Goal: Transaction & Acquisition: Obtain resource

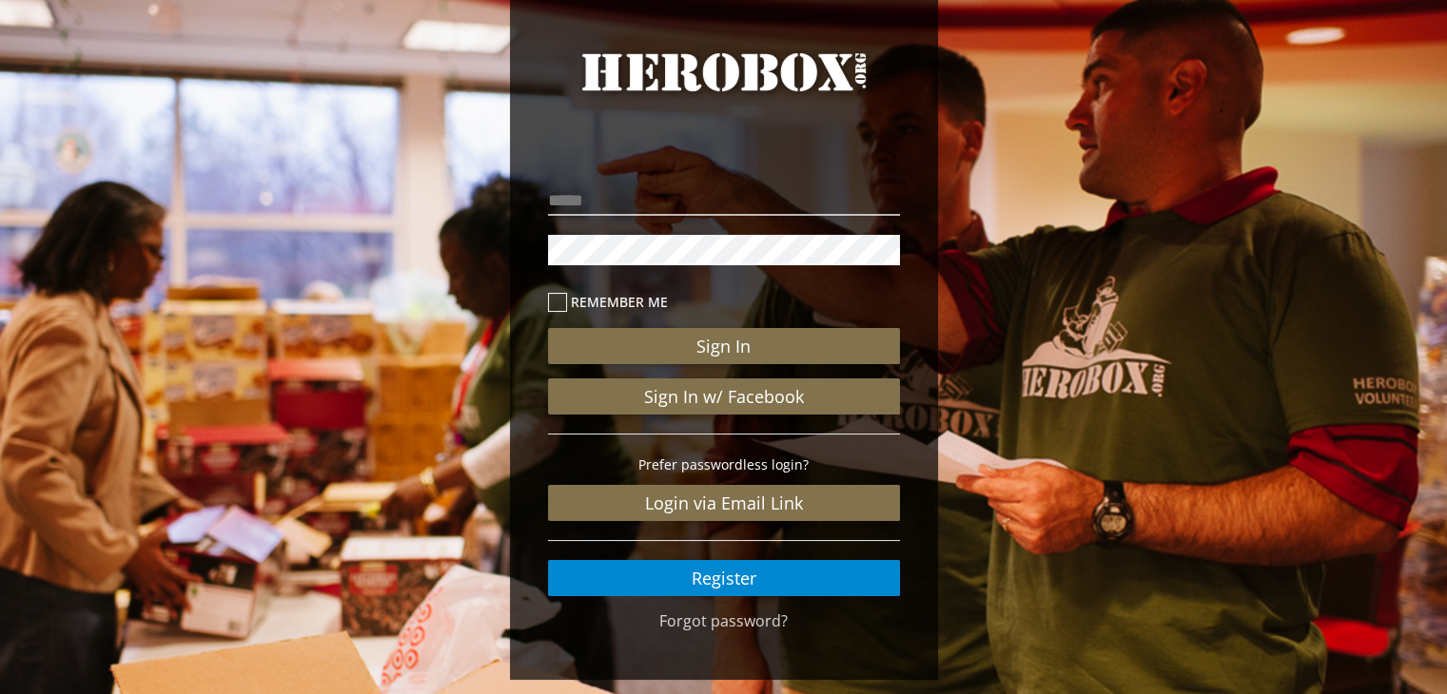
scroll to position [91, 0]
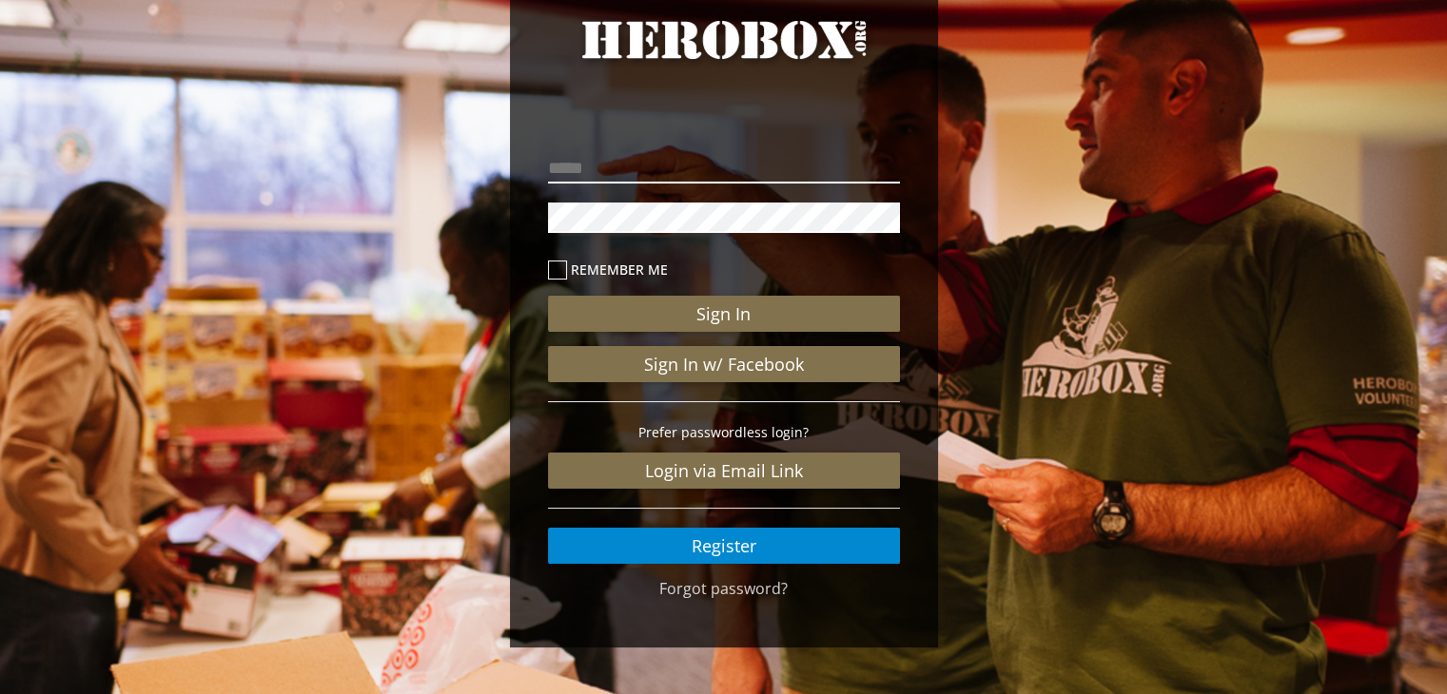
click at [652, 172] on input "email" at bounding box center [724, 168] width 352 height 30
type input "**********"
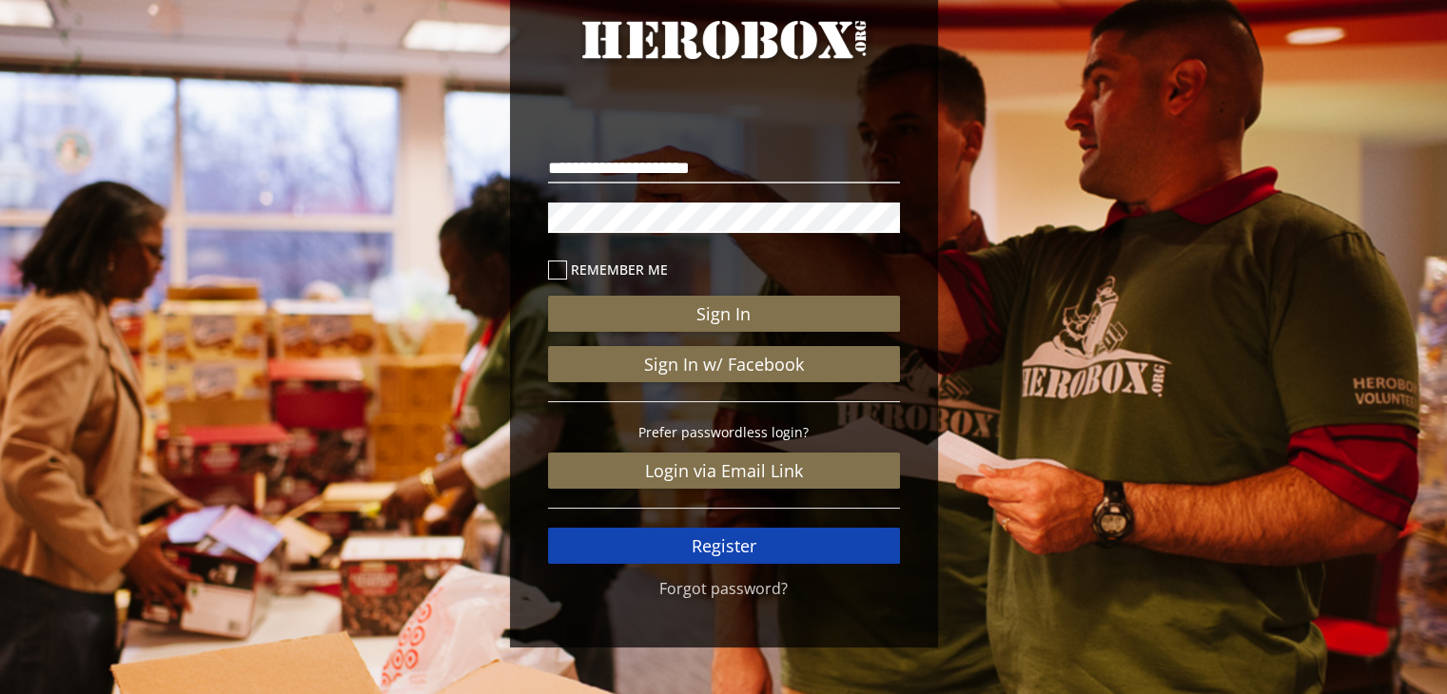
click at [736, 541] on link "Register" at bounding box center [724, 546] width 352 height 36
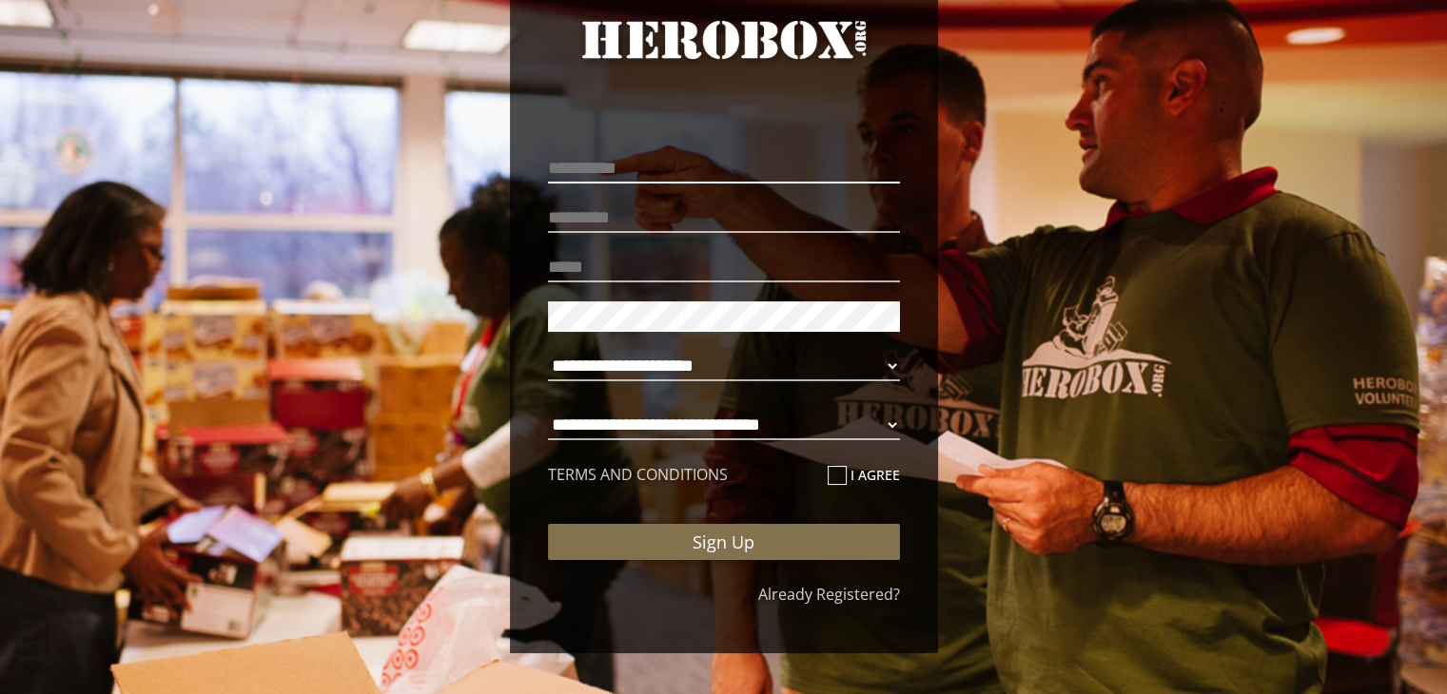
click at [596, 172] on input "text" at bounding box center [724, 168] width 352 height 30
type input "*****"
type input "******"
type input "**********"
click at [616, 368] on select "**********" at bounding box center [724, 366] width 352 height 30
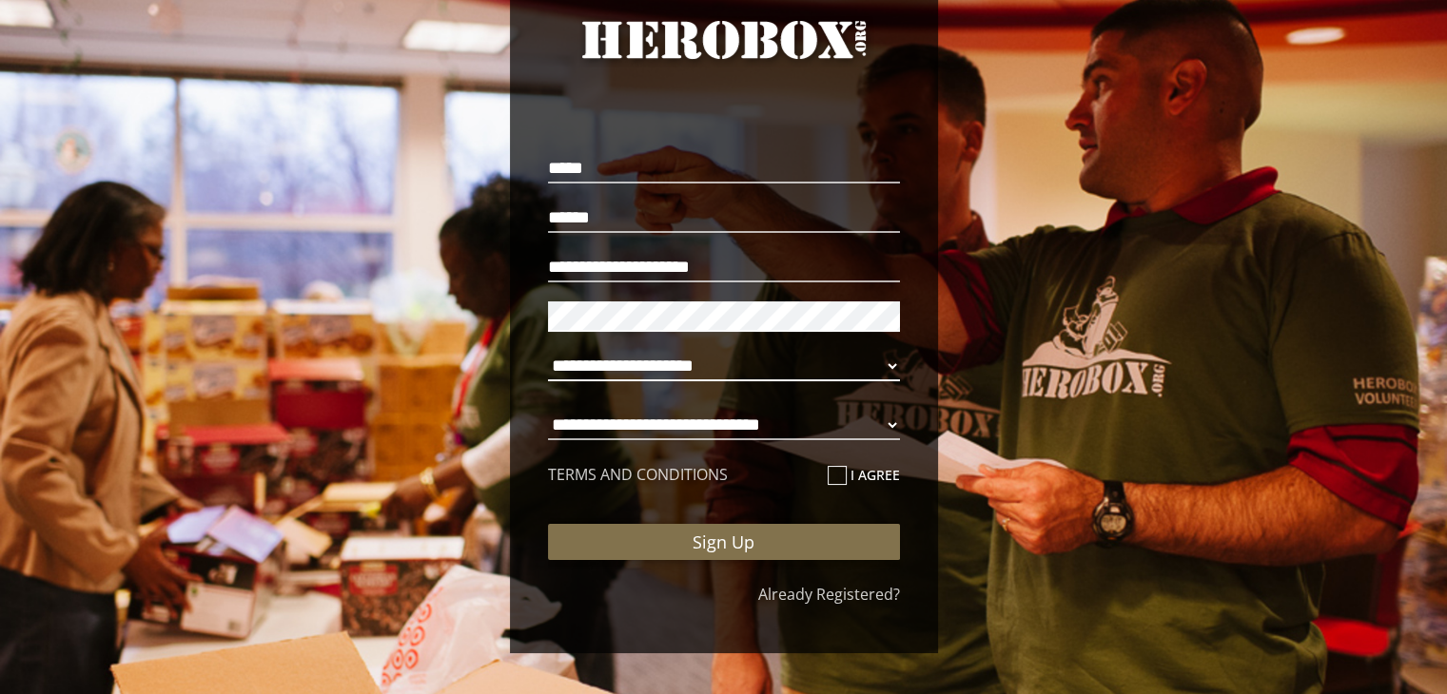
select select "**********"
click at [548, 351] on select "**********" at bounding box center [724, 366] width 352 height 30
click at [613, 424] on select "**********" at bounding box center [724, 425] width 352 height 30
click at [548, 410] on select "**********" at bounding box center [724, 425] width 352 height 30
select select "**********"
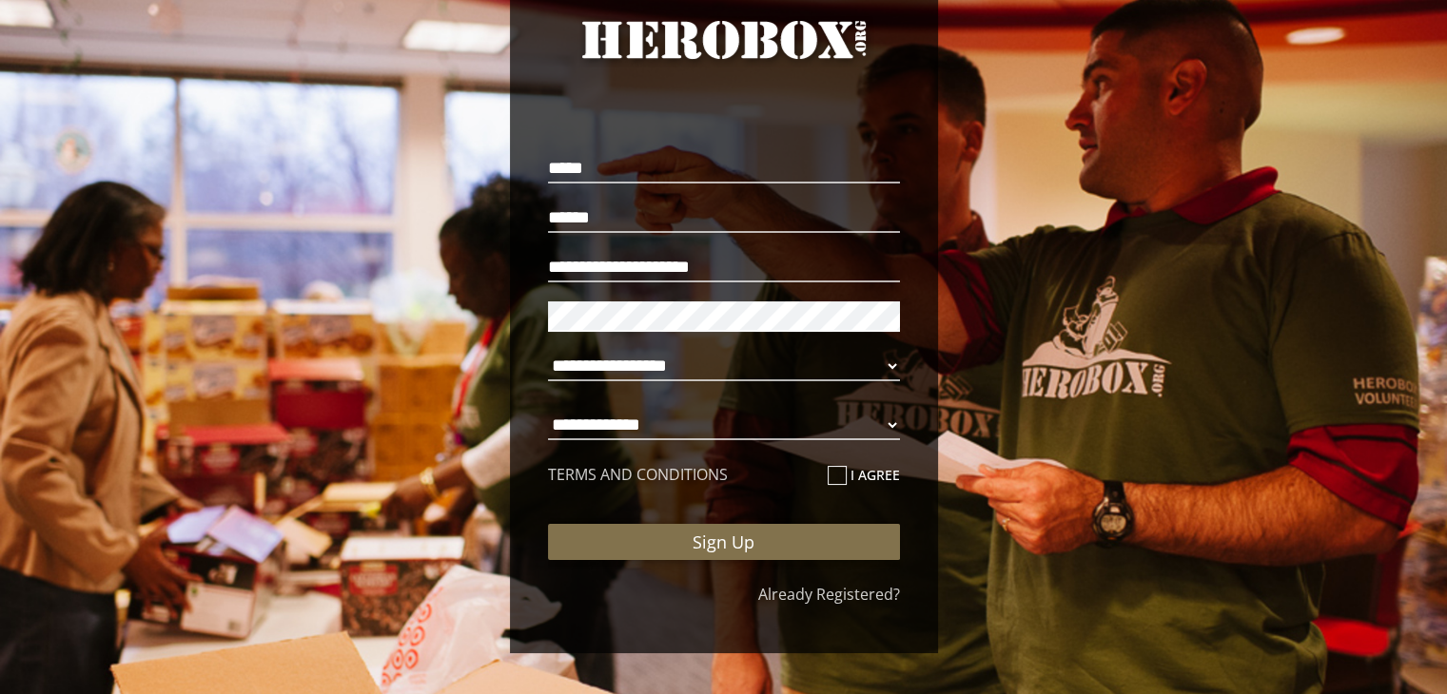
click at [829, 467] on icon at bounding box center [837, 475] width 19 height 19
click at [829, 468] on input "I agree" at bounding box center [834, 483] width 12 height 30
checkbox input "****"
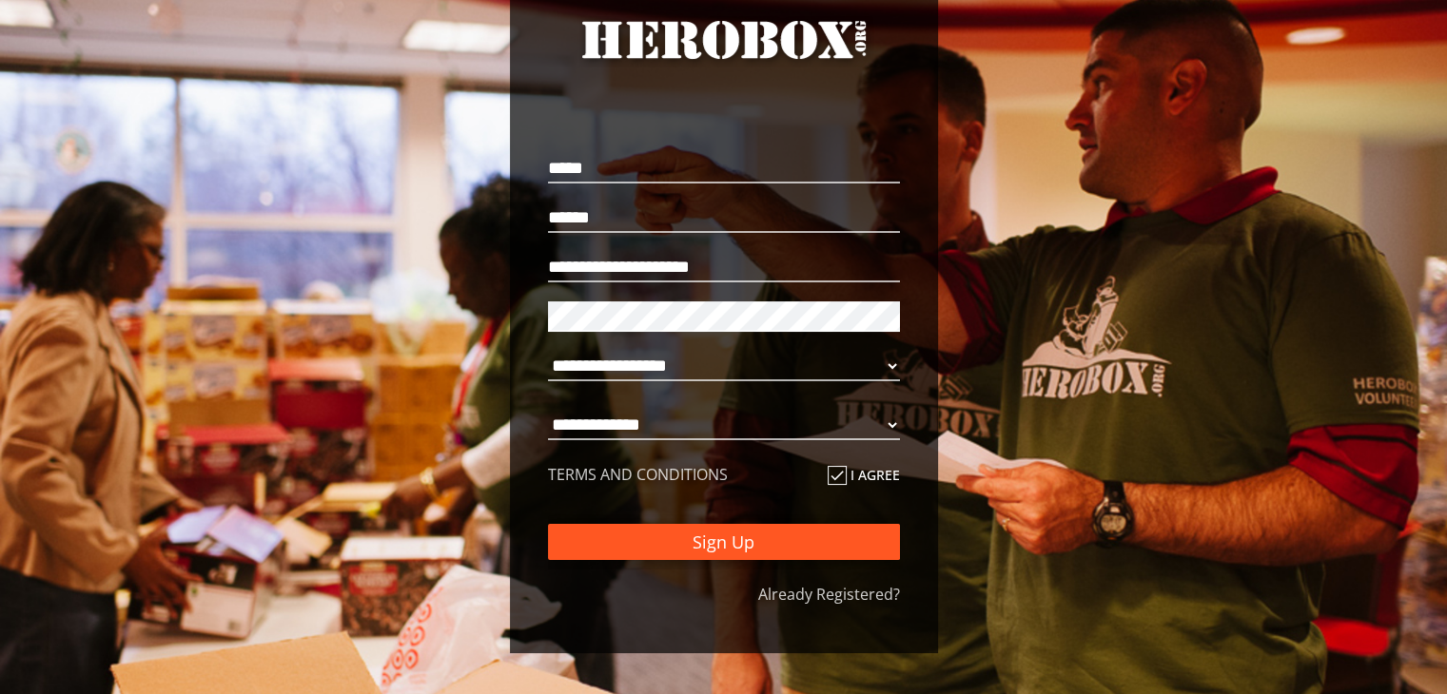
click at [750, 544] on button "Sign Up" at bounding box center [724, 542] width 352 height 36
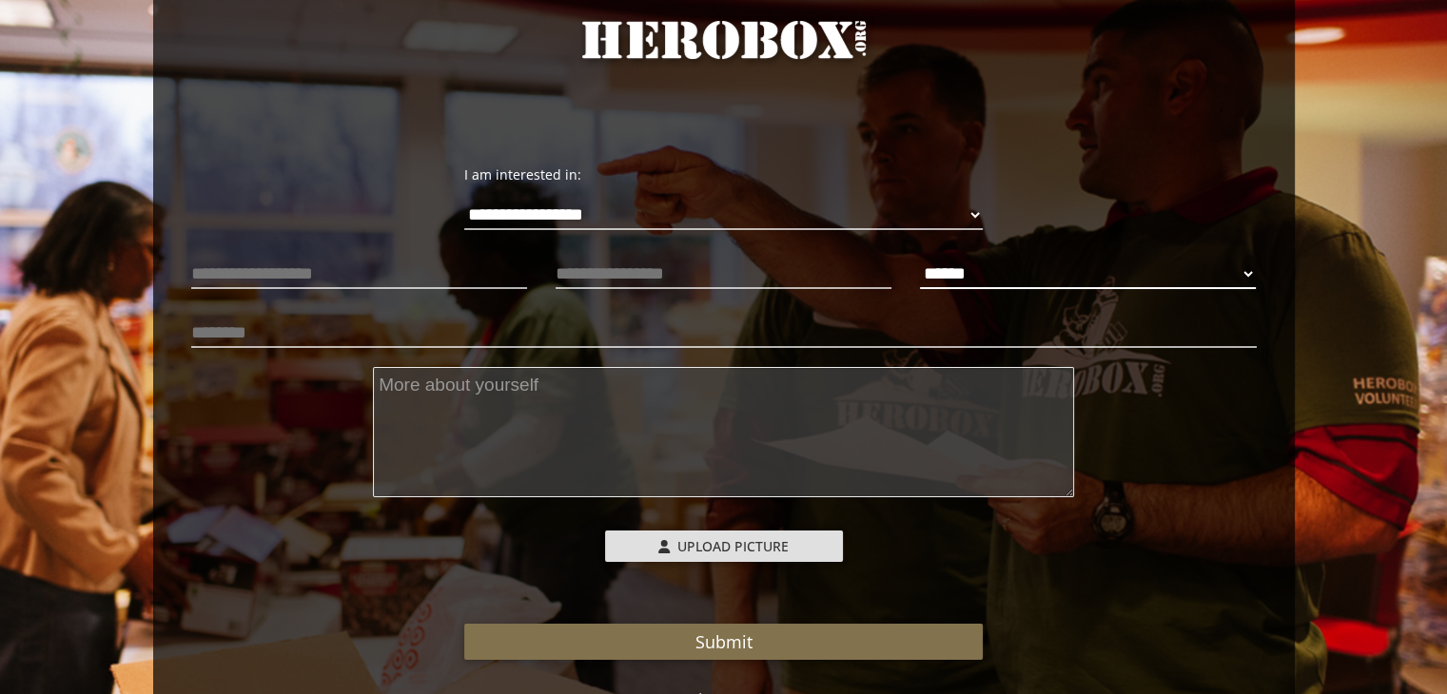
click at [1242, 266] on select "****** **** ******" at bounding box center [1088, 274] width 336 height 30
click at [920, 259] on select "****** **** ******" at bounding box center [1088, 274] width 336 height 30
select select "**********"
click at [243, 329] on input "text" at bounding box center [724, 333] width 1066 height 30
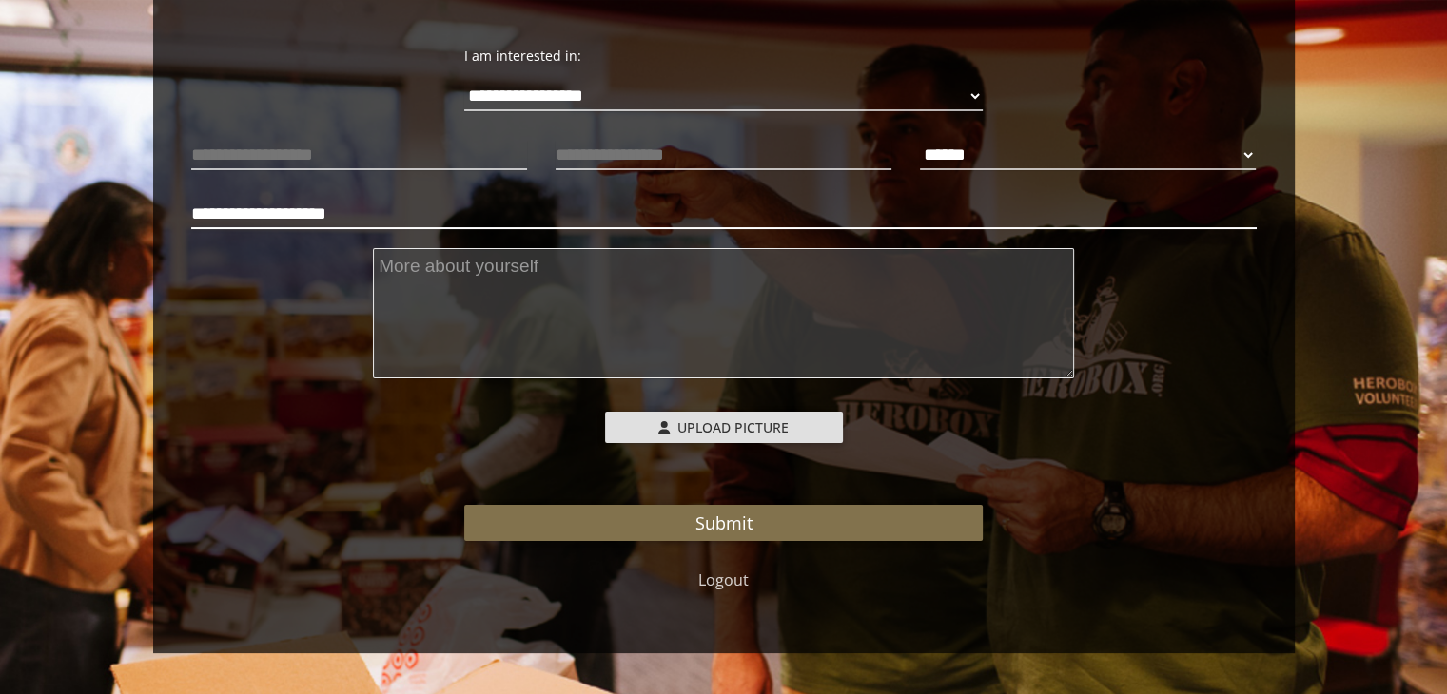
scroll to position [217, 0]
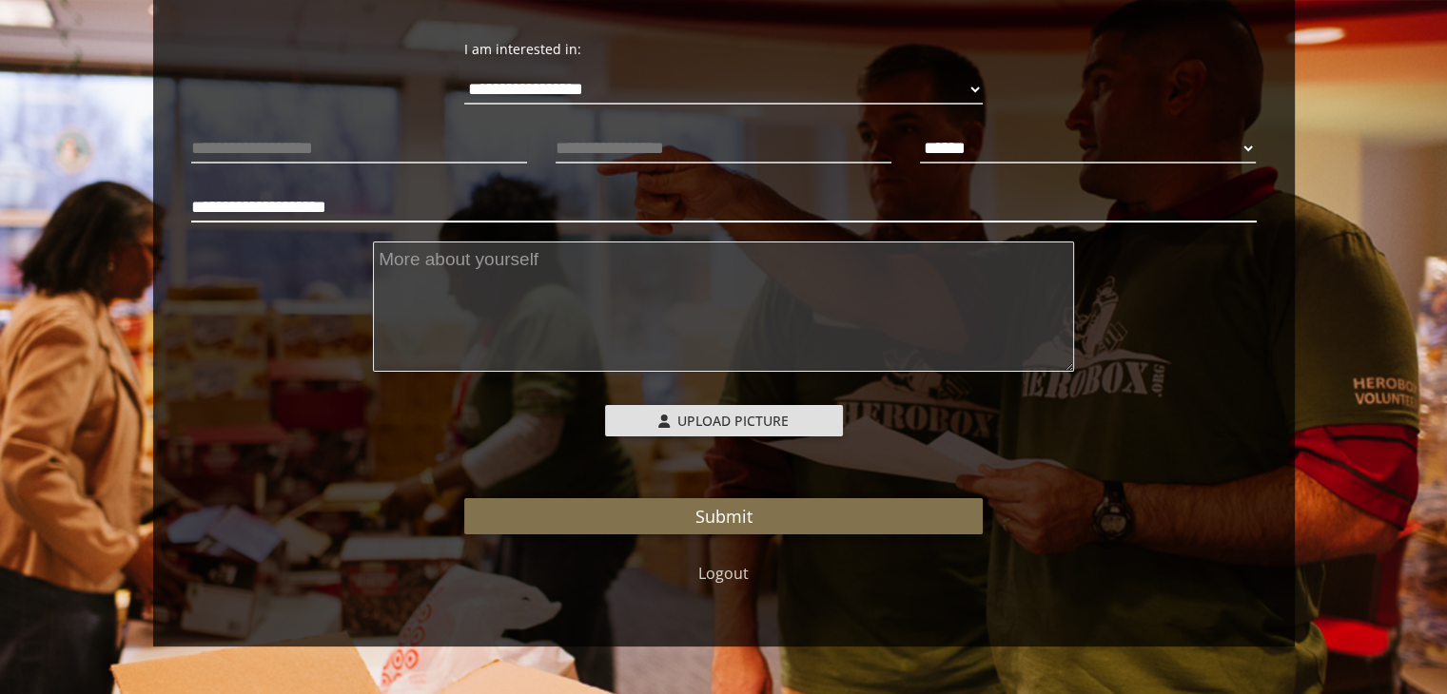
type input "**********"
click at [462, 297] on textarea at bounding box center [723, 307] width 701 height 130
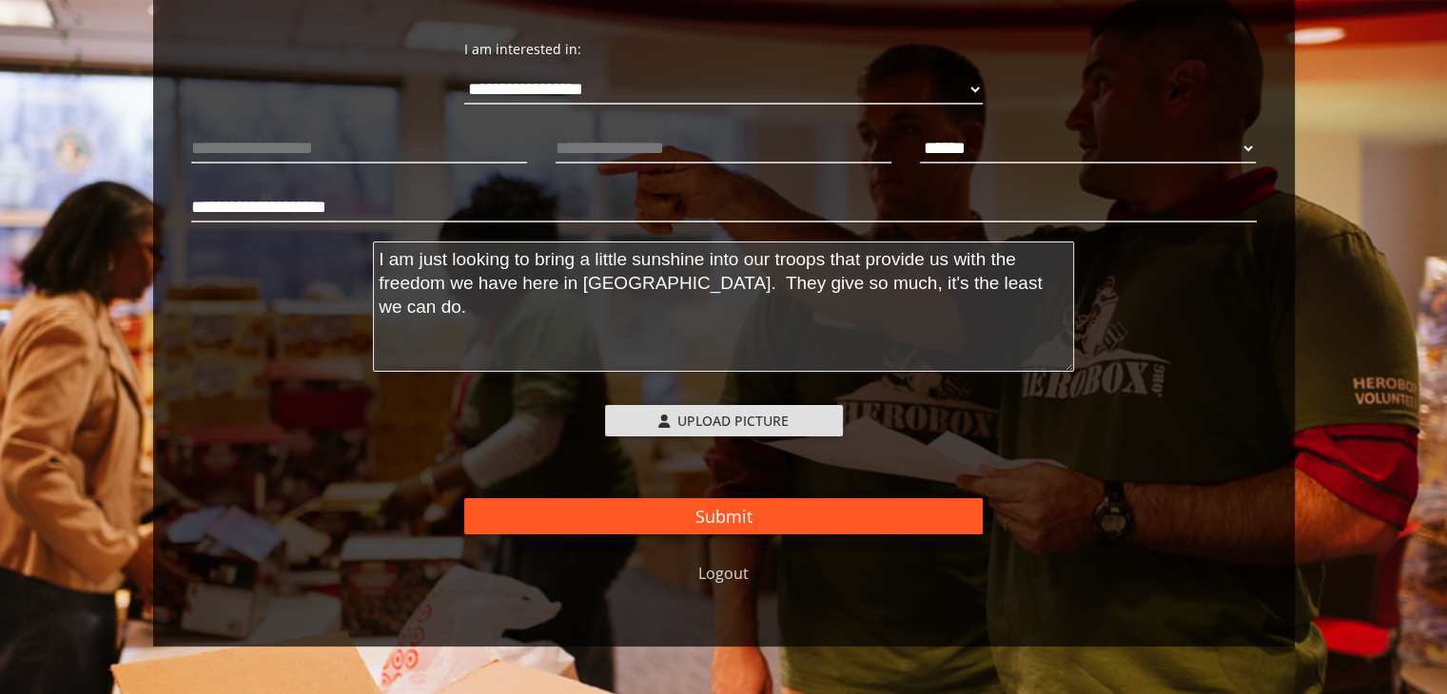
type textarea "I am just looking to bring a little sunshine into our troops that provide us wi…"
click at [757, 518] on button "Submit" at bounding box center [723, 517] width 518 height 36
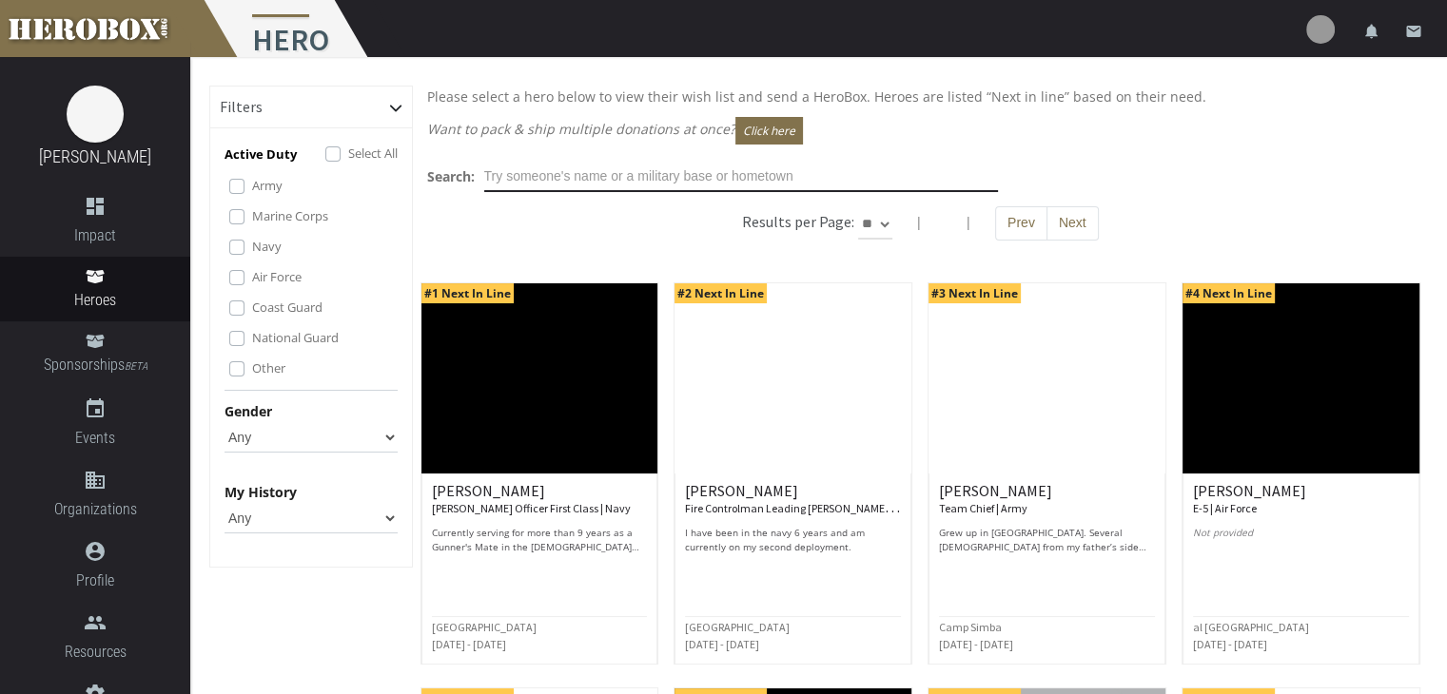
click at [586, 178] on input "text" at bounding box center [741, 177] width 514 height 30
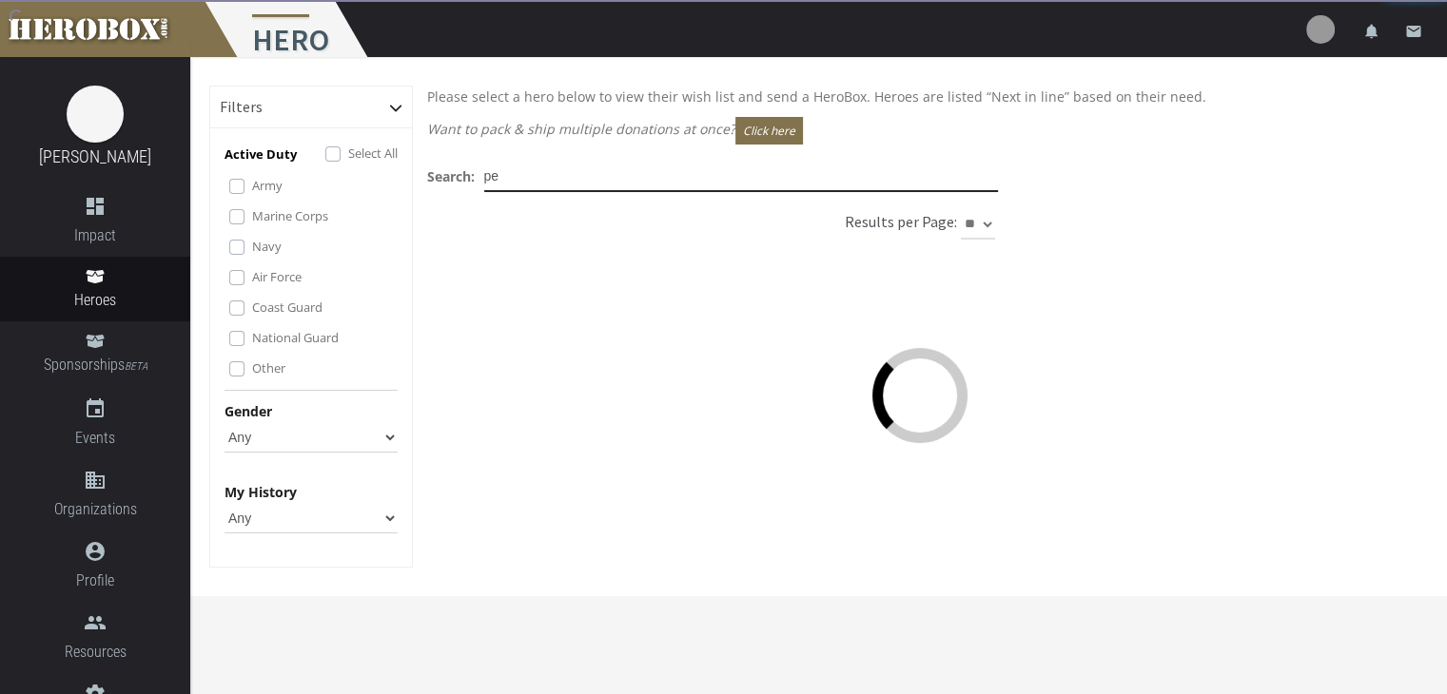
type input "p"
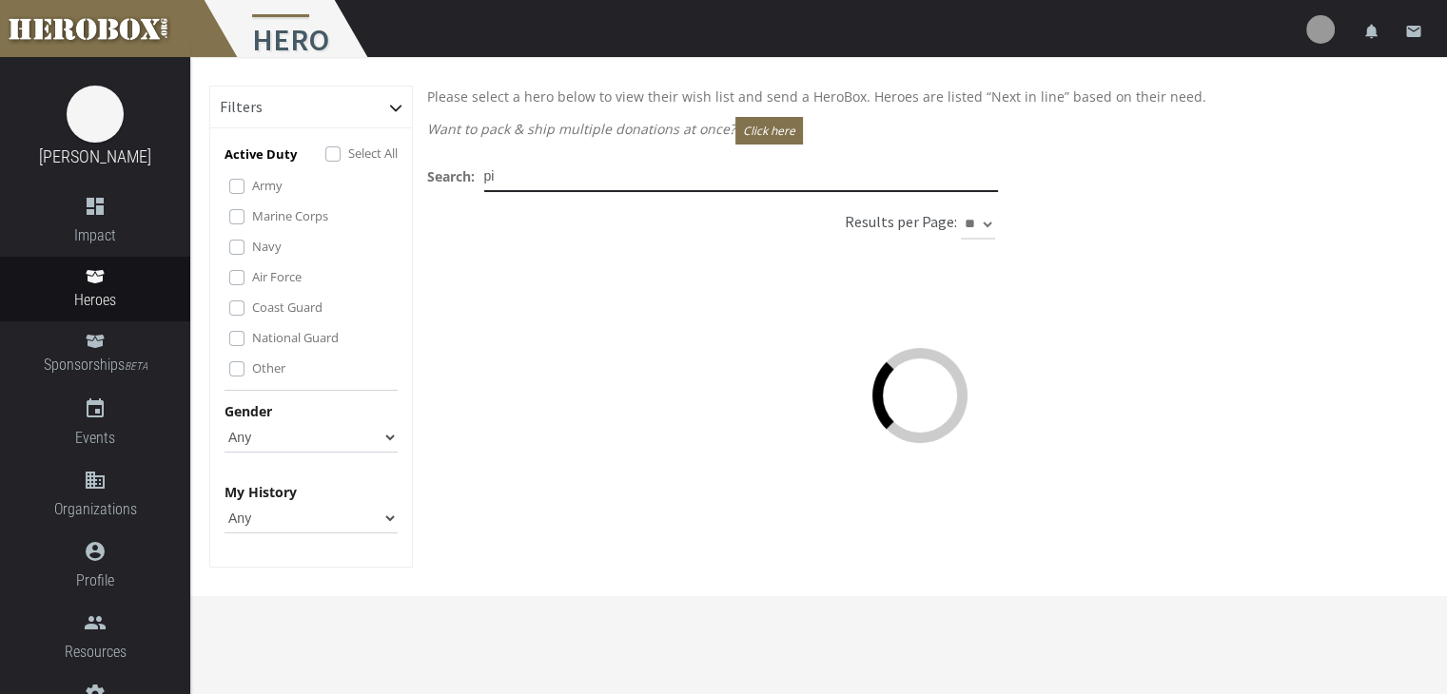
type input "p"
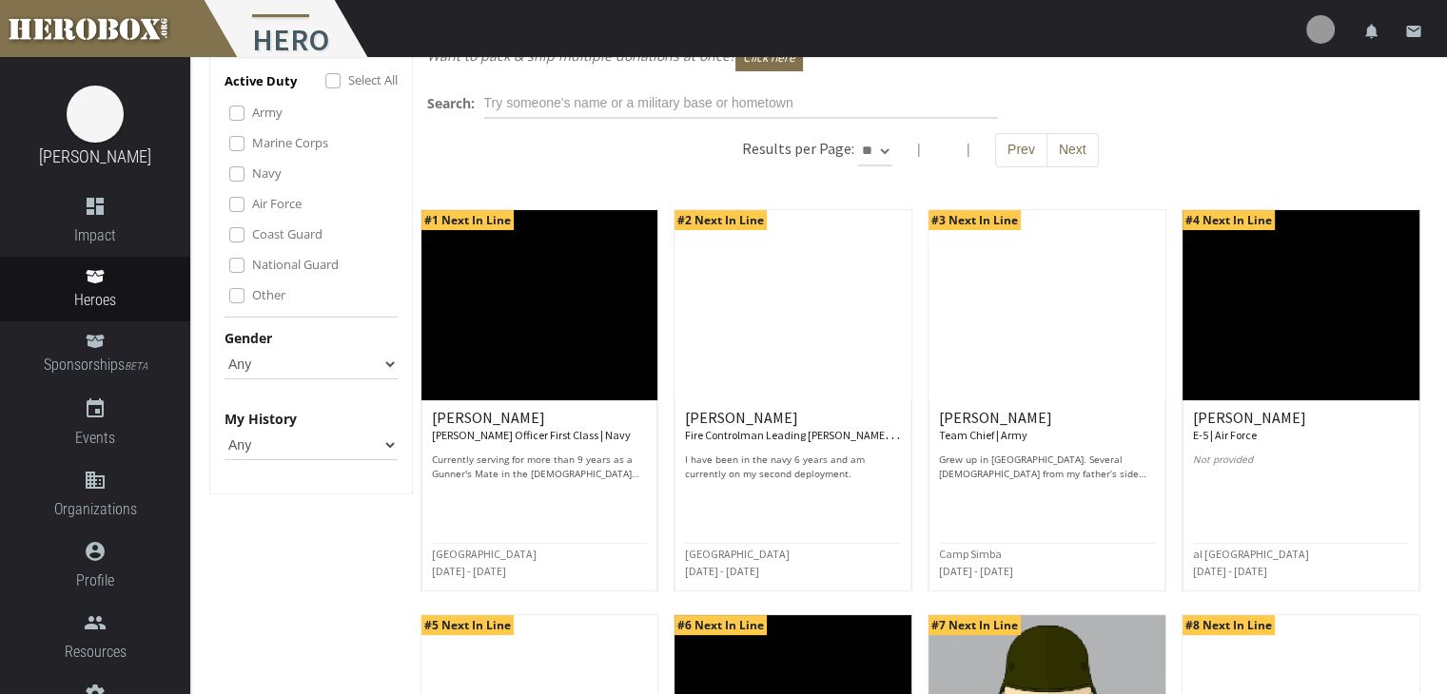
scroll to position [190, 0]
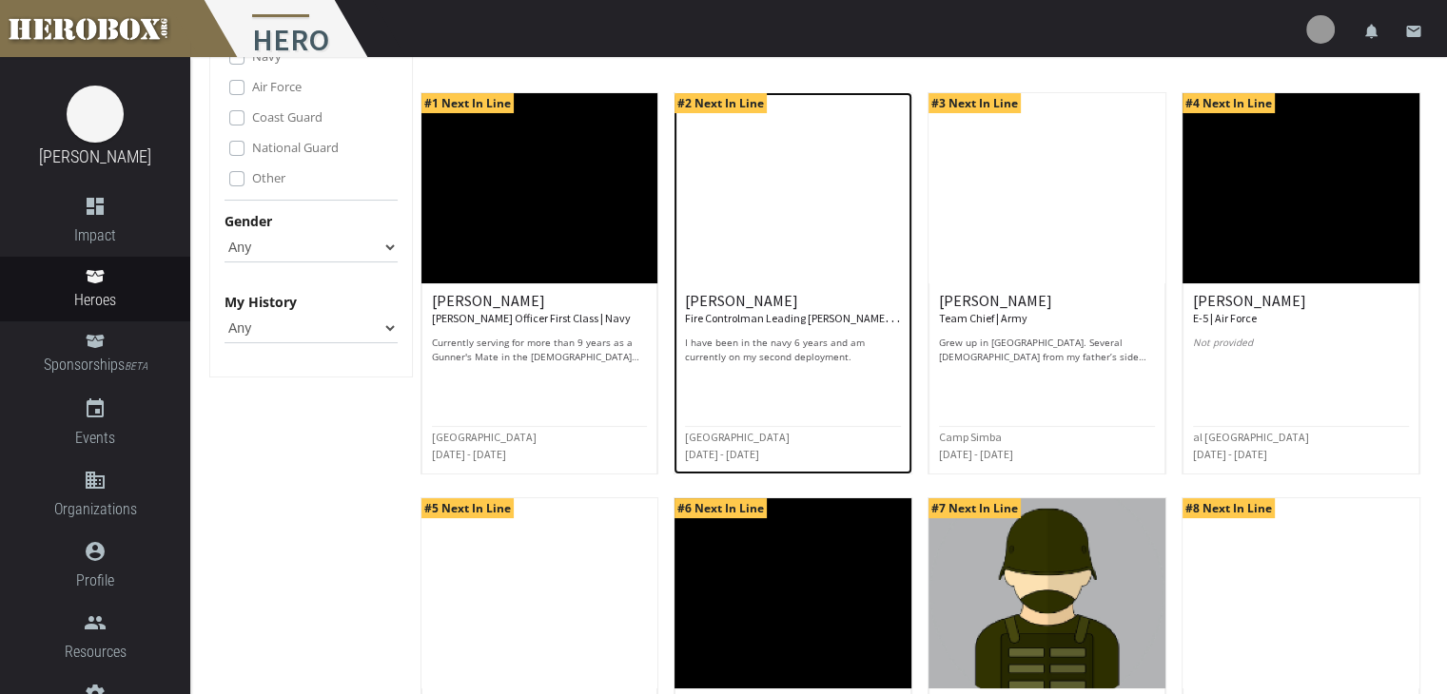
click at [798, 318] on small "Fire Controlman Leading [PERSON_NAME] Officer | Navy" at bounding box center [820, 316] width 271 height 19
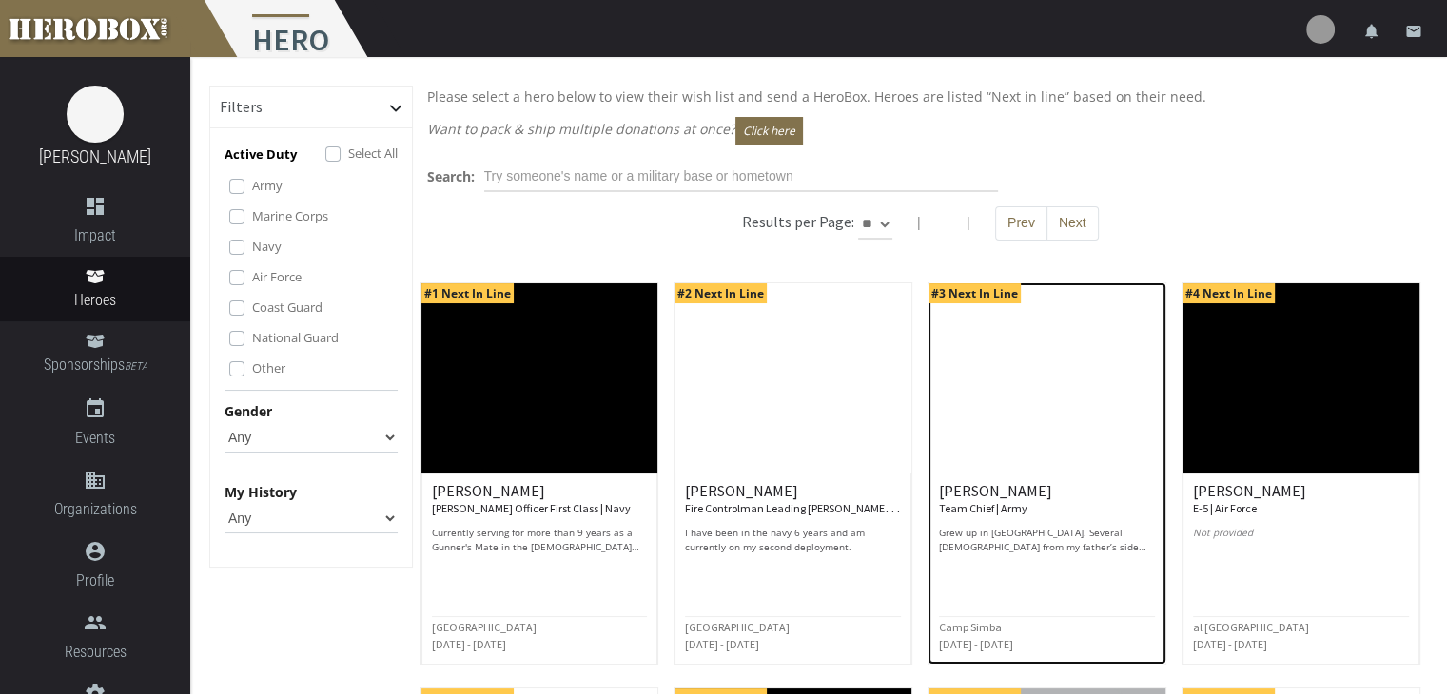
click at [1012, 369] on img at bounding box center [1047, 379] width 237 height 190
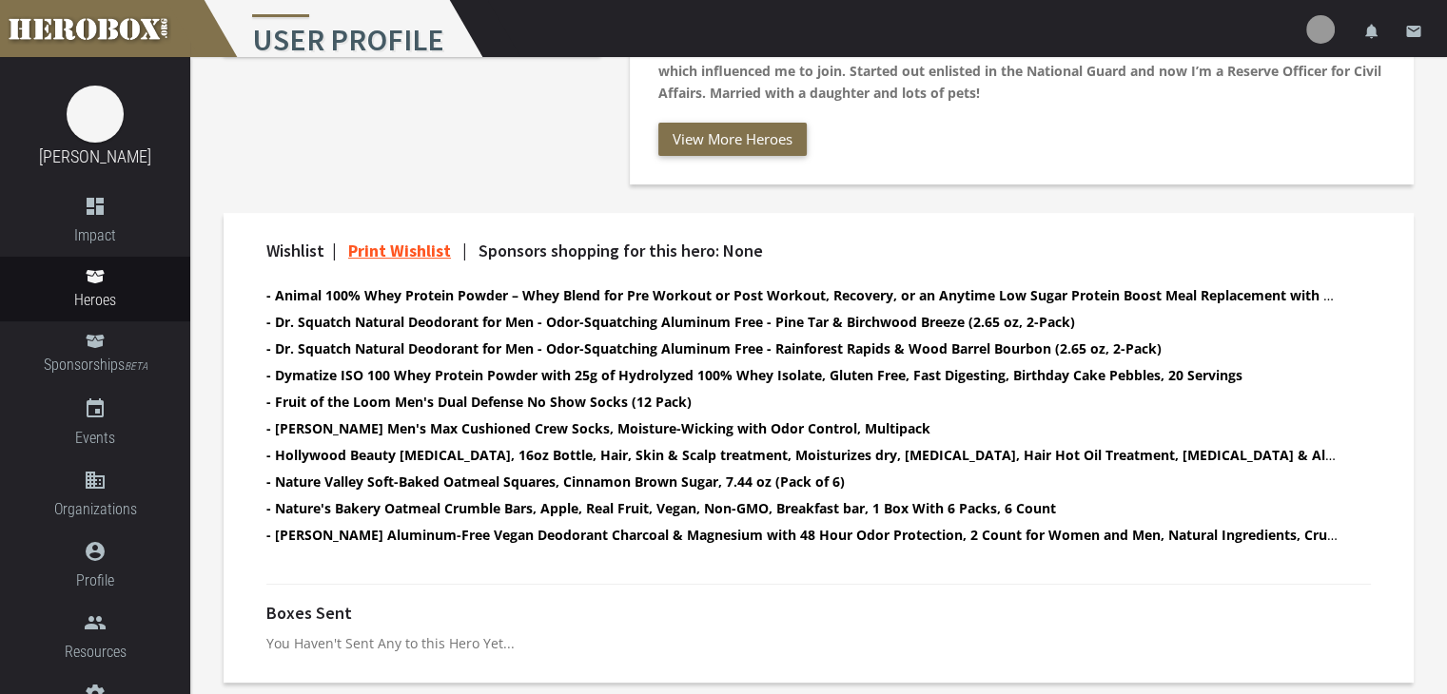
scroll to position [500, 0]
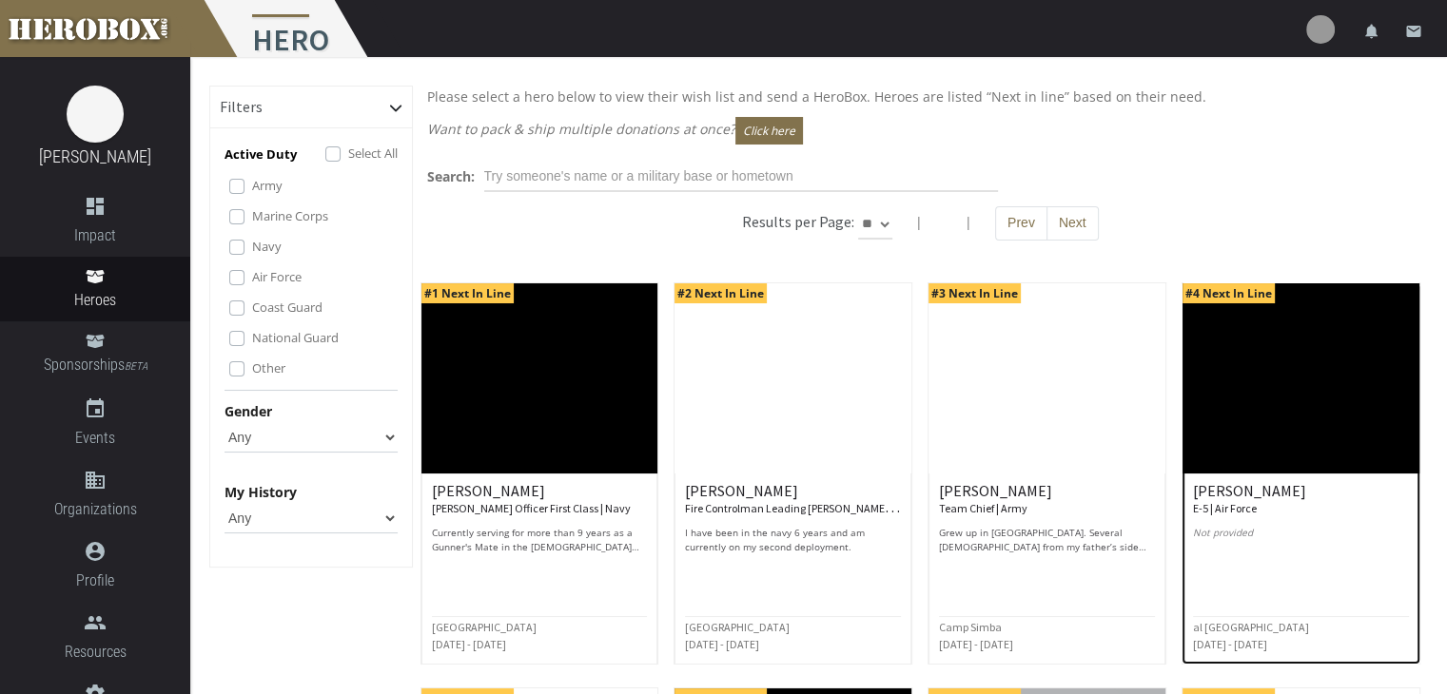
drag, startPoint x: 1317, startPoint y: 526, endPoint x: 1327, endPoint y: 530, distance: 11.1
click at [1317, 526] on p "Not provided" at bounding box center [1301, 540] width 216 height 29
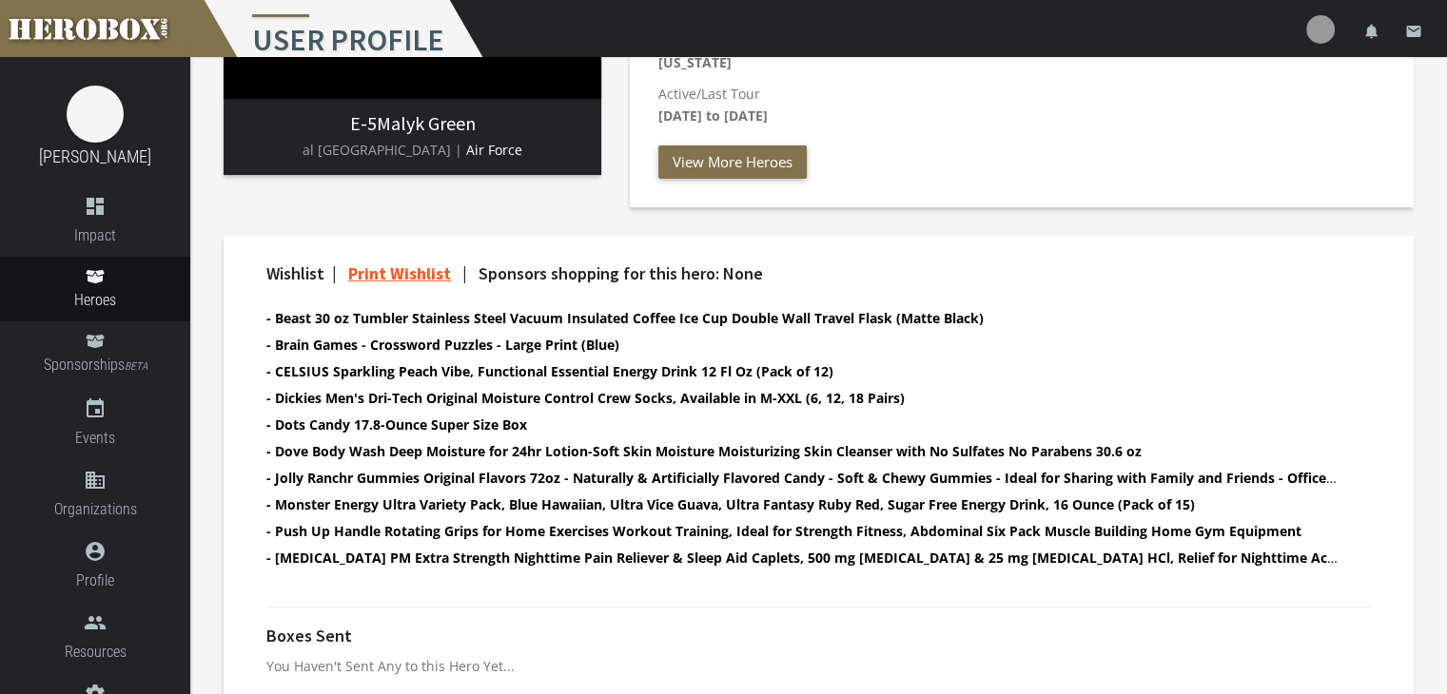
scroll to position [381, 0]
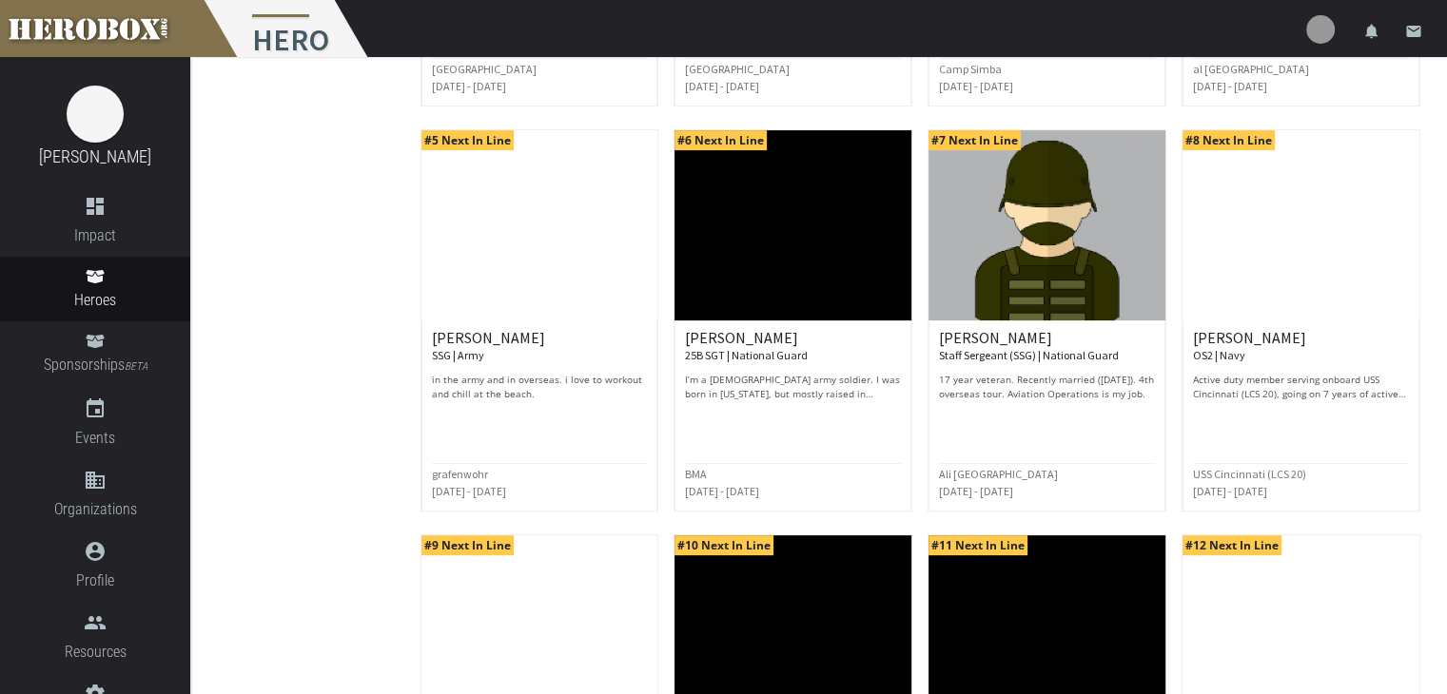
scroll to position [571, 0]
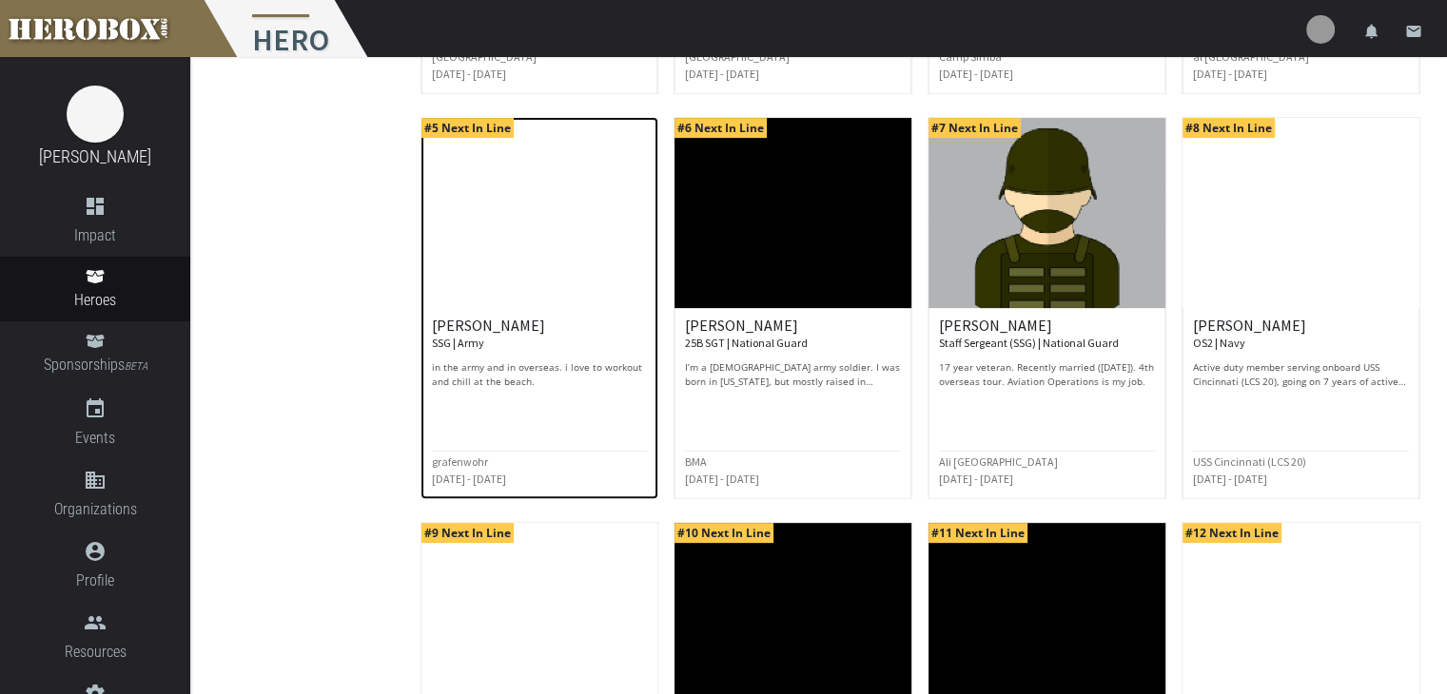
click at [506, 389] on div "Jonathan Z. SSG | Army in the army and in overseas. i love to workout and chill…" at bounding box center [540, 384] width 216 height 133
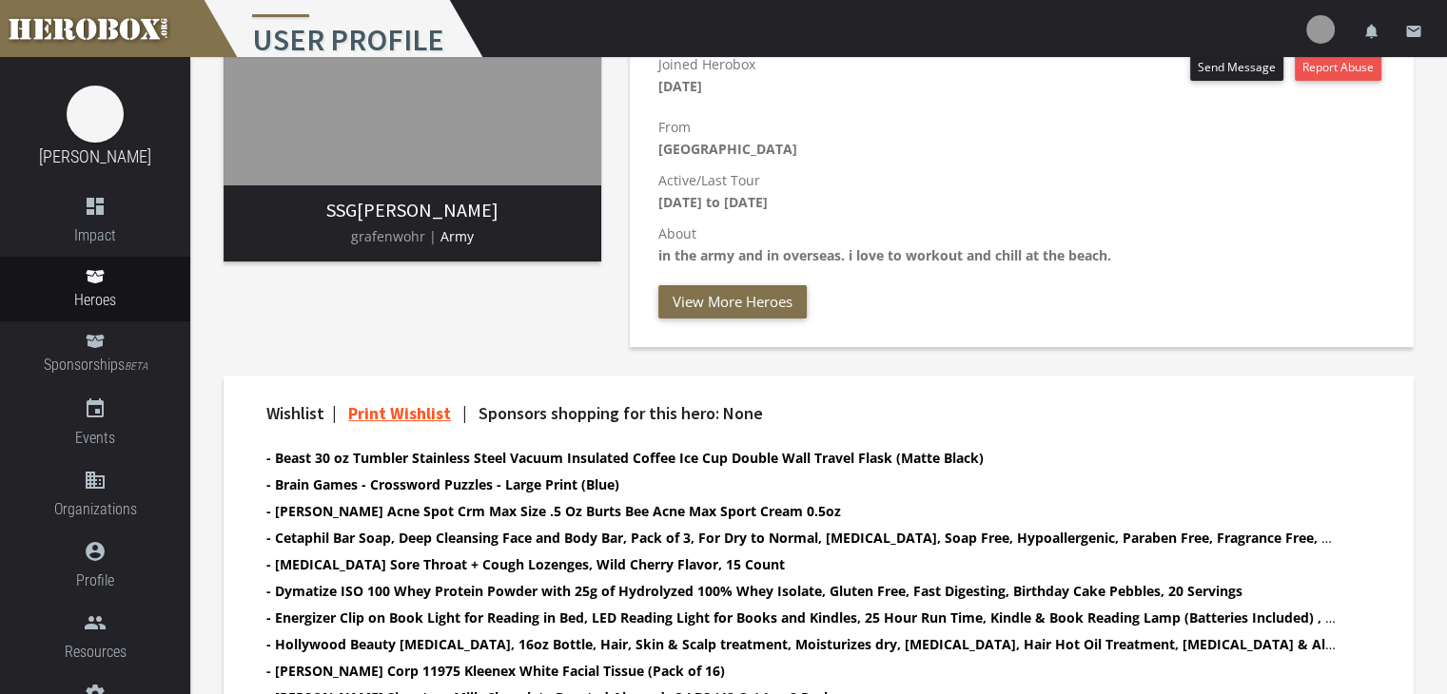
scroll to position [381, 0]
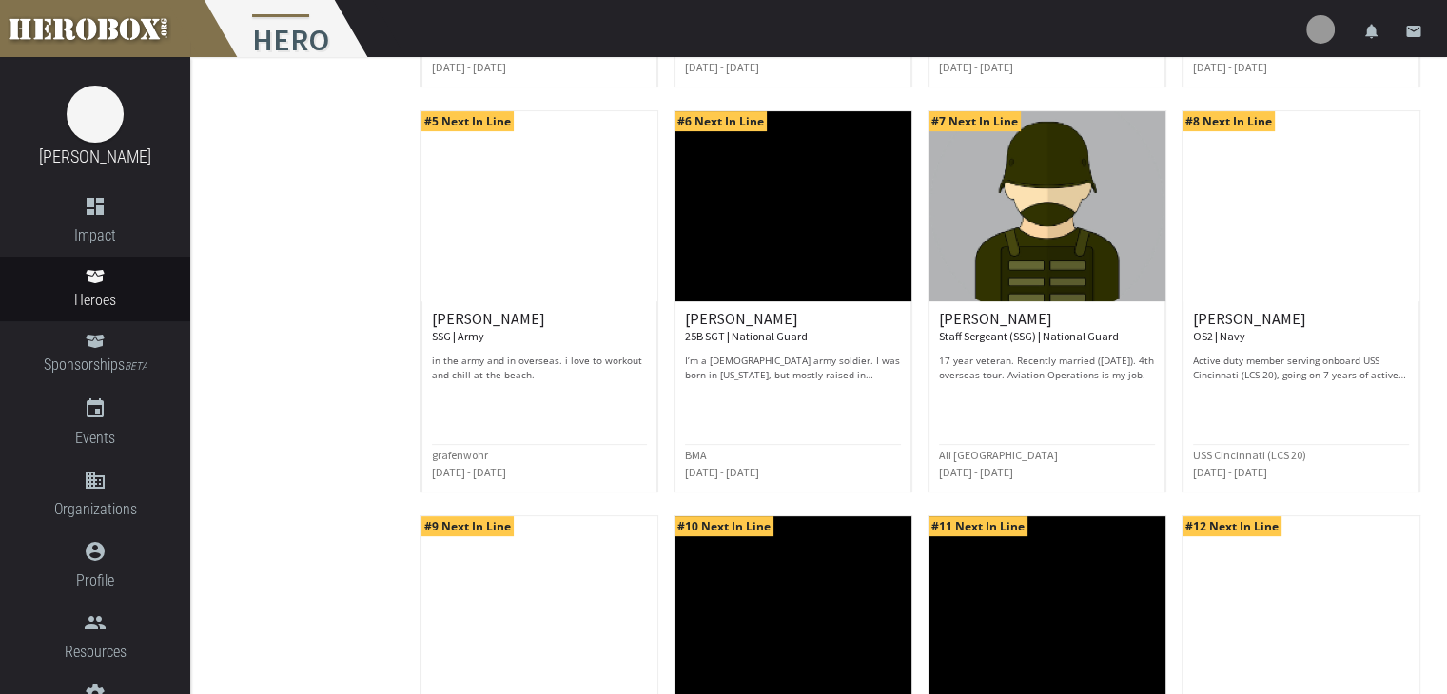
scroll to position [666, 0]
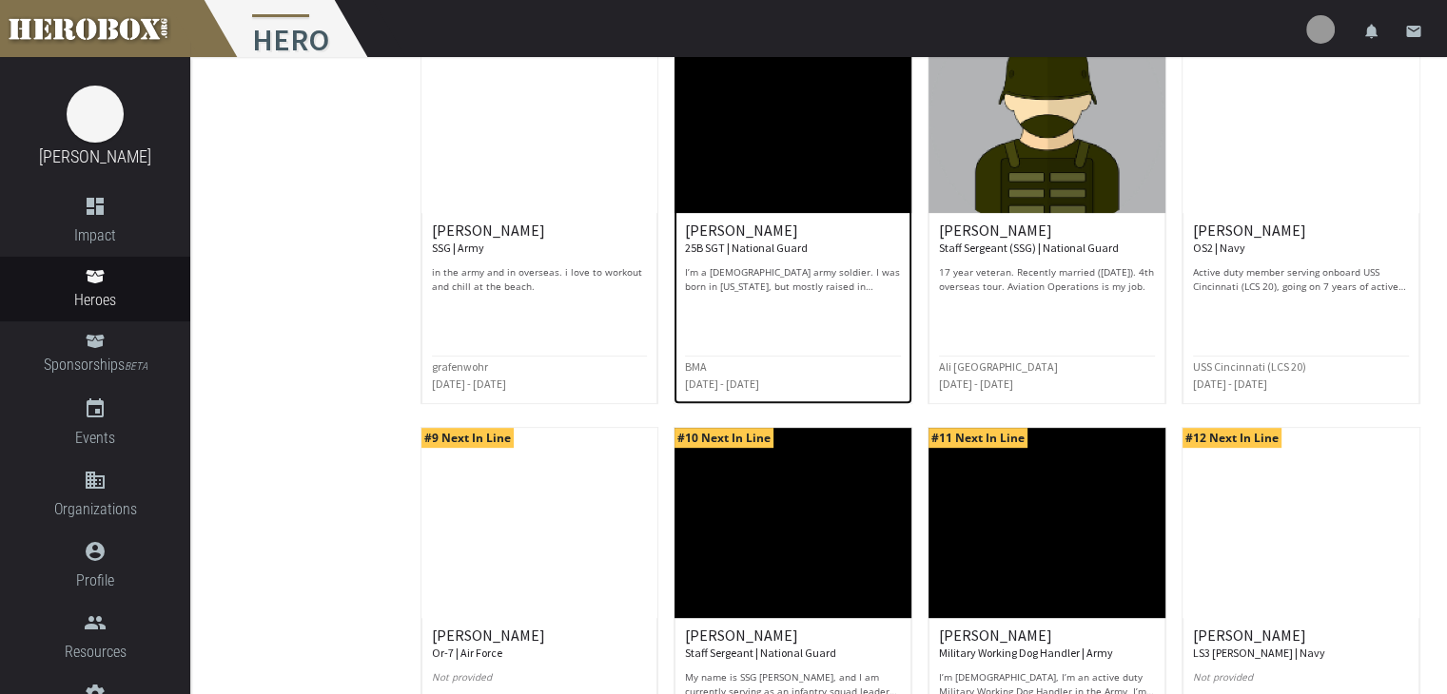
click at [787, 275] on p "I’m a [DEMOGRAPHIC_DATA] army soldier. I was born in [US_STATE], but mostly rai…" at bounding box center [793, 279] width 216 height 29
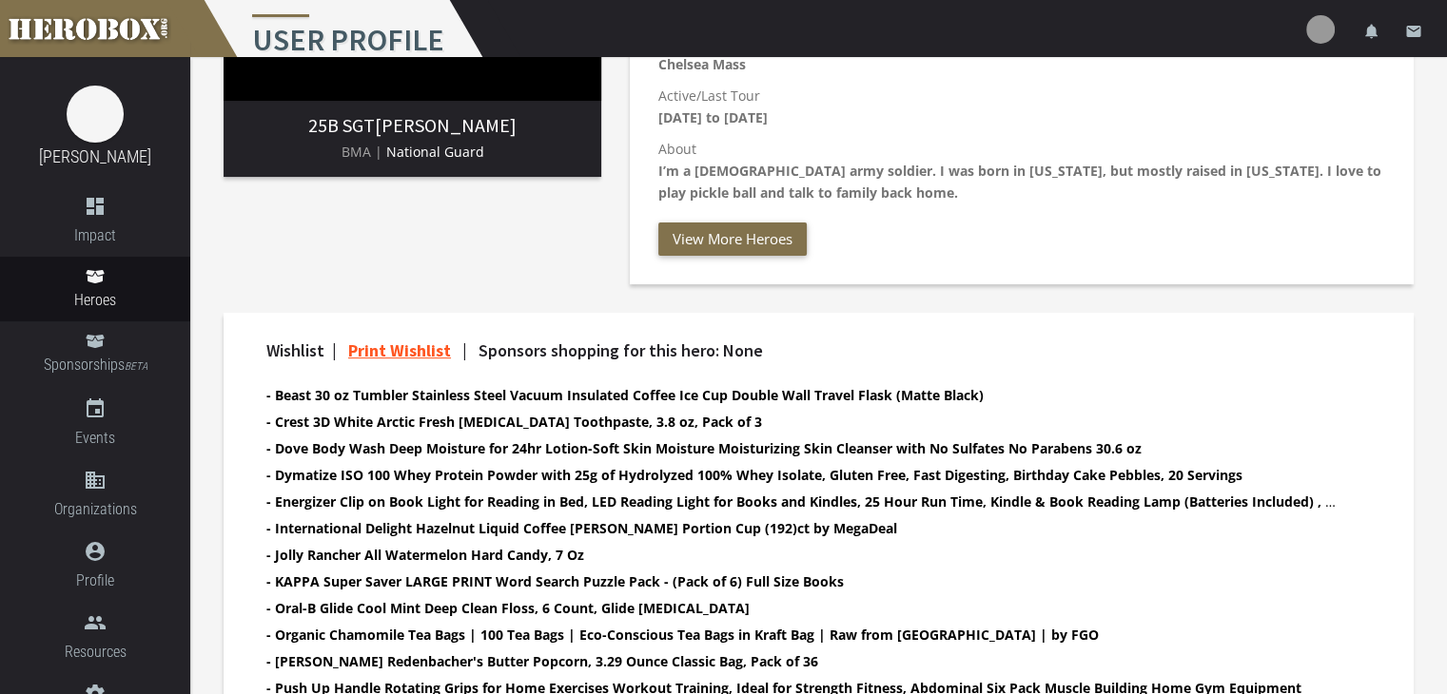
scroll to position [381, 0]
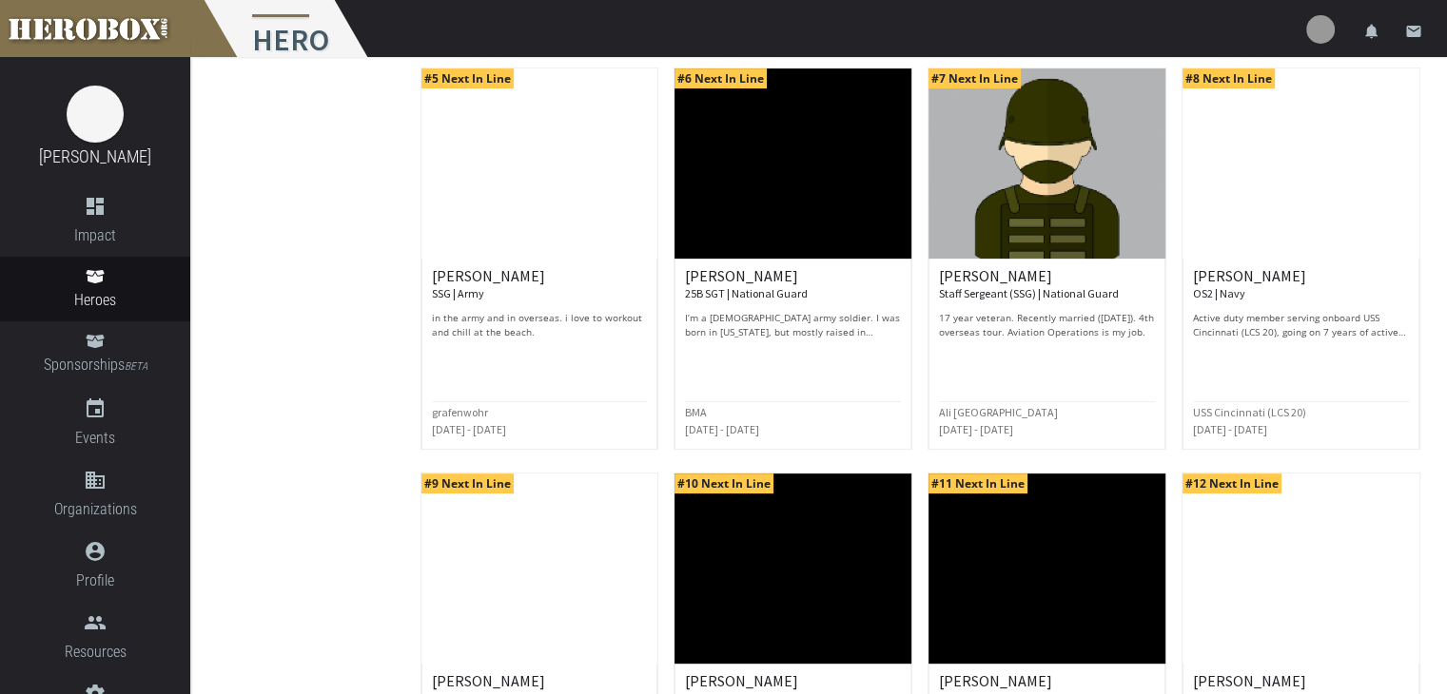
scroll to position [666, 0]
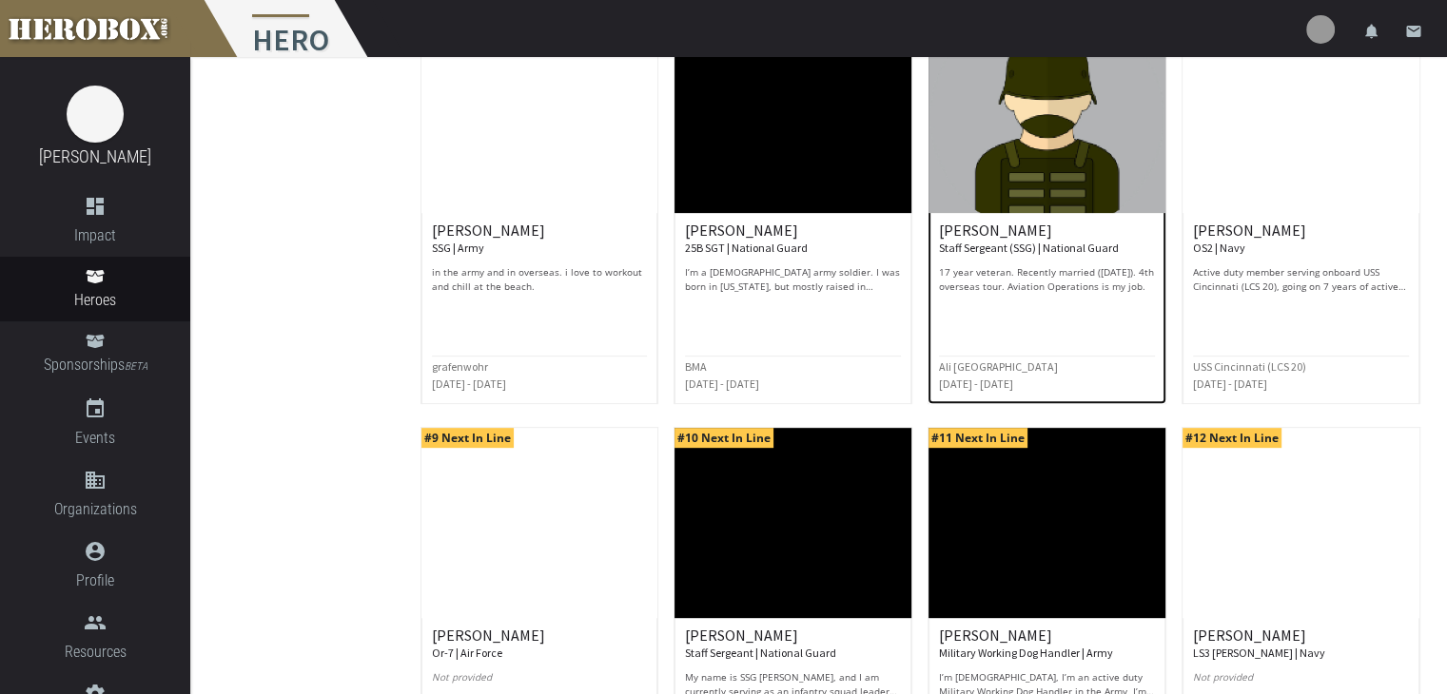
click at [1043, 203] on img at bounding box center [1047, 118] width 237 height 190
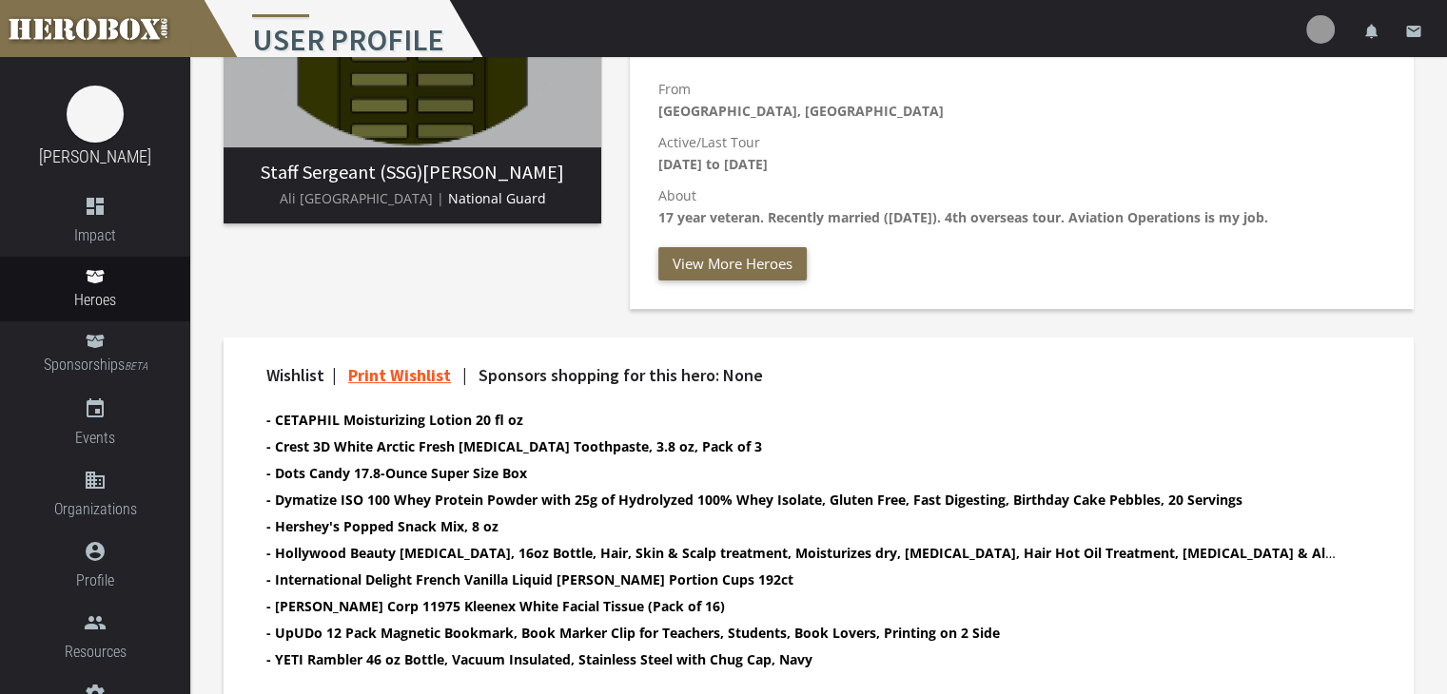
scroll to position [381, 0]
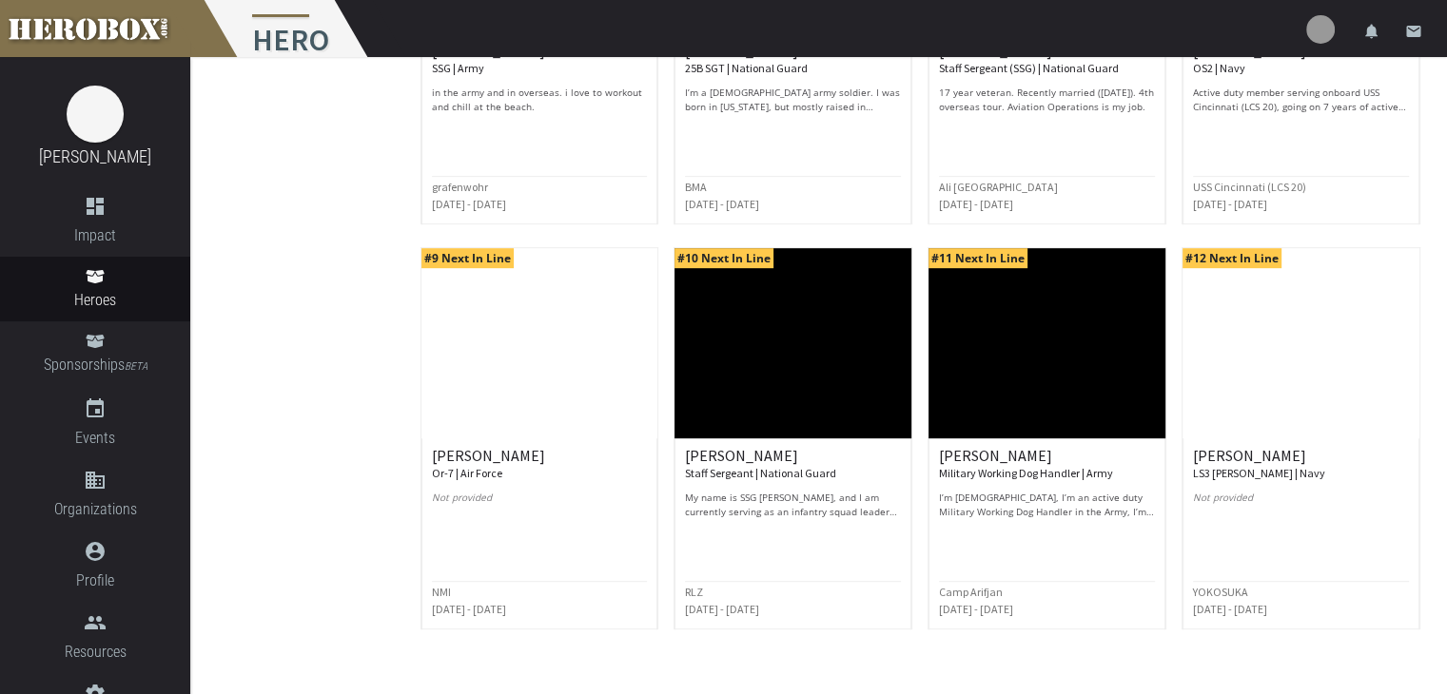
scroll to position [902, 0]
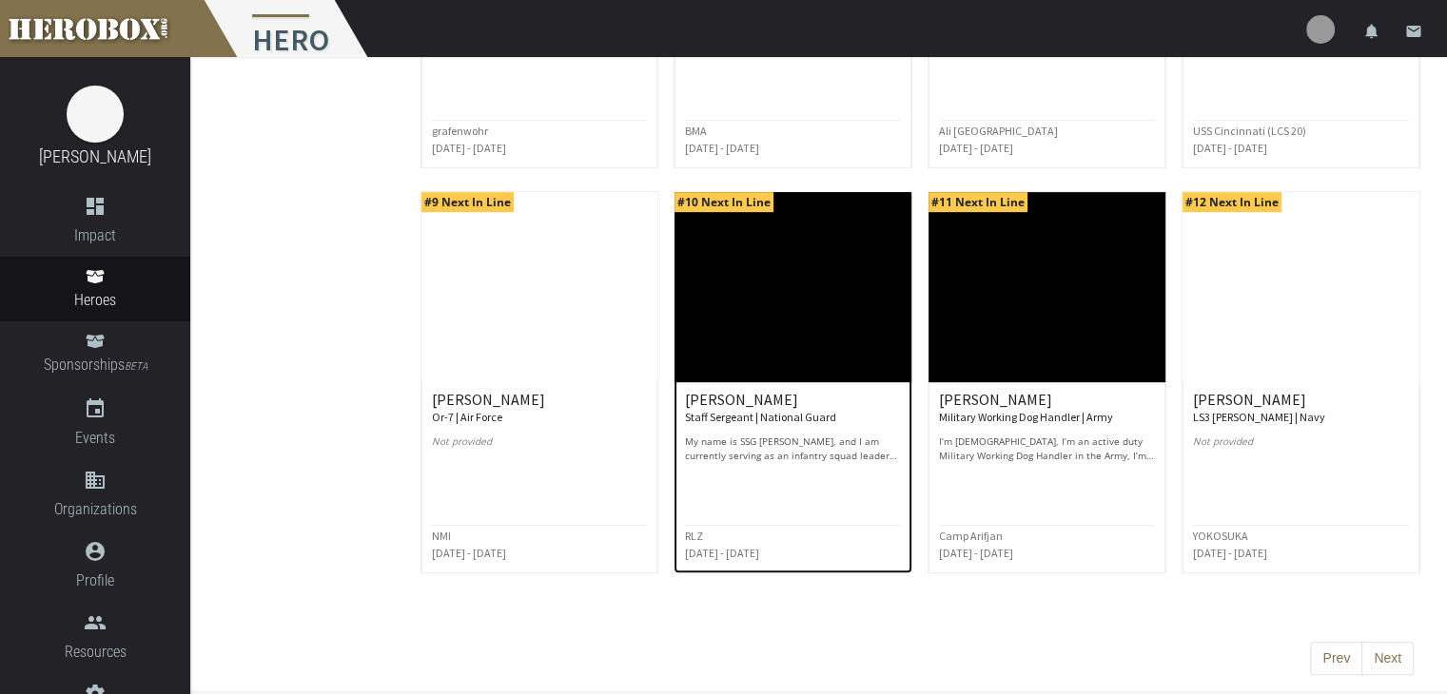
click at [754, 428] on div "Sean M. Staff Sergeant | National Guard My name is SSG Sean McKnight, and I am …" at bounding box center [793, 427] width 216 height 71
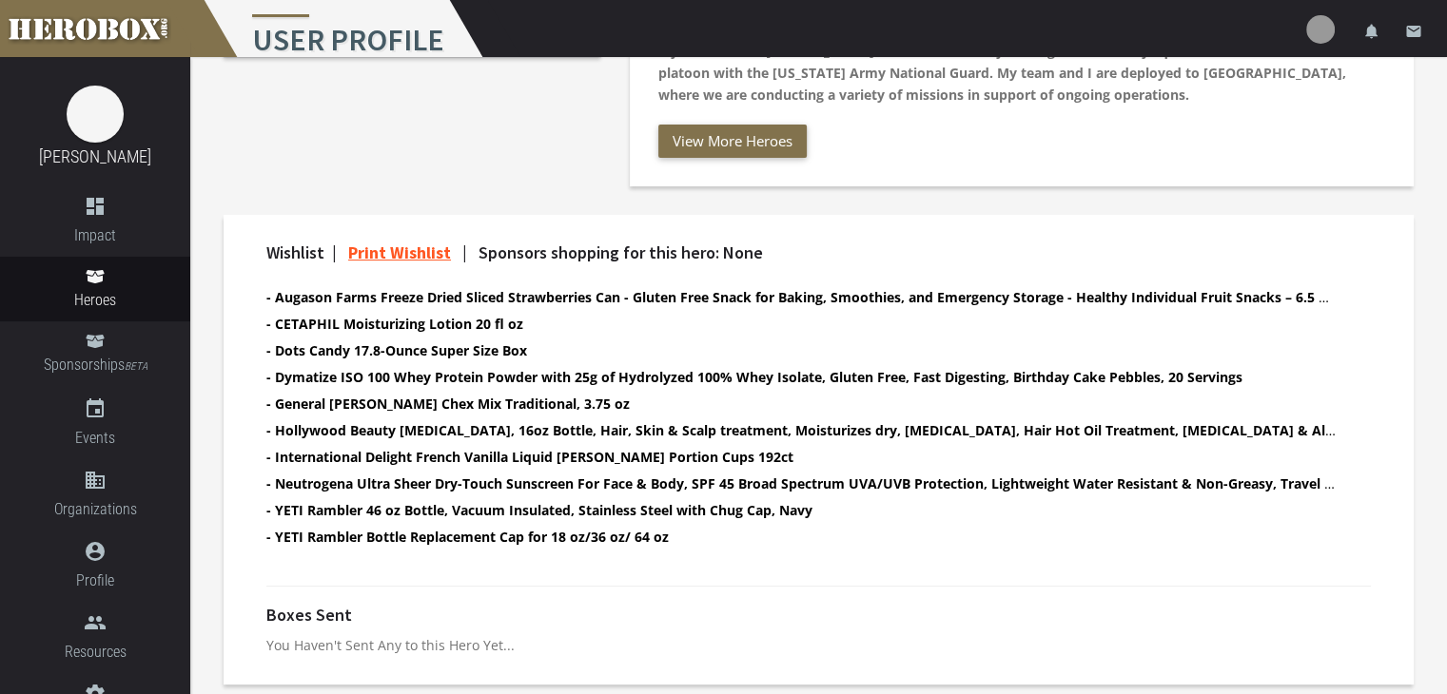
scroll to position [500, 0]
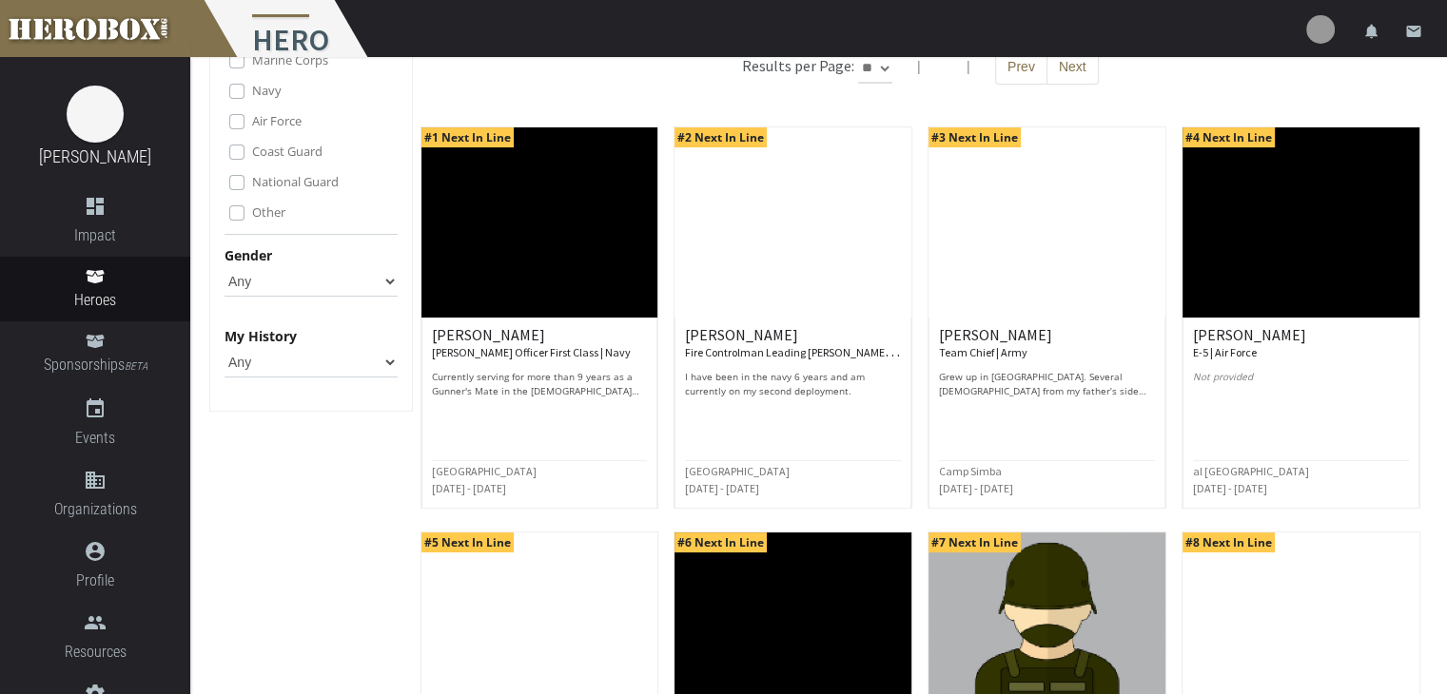
scroll to position [381, 0]
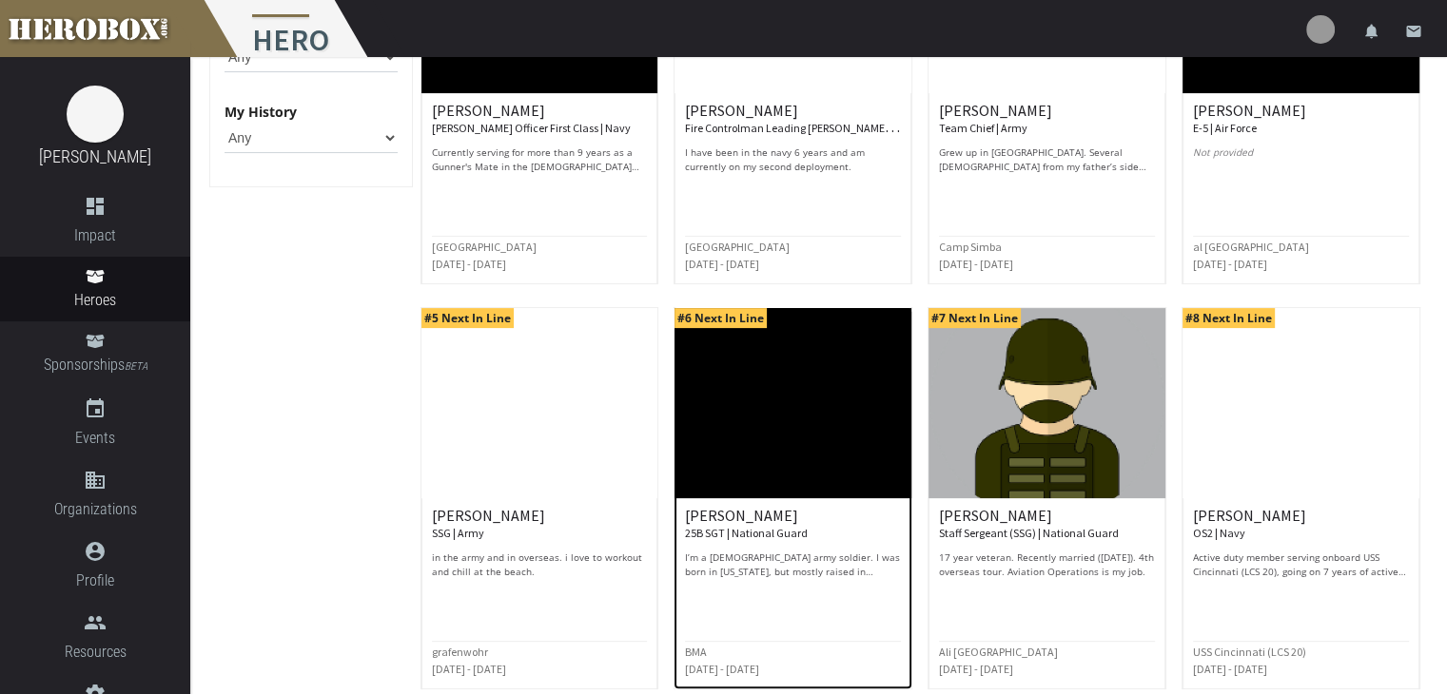
click at [796, 479] on img at bounding box center [793, 403] width 237 height 190
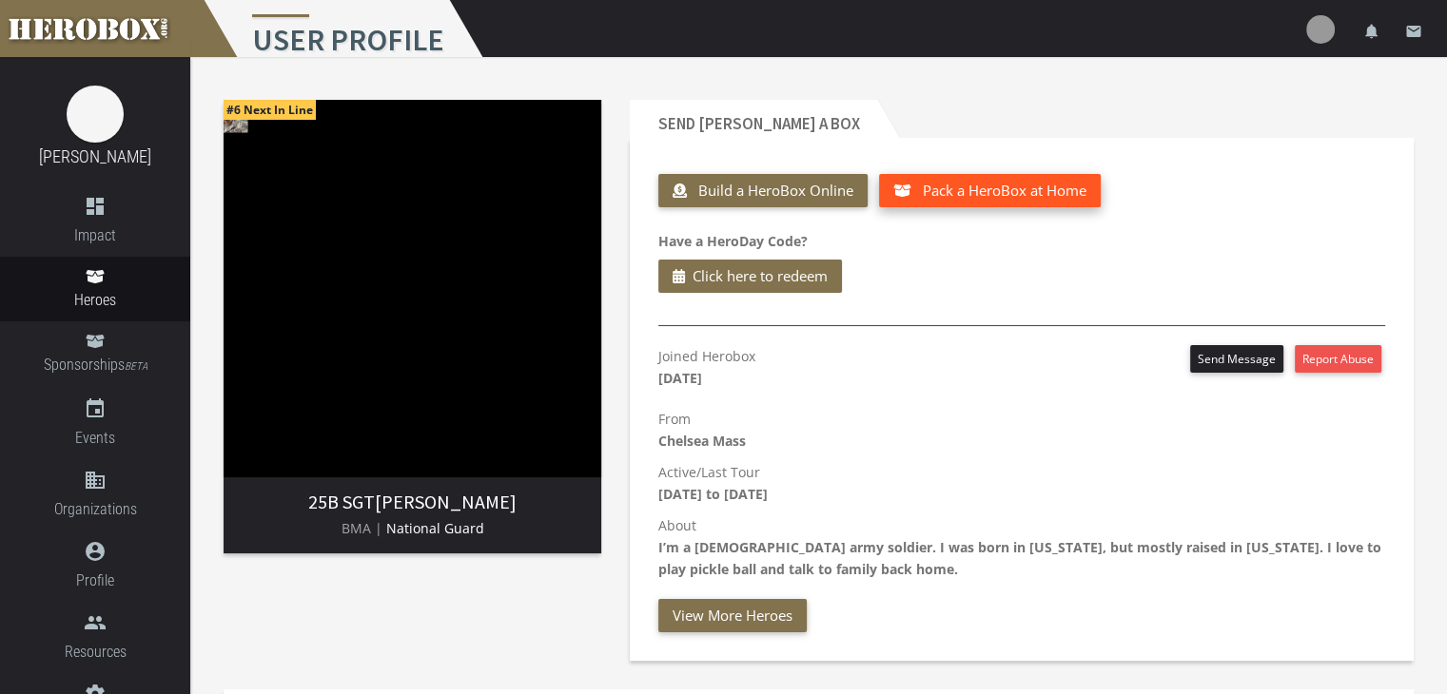
click at [955, 192] on span "Pack a HeroBox at Home" at bounding box center [1005, 190] width 164 height 19
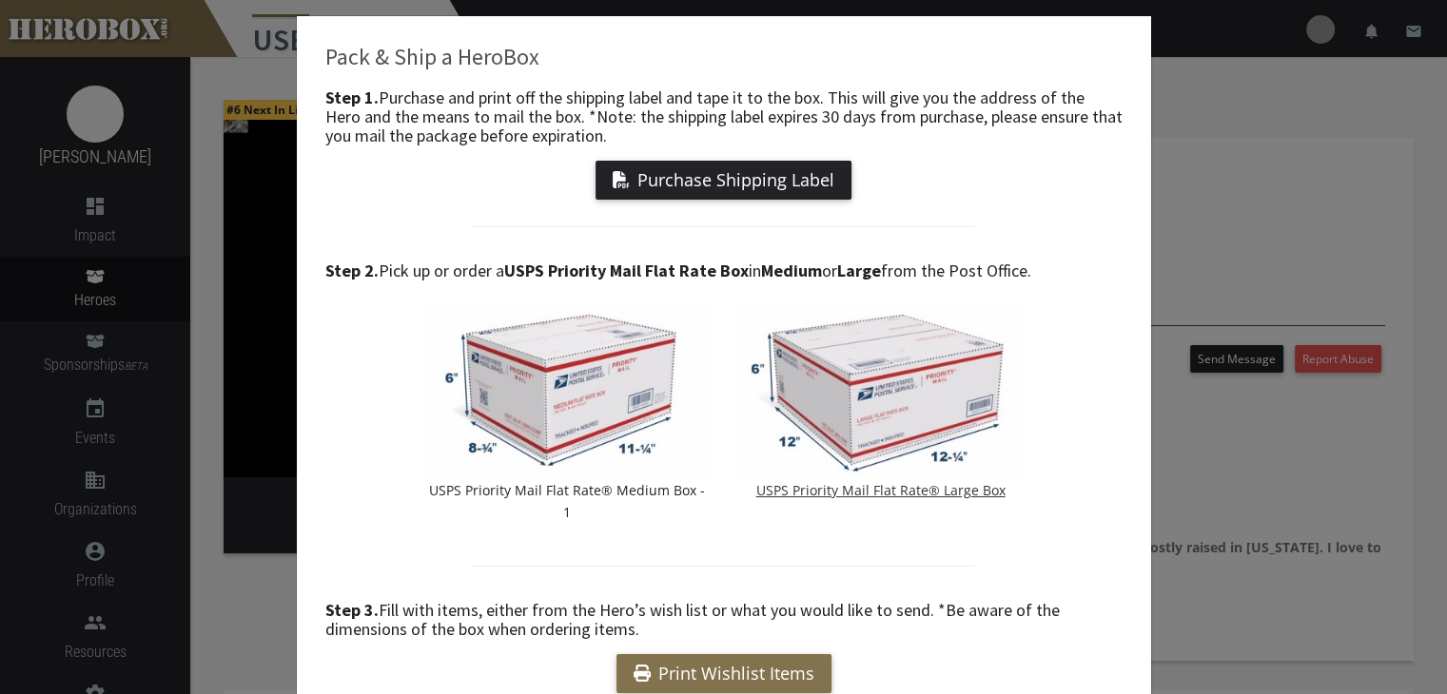
scroll to position [95, 0]
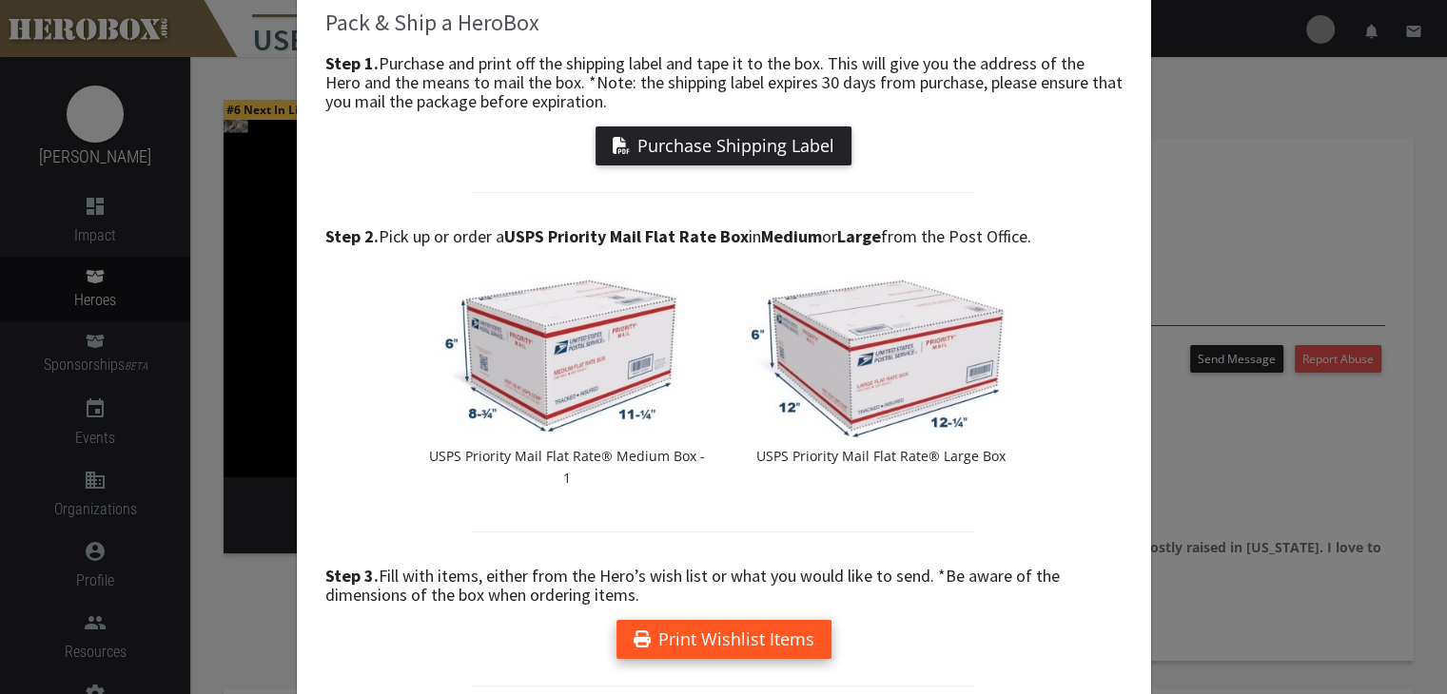
click at [759, 620] on link "Print Wishlist Items" at bounding box center [723, 639] width 215 height 39
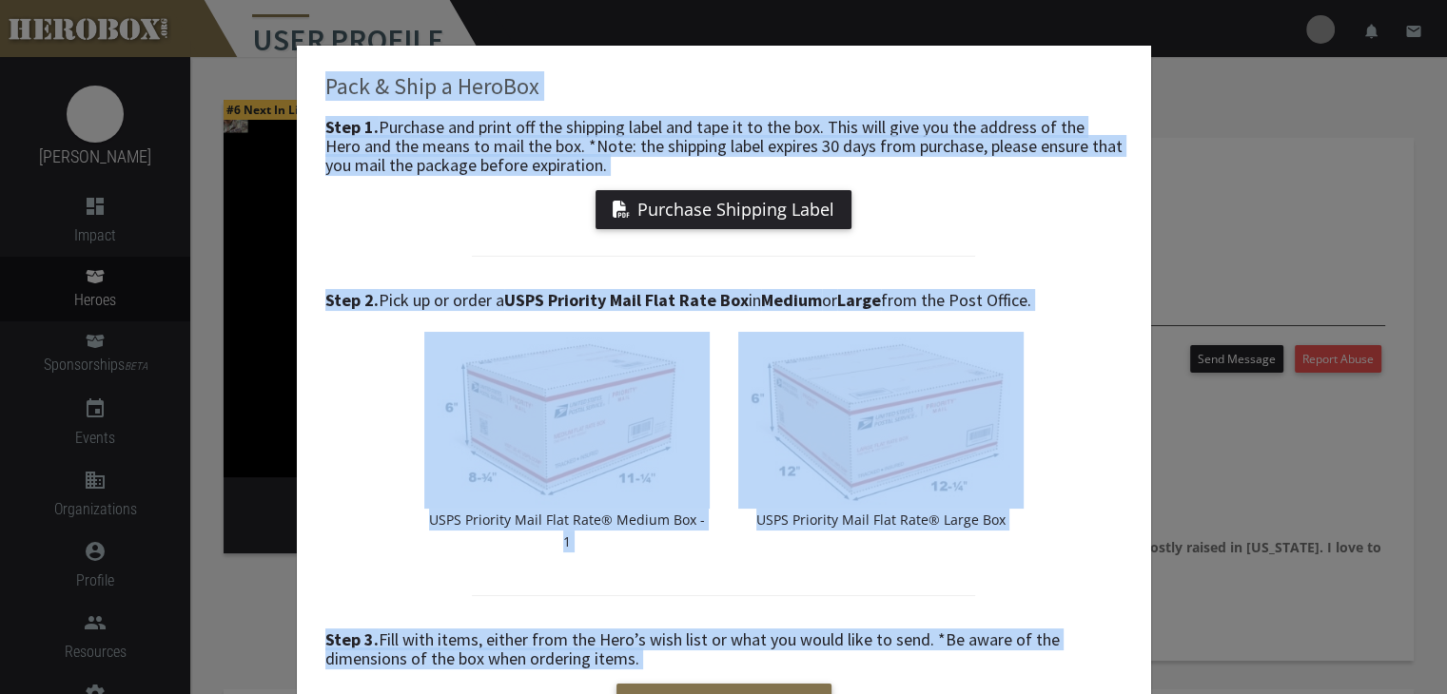
scroll to position [8, 0]
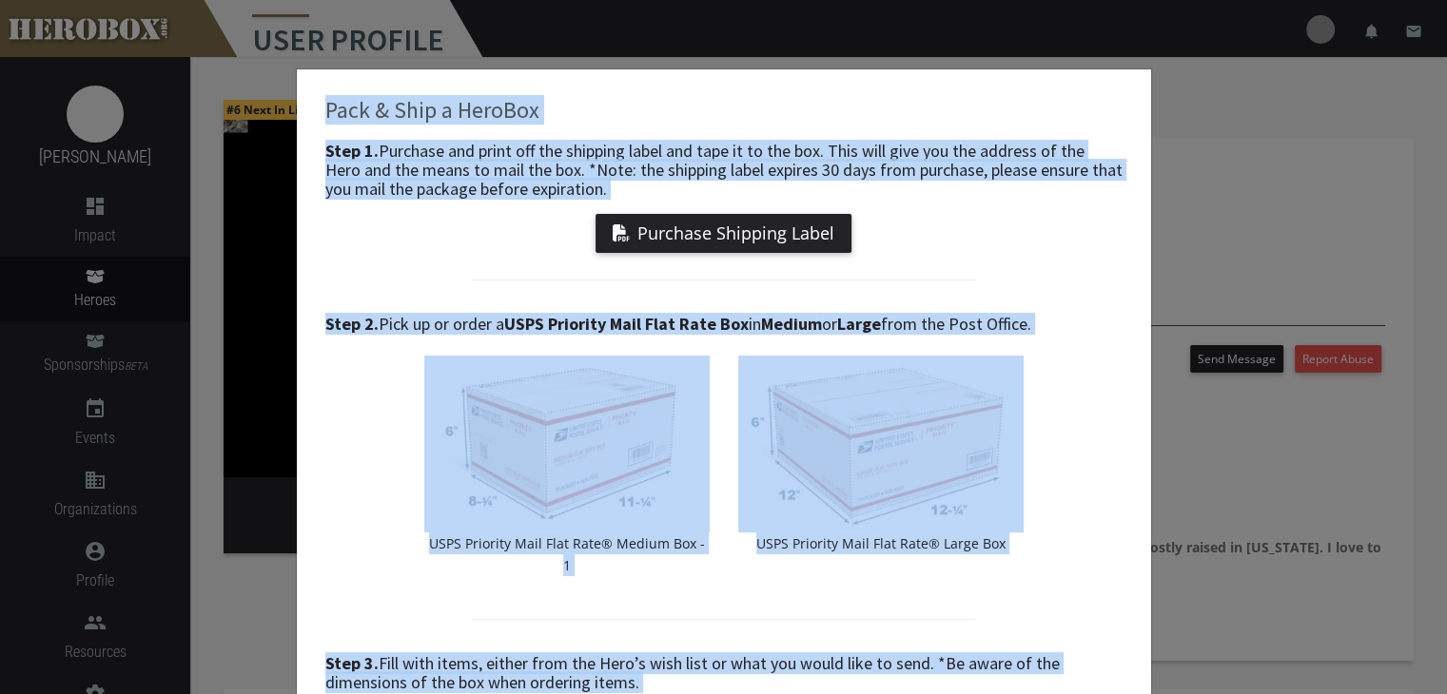
drag, startPoint x: 882, startPoint y: 621, endPoint x: 304, endPoint y: 50, distance: 812.0
click at [304, 50] on div "Pack & Ship a HeroBox Step 1. Purchase and print off the shipping label and tap…" at bounding box center [723, 347] width 1447 height 694
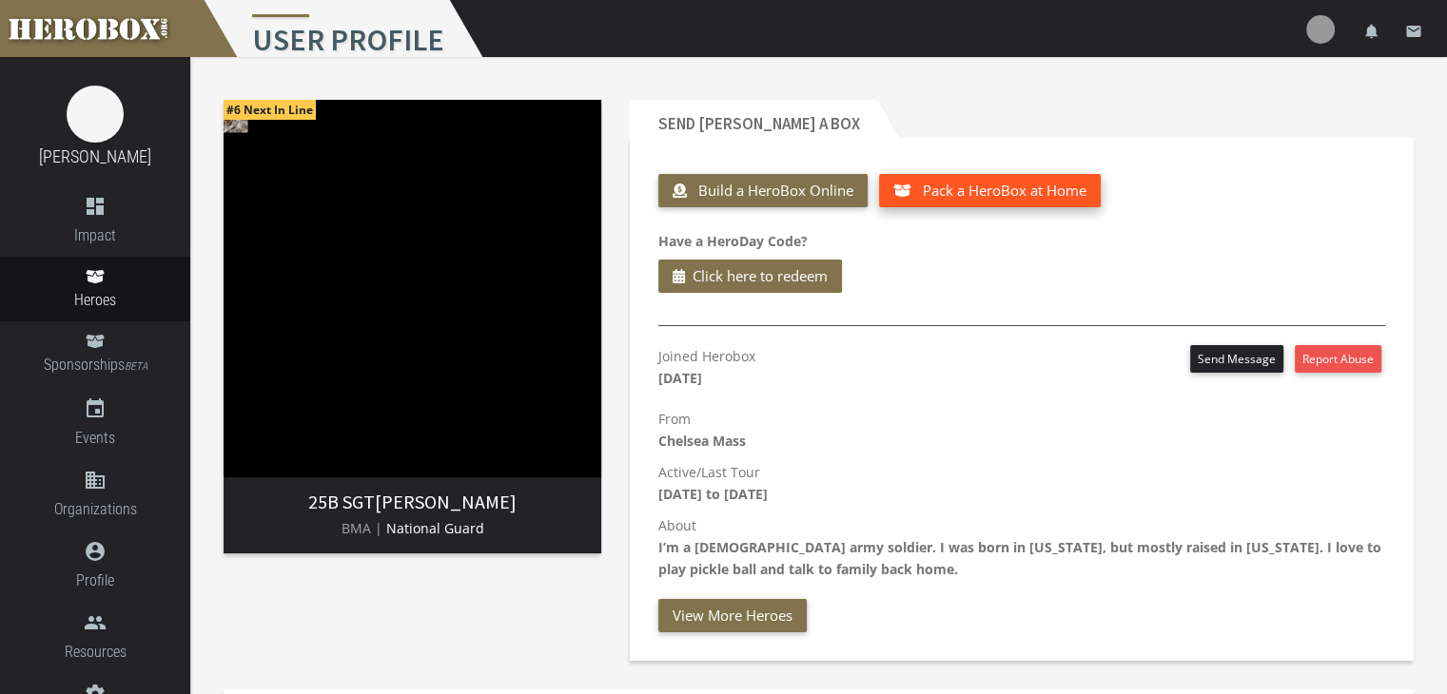
click at [1025, 186] on button "Pack a HeroBox at Home" at bounding box center [990, 190] width 222 height 33
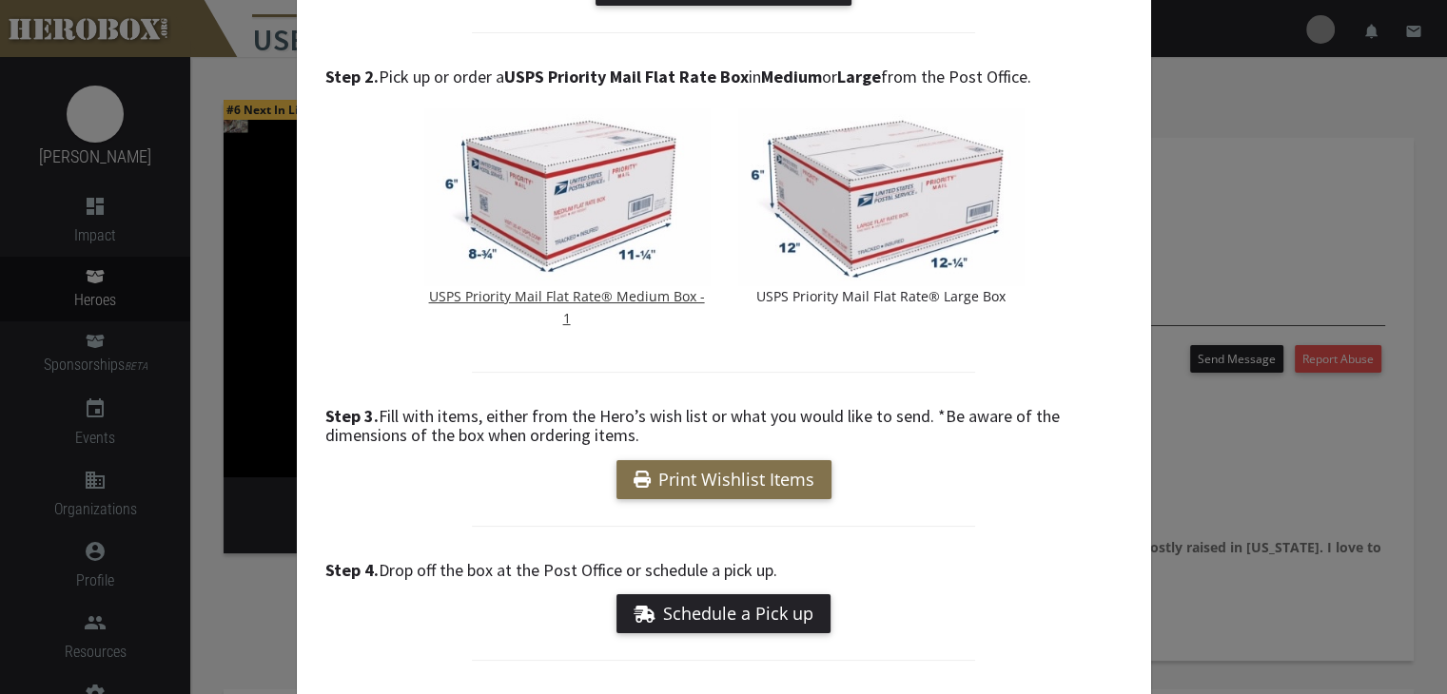
scroll to position [398, 0]
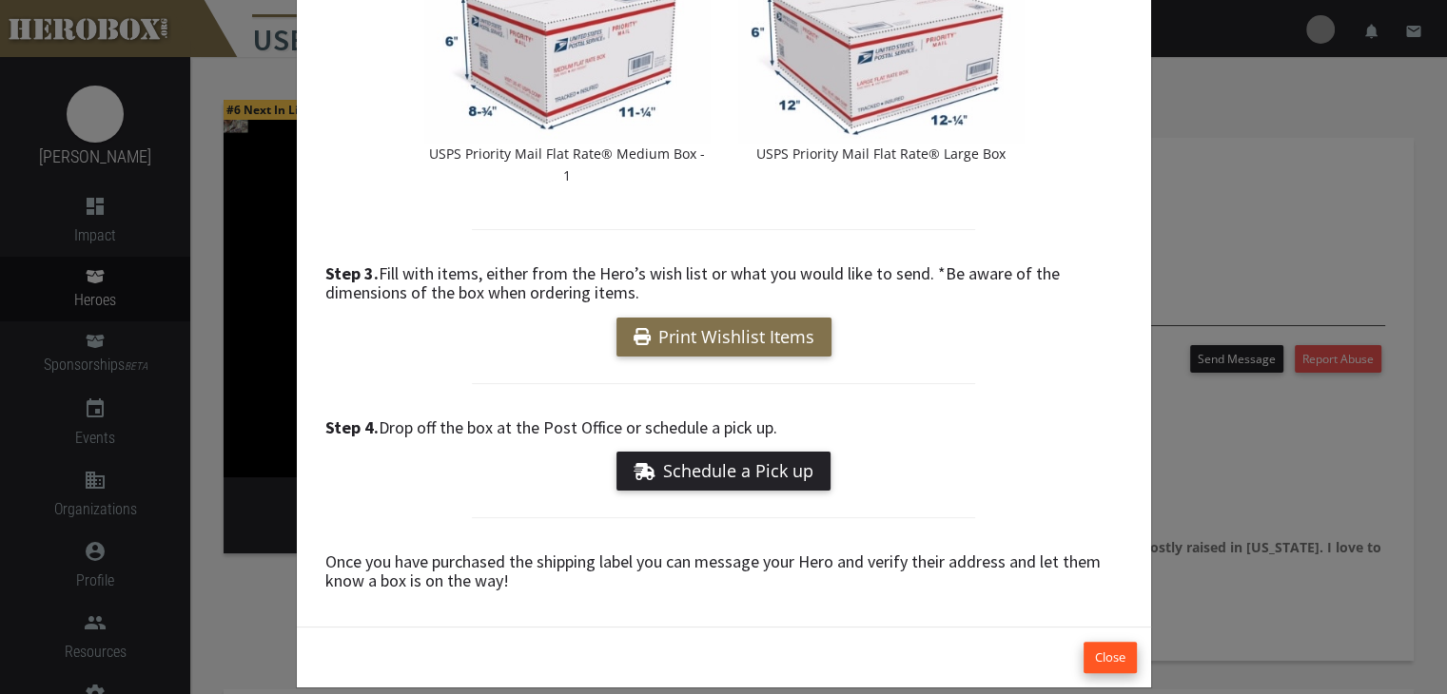
click at [1087, 642] on button "Close" at bounding box center [1110, 657] width 53 height 31
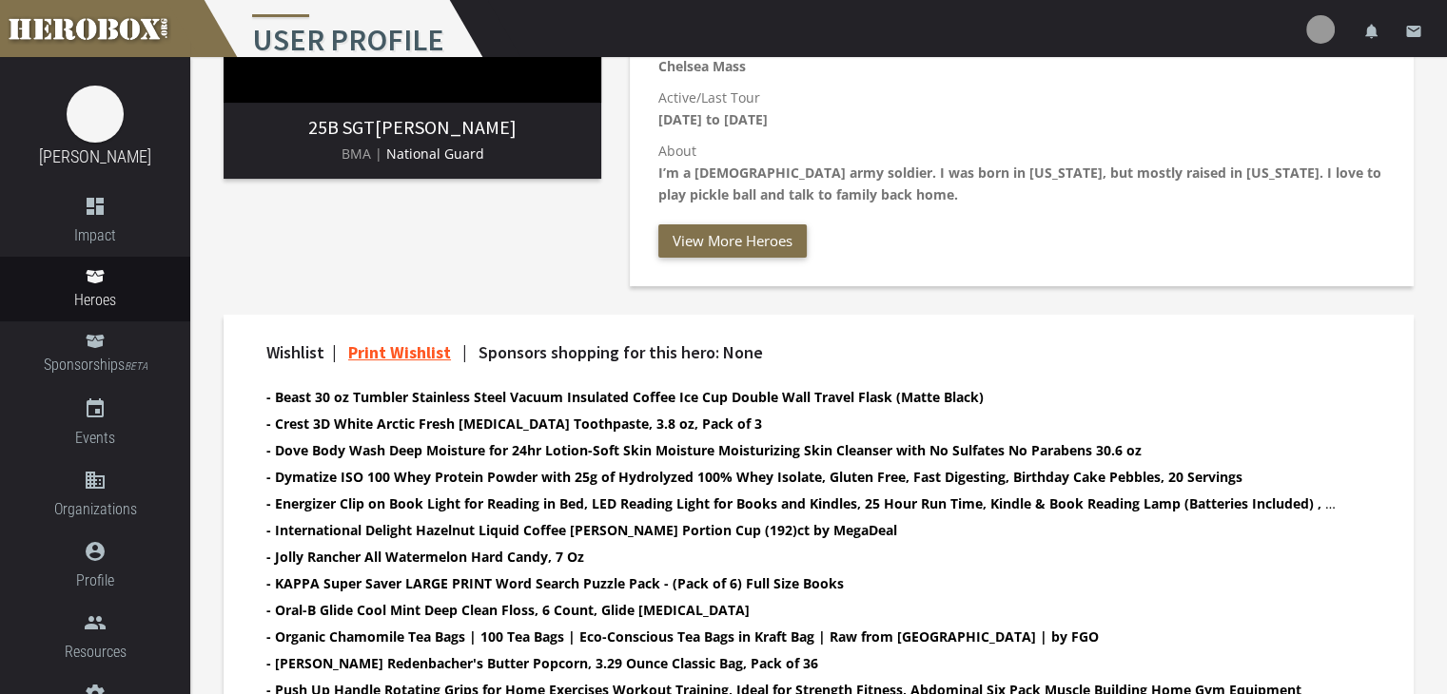
scroll to position [381, 0]
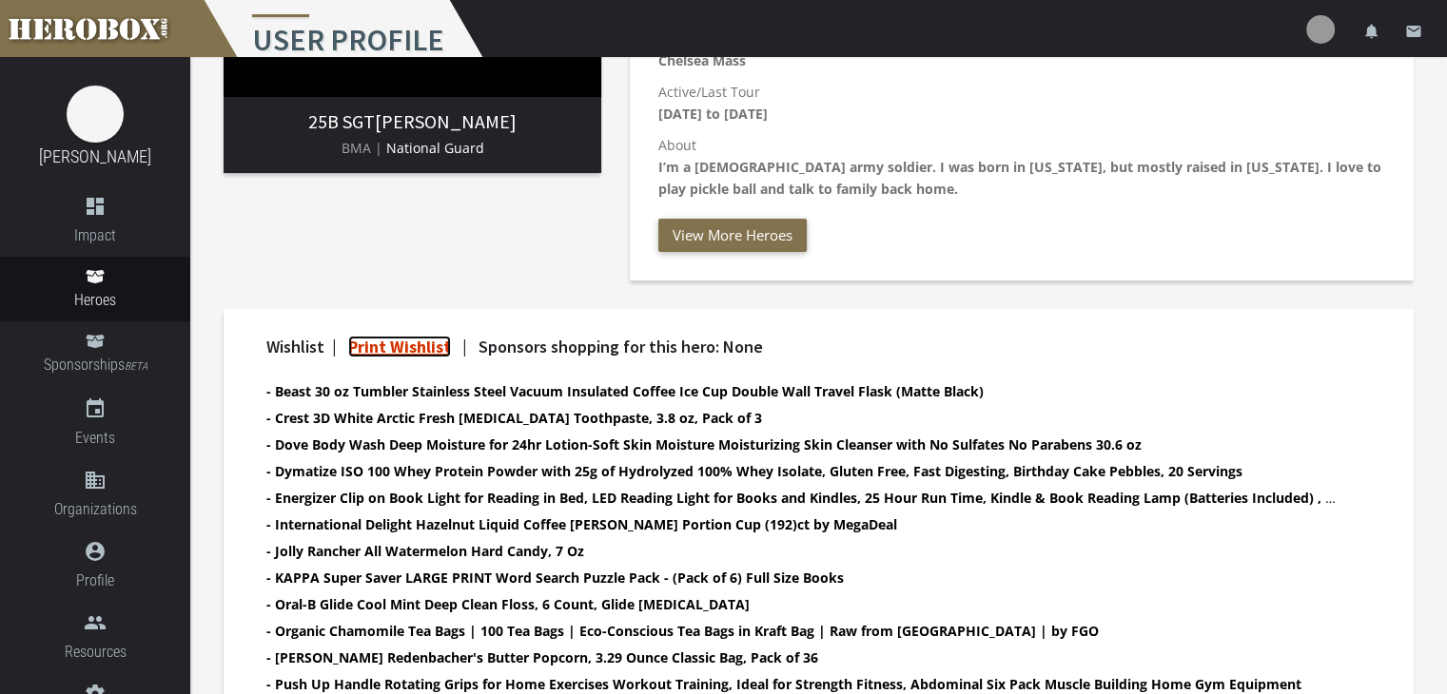
click at [404, 345] on link "Print Wishlist" at bounding box center [399, 347] width 103 height 22
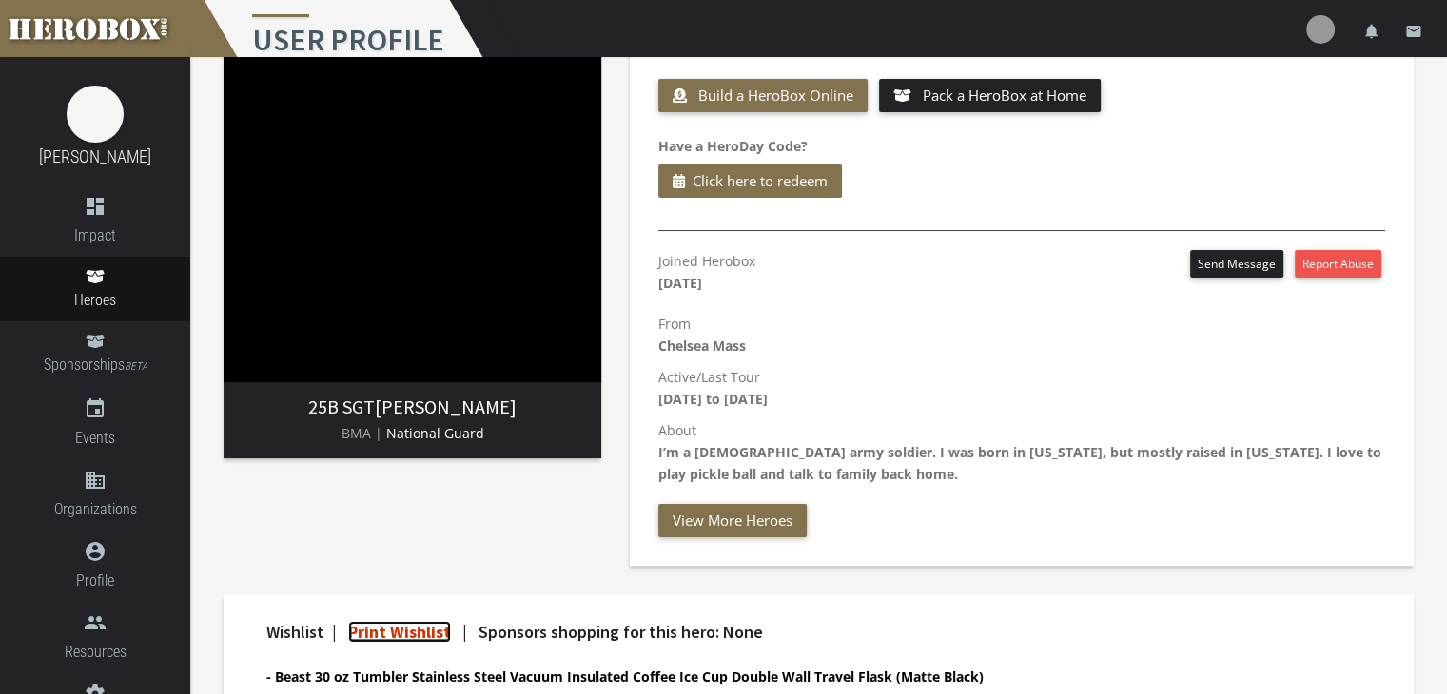
scroll to position [0, 0]
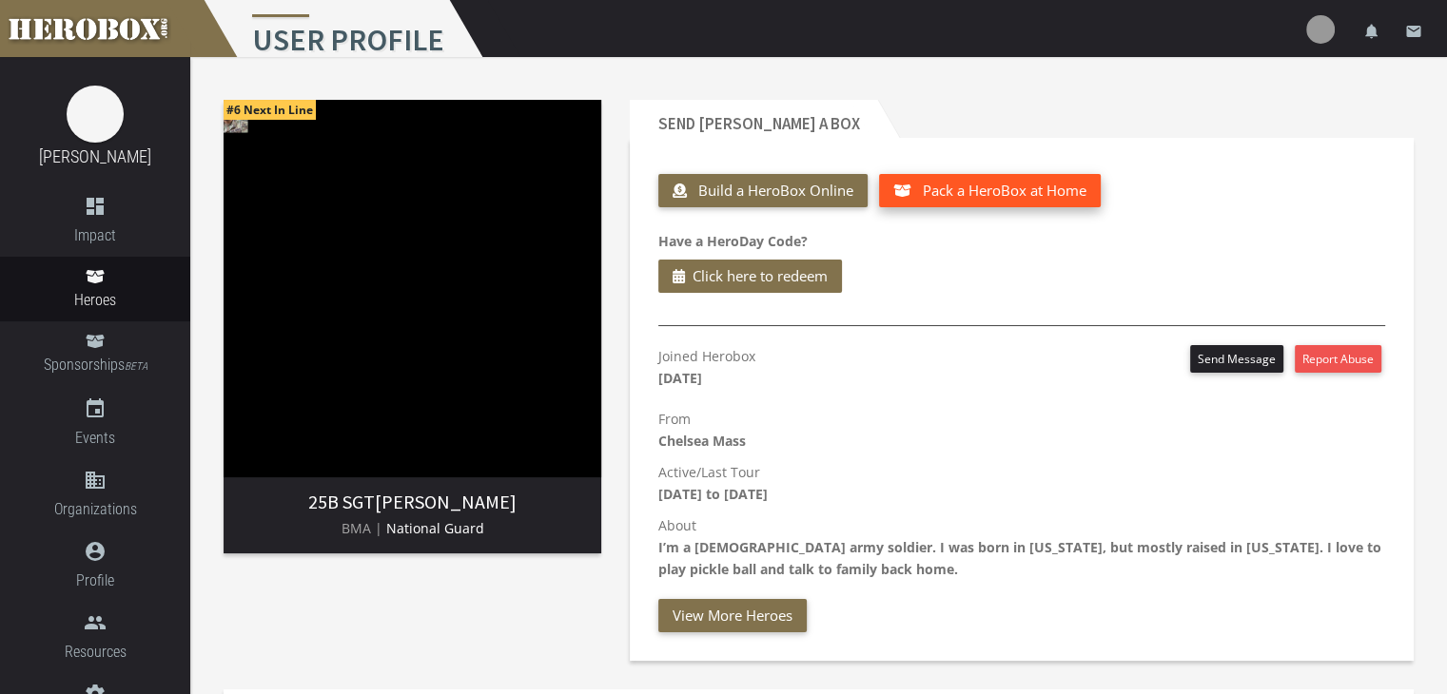
click at [1026, 195] on span "Pack a HeroBox at Home" at bounding box center [1005, 190] width 164 height 19
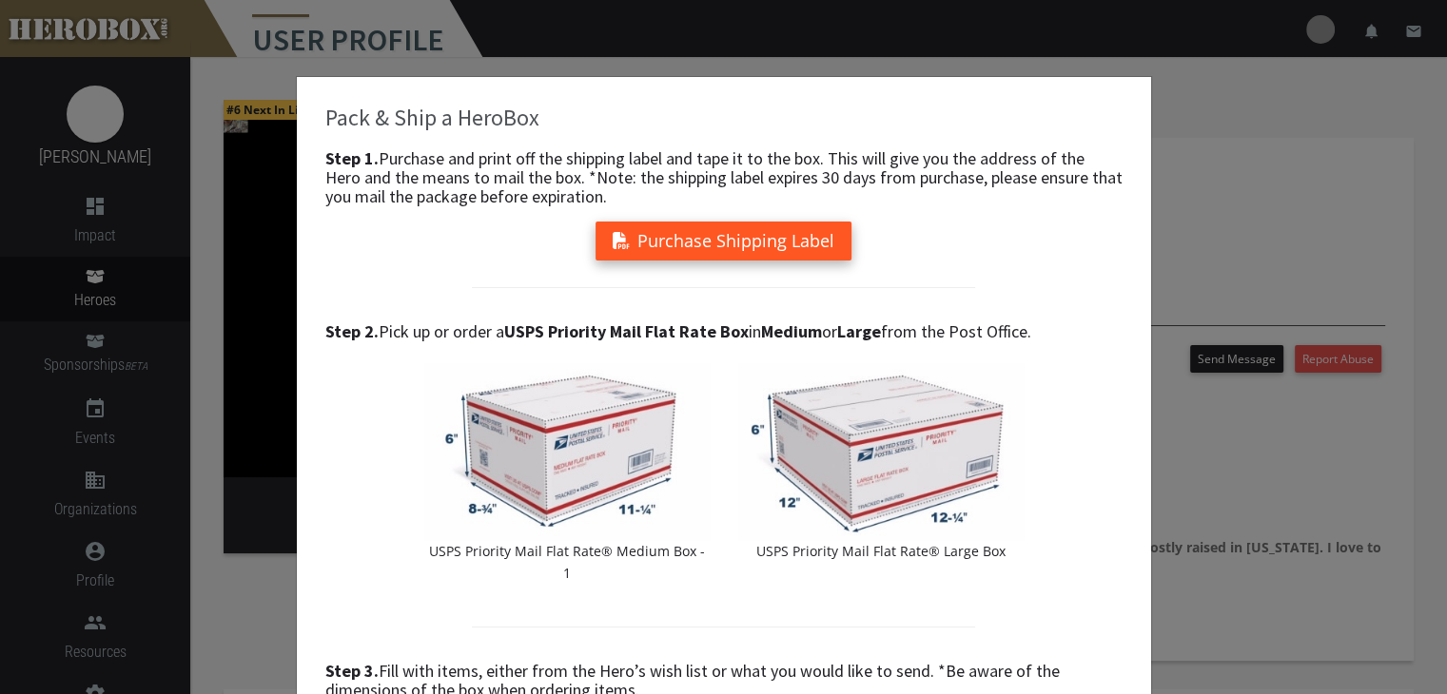
click at [666, 243] on button "Purchase Shipping Label" at bounding box center [724, 241] width 256 height 39
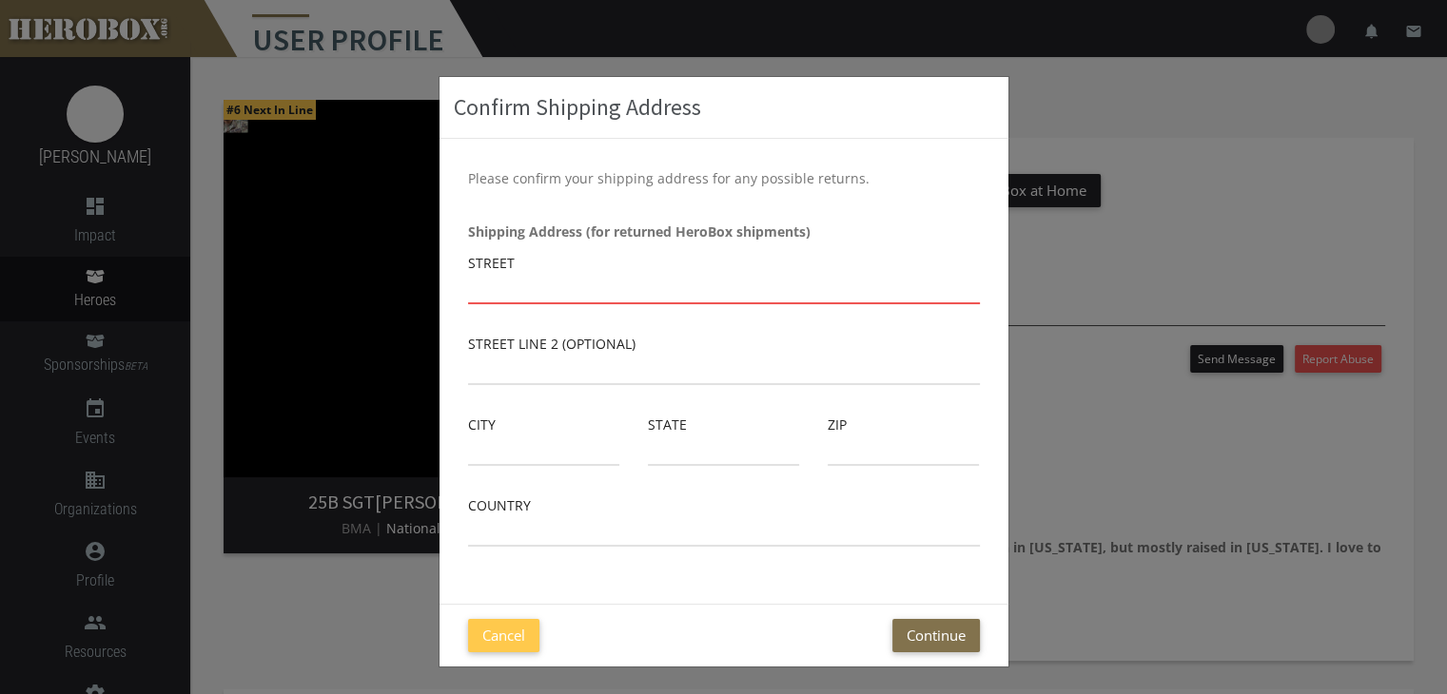
click at [542, 285] on input "text" at bounding box center [724, 289] width 512 height 30
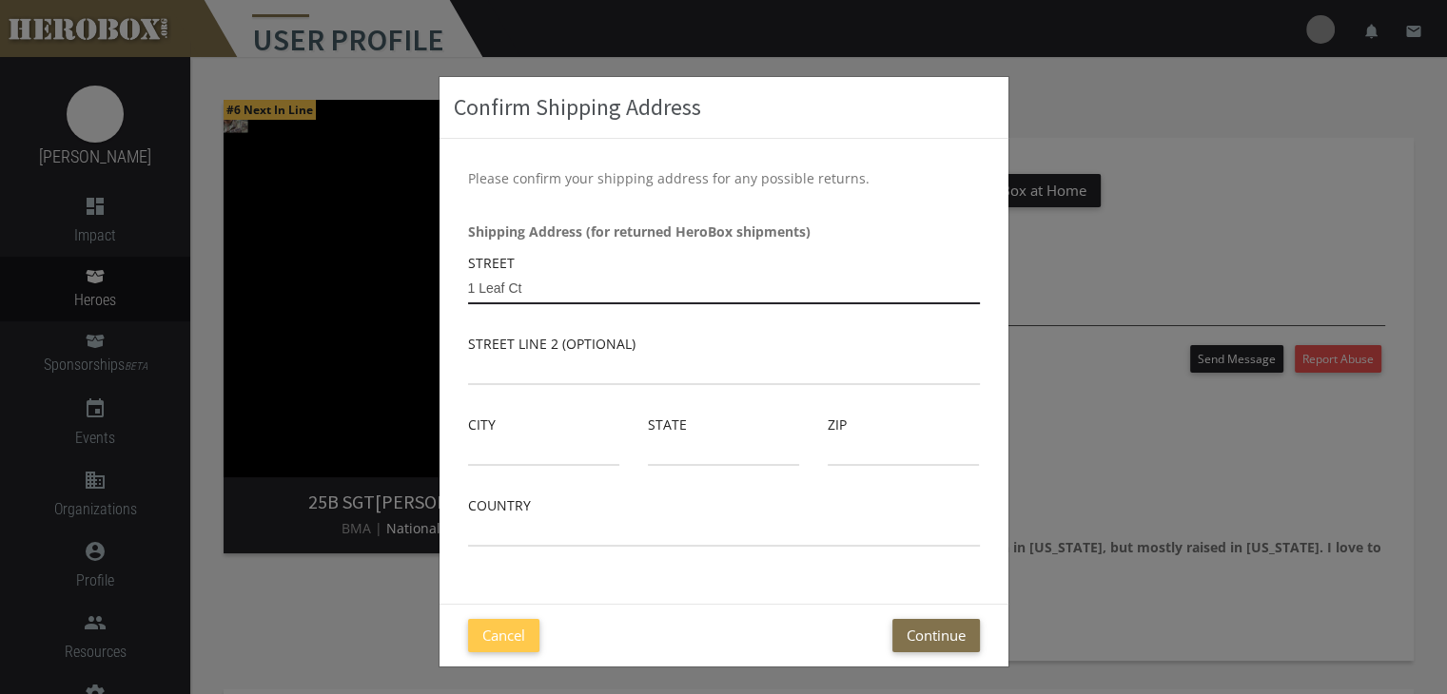
type input "1 Leaf Ct"
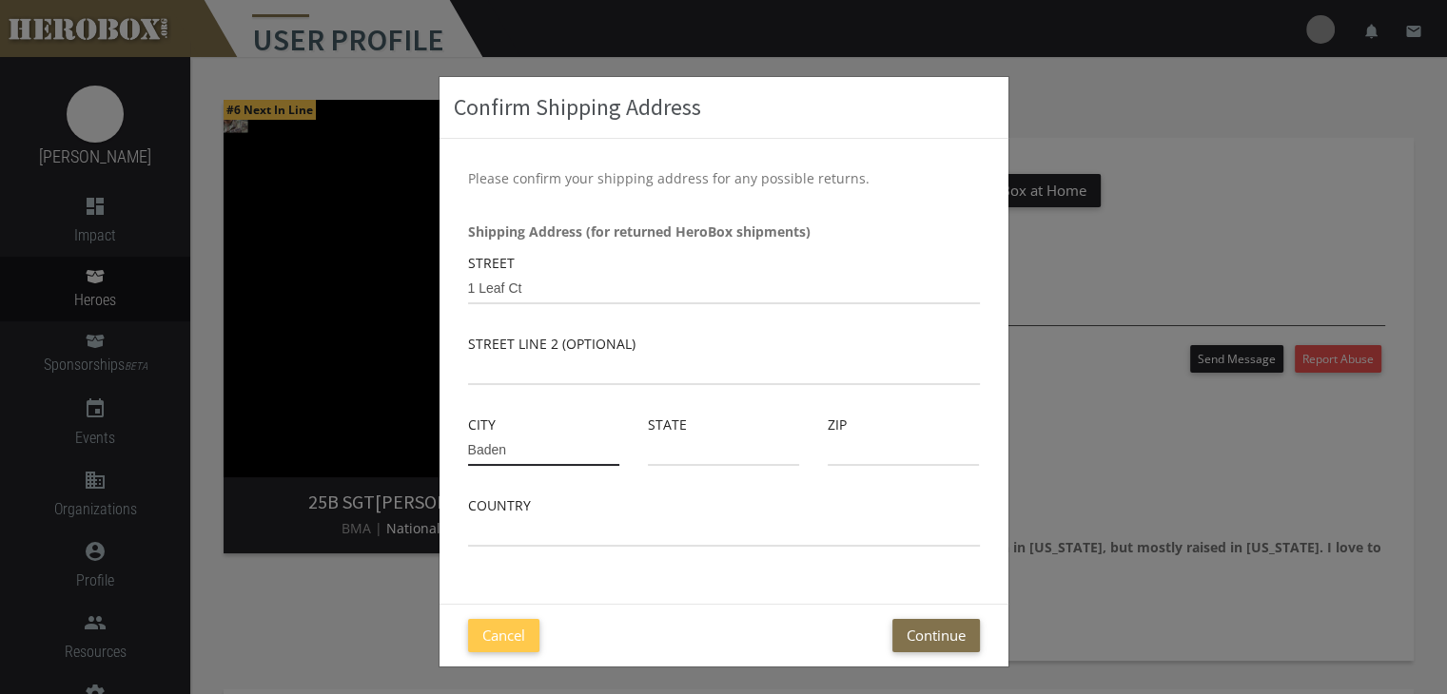
type input "Baden"
type input "PA"
type input "15005"
click at [563, 534] on input "text" at bounding box center [724, 532] width 512 height 30
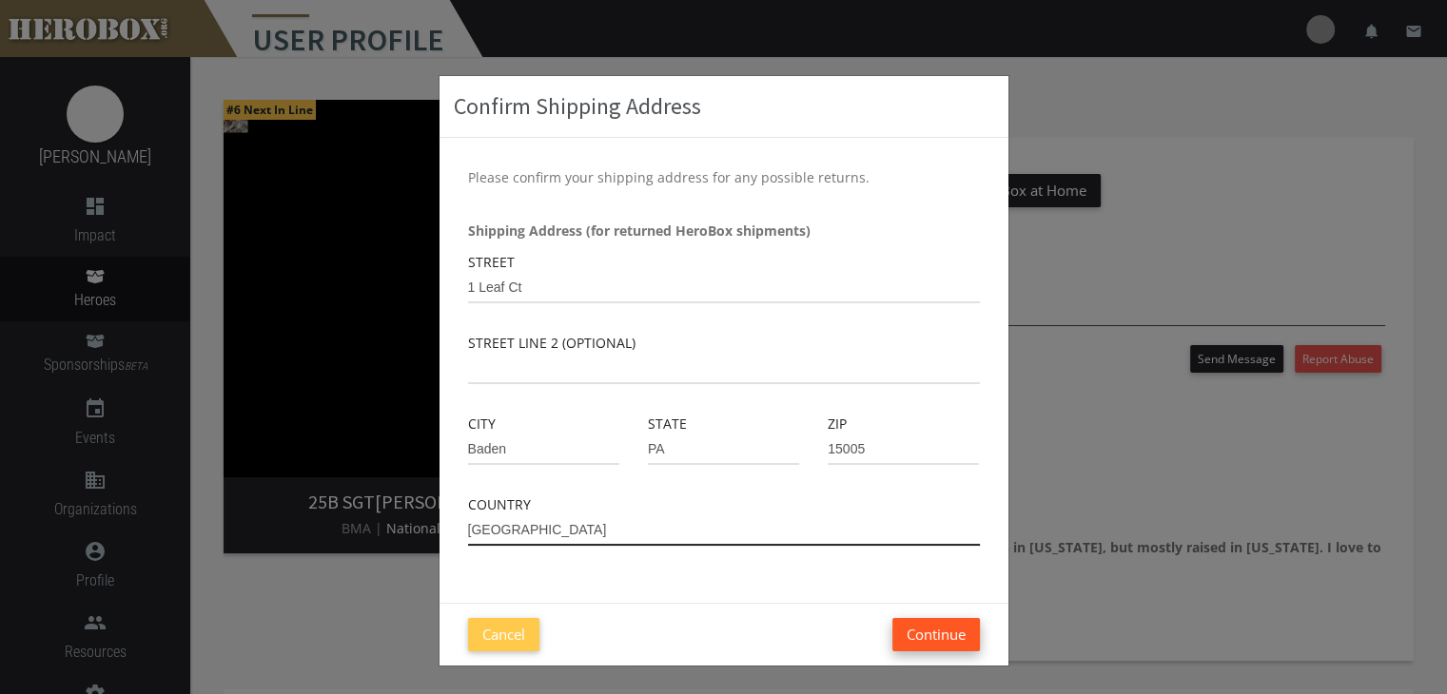
type input "USA"
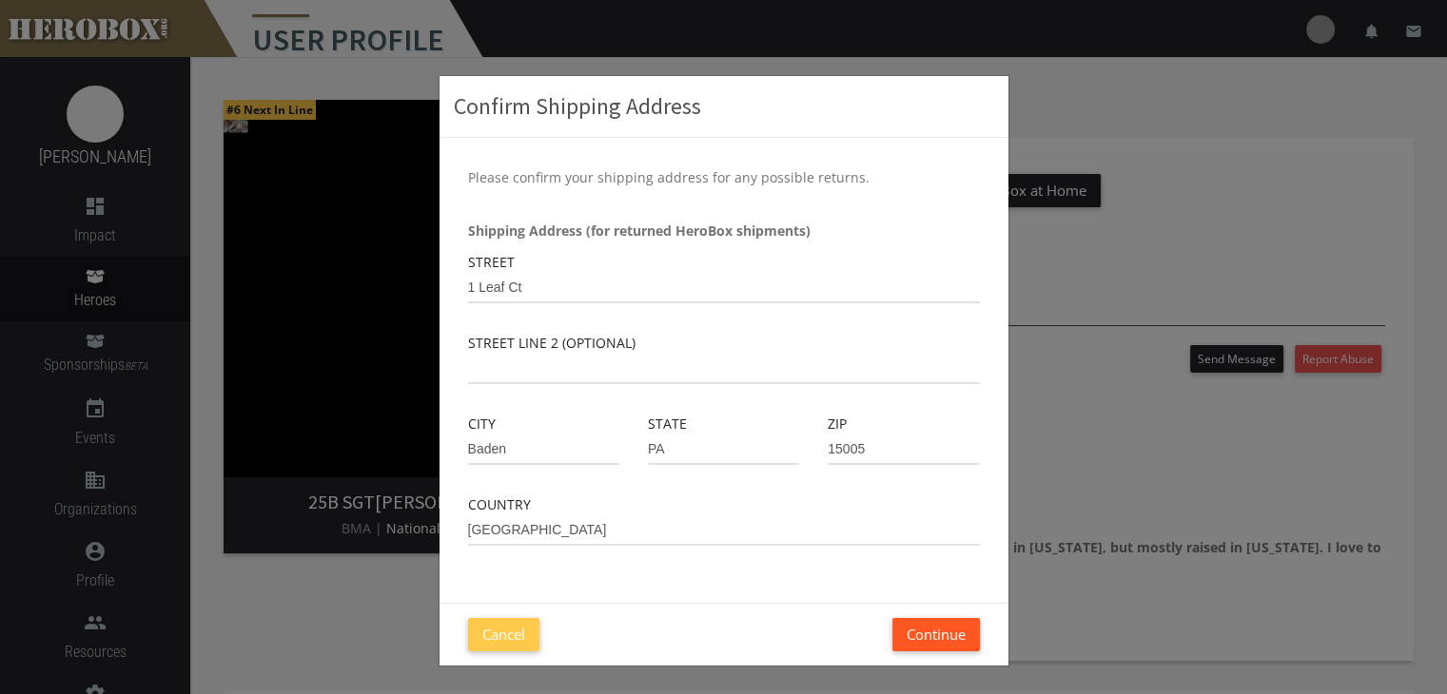
drag, startPoint x: 922, startPoint y: 636, endPoint x: 896, endPoint y: 625, distance: 27.7
click at [921, 635] on button "Continue" at bounding box center [936, 634] width 88 height 33
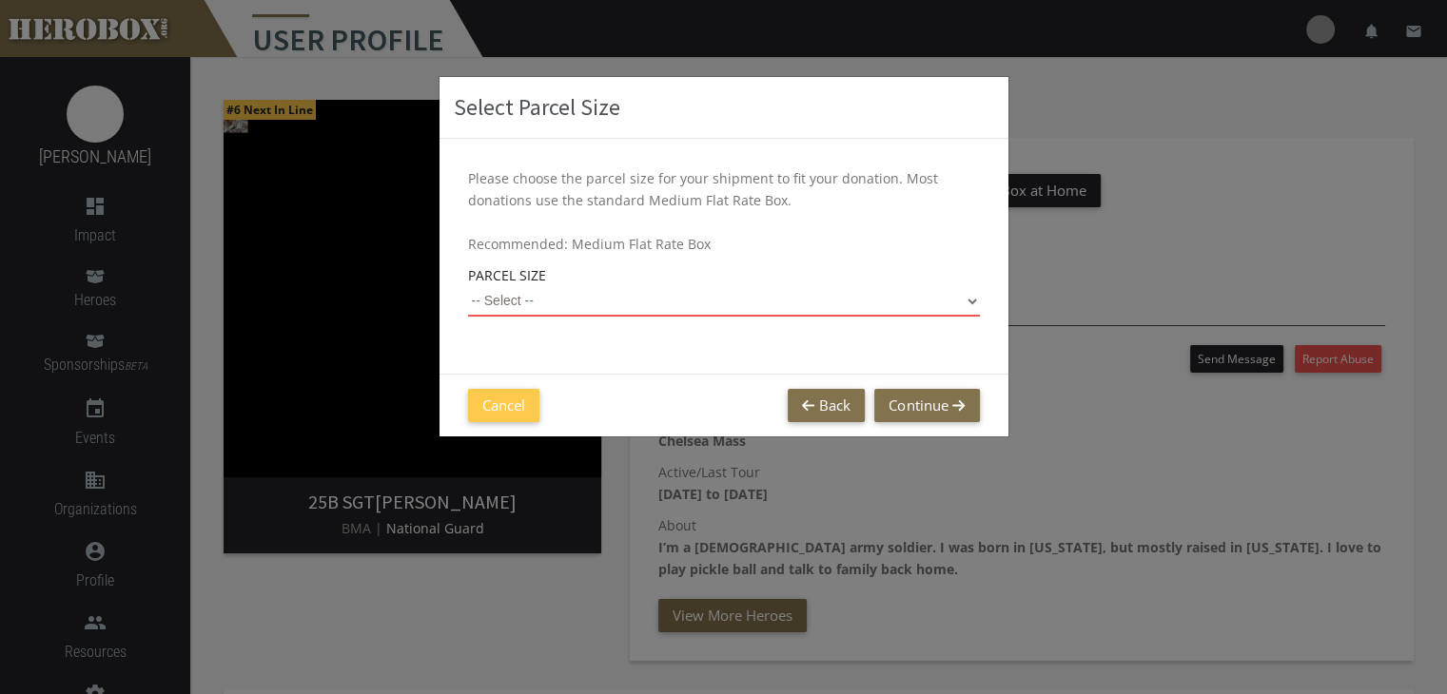
click at [543, 305] on select "-- Select -- Small Flat Rate Envelope (Est. $11.38) Medium Flat Rate Box (Est. …" at bounding box center [724, 301] width 512 height 30
click at [468, 286] on select "-- Select -- Small Flat Rate Envelope (Est. $11.38) Medium Flat Rate Box (Est. …" at bounding box center [724, 301] width 512 height 30
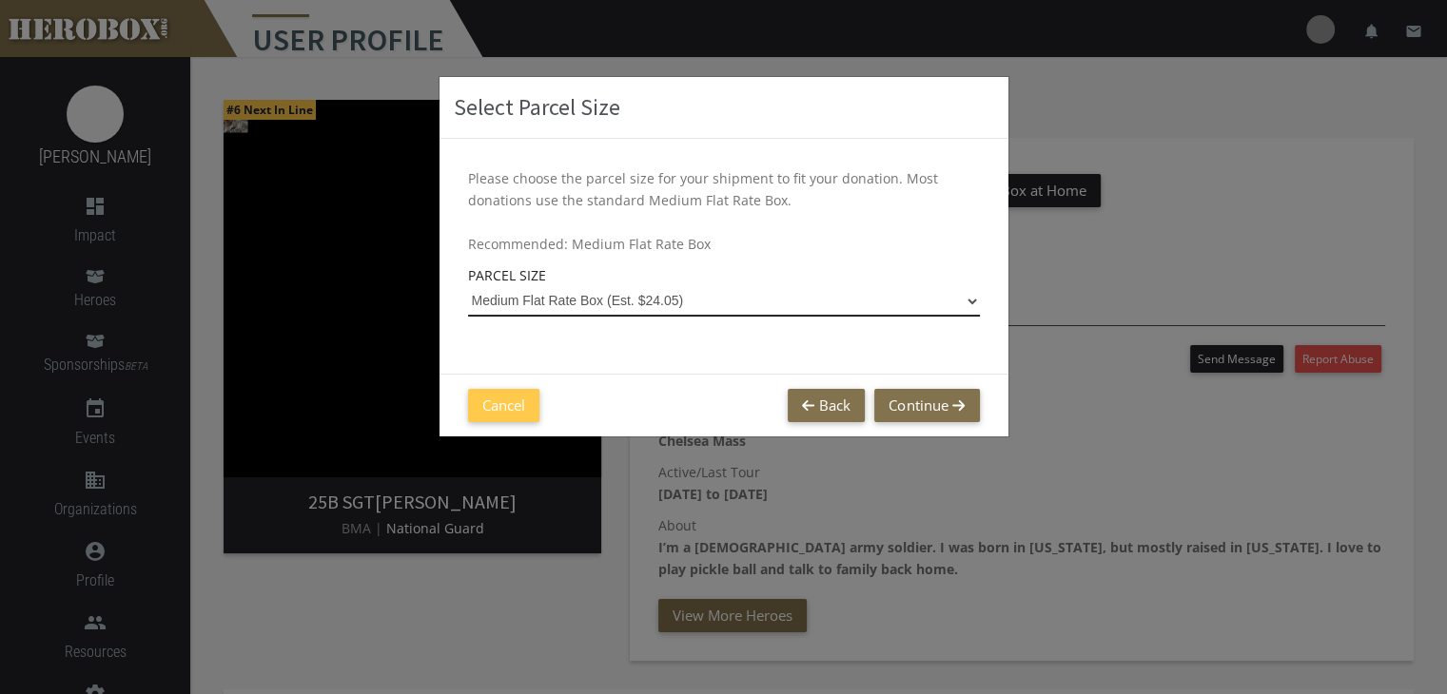
select select "Medium Flat Rate Box"
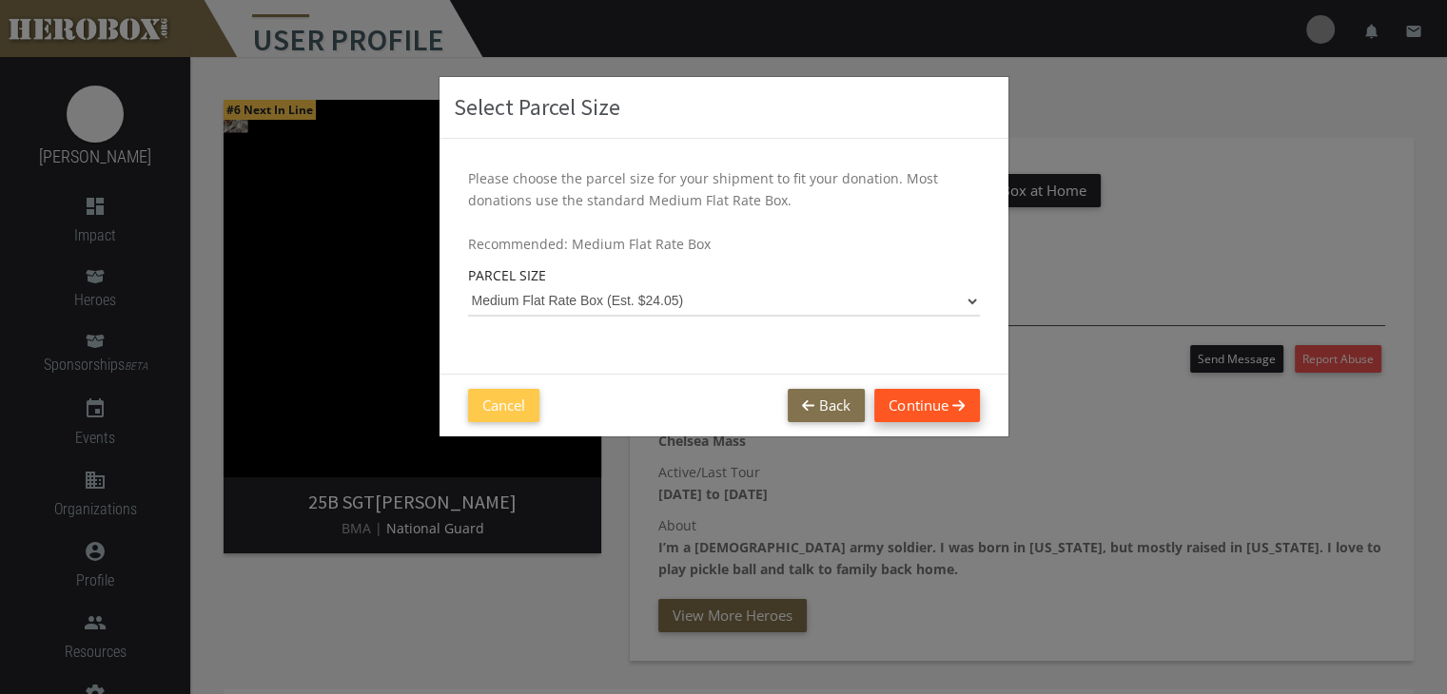
click at [927, 408] on button "Continue" at bounding box center [926, 405] width 105 height 33
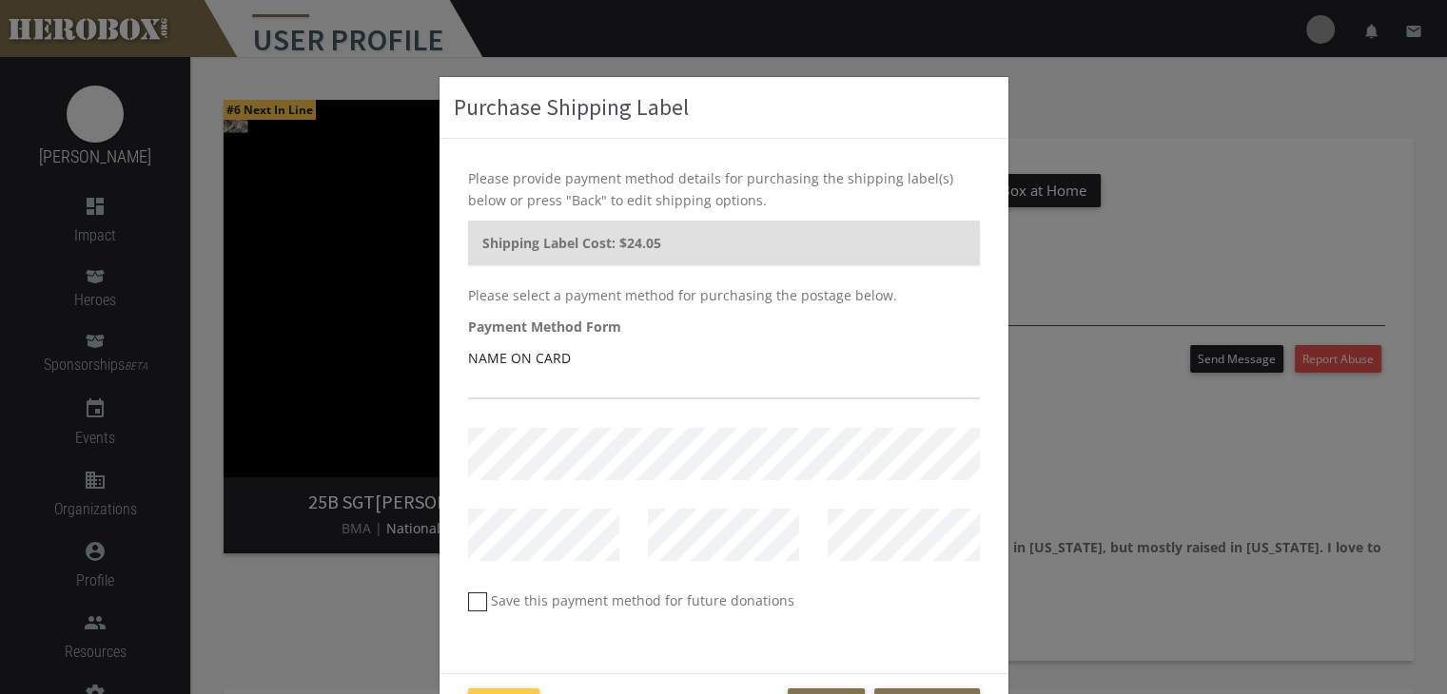
scroll to position [0, 0]
click at [499, 388] on input "text" at bounding box center [724, 384] width 512 height 30
type input "Anita M Jordan"
click at [610, 554] on div at bounding box center [724, 549] width 540 height 81
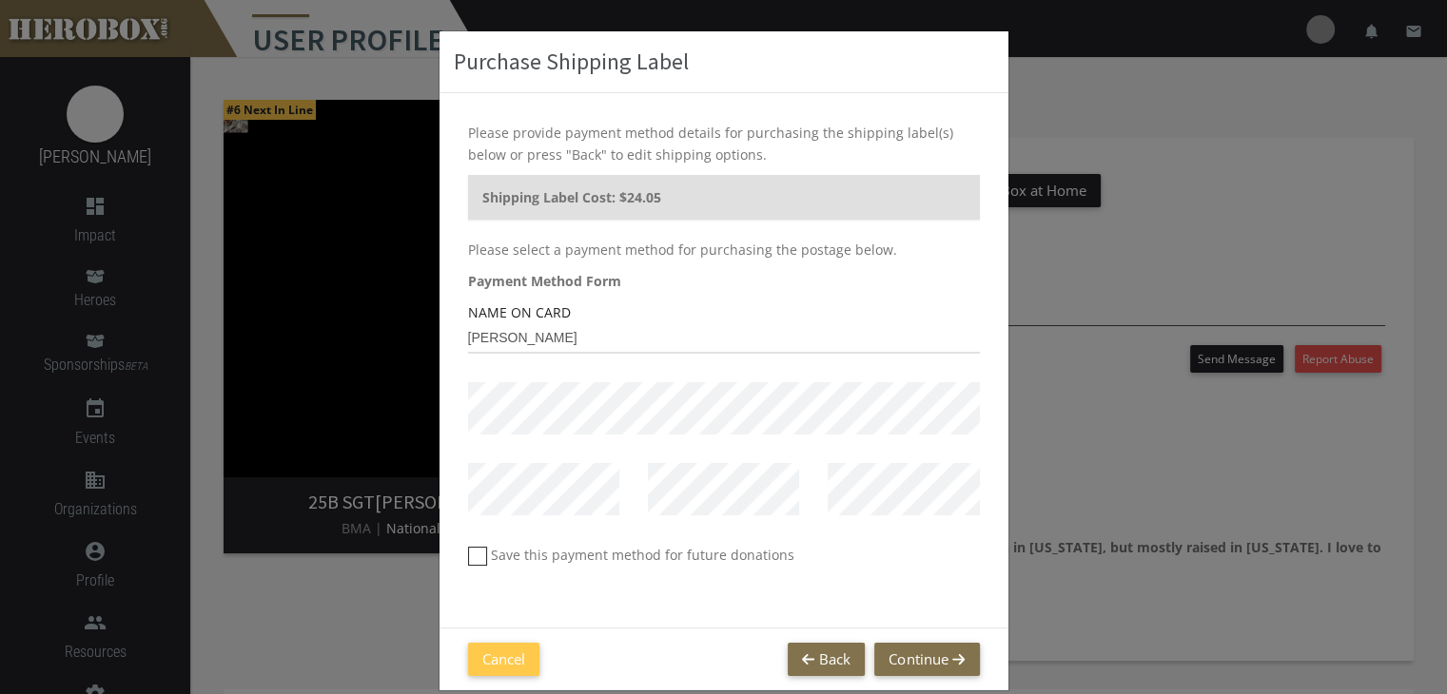
scroll to position [71, 0]
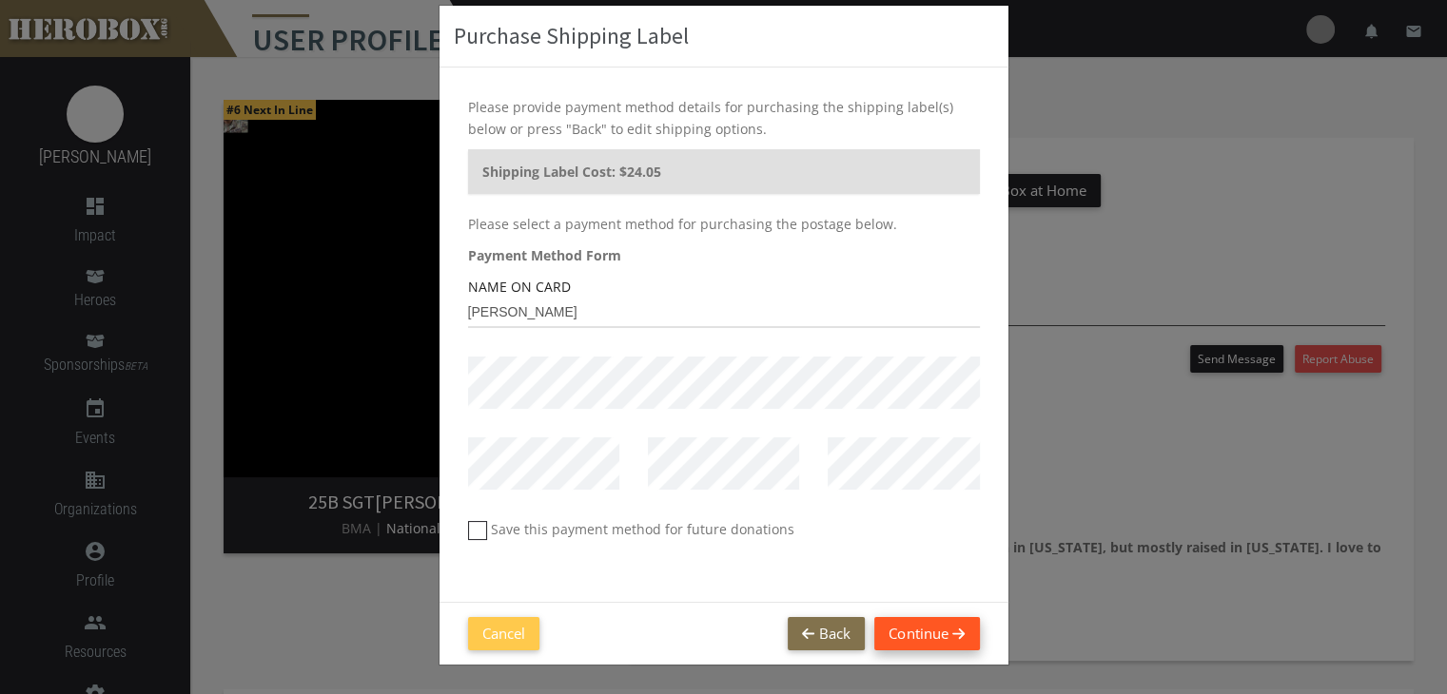
click at [898, 631] on button "Continue" at bounding box center [926, 633] width 105 height 33
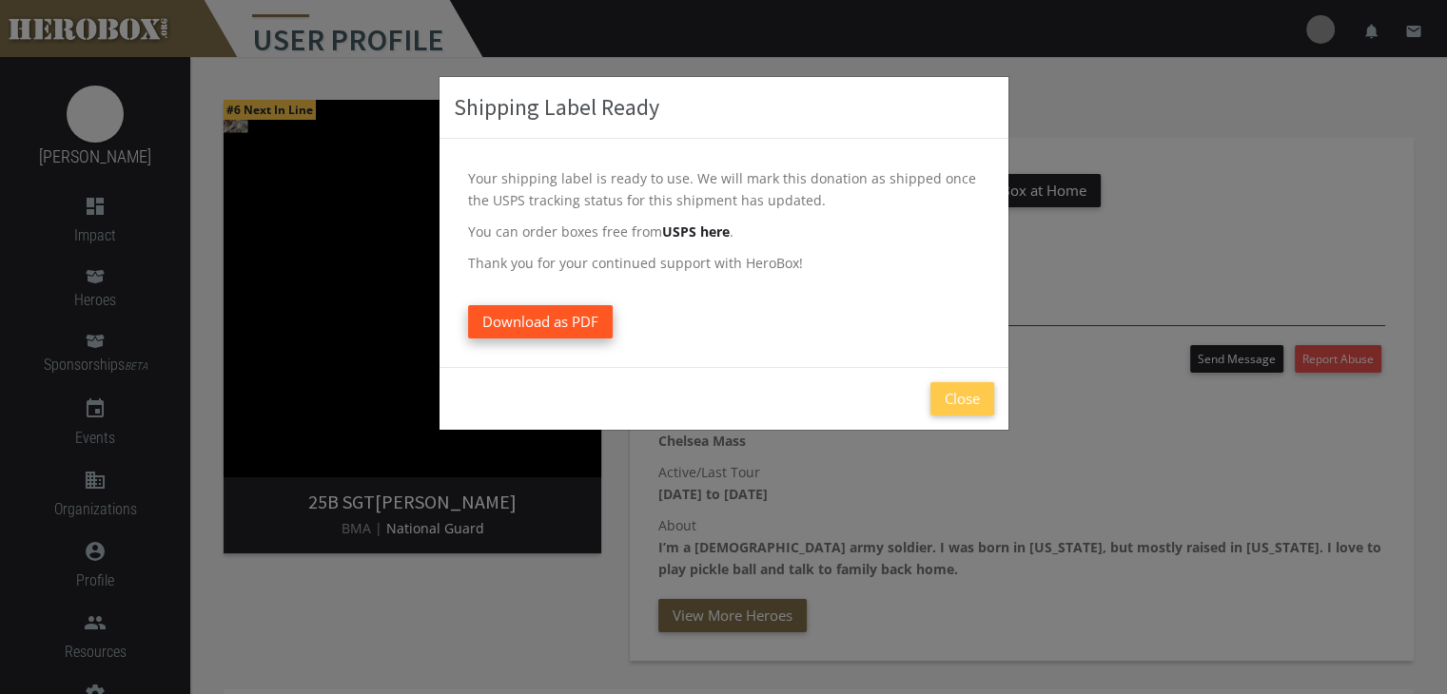
drag, startPoint x: 538, startPoint y: 322, endPoint x: 553, endPoint y: 327, distance: 15.4
click at [538, 322] on span "Download as PDF" at bounding box center [540, 321] width 116 height 19
click at [948, 401] on button "Close" at bounding box center [962, 398] width 64 height 33
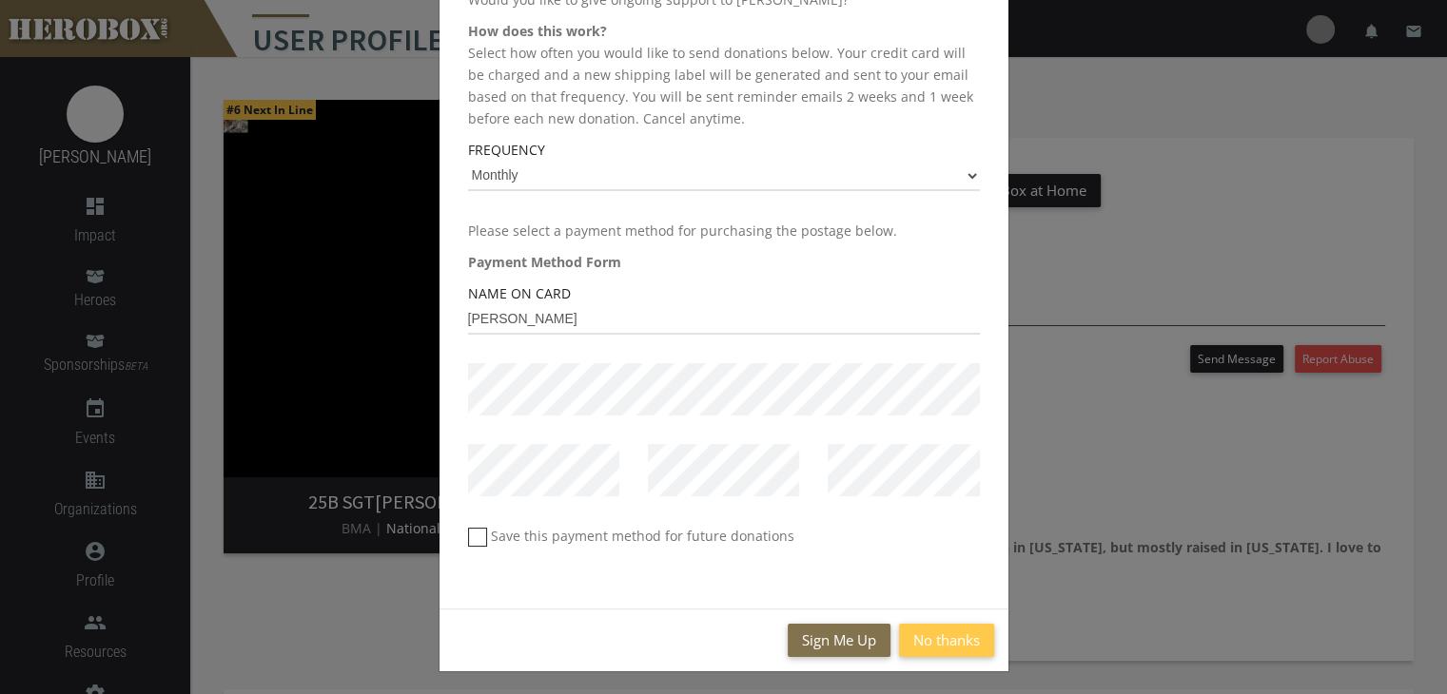
scroll to position [186, 0]
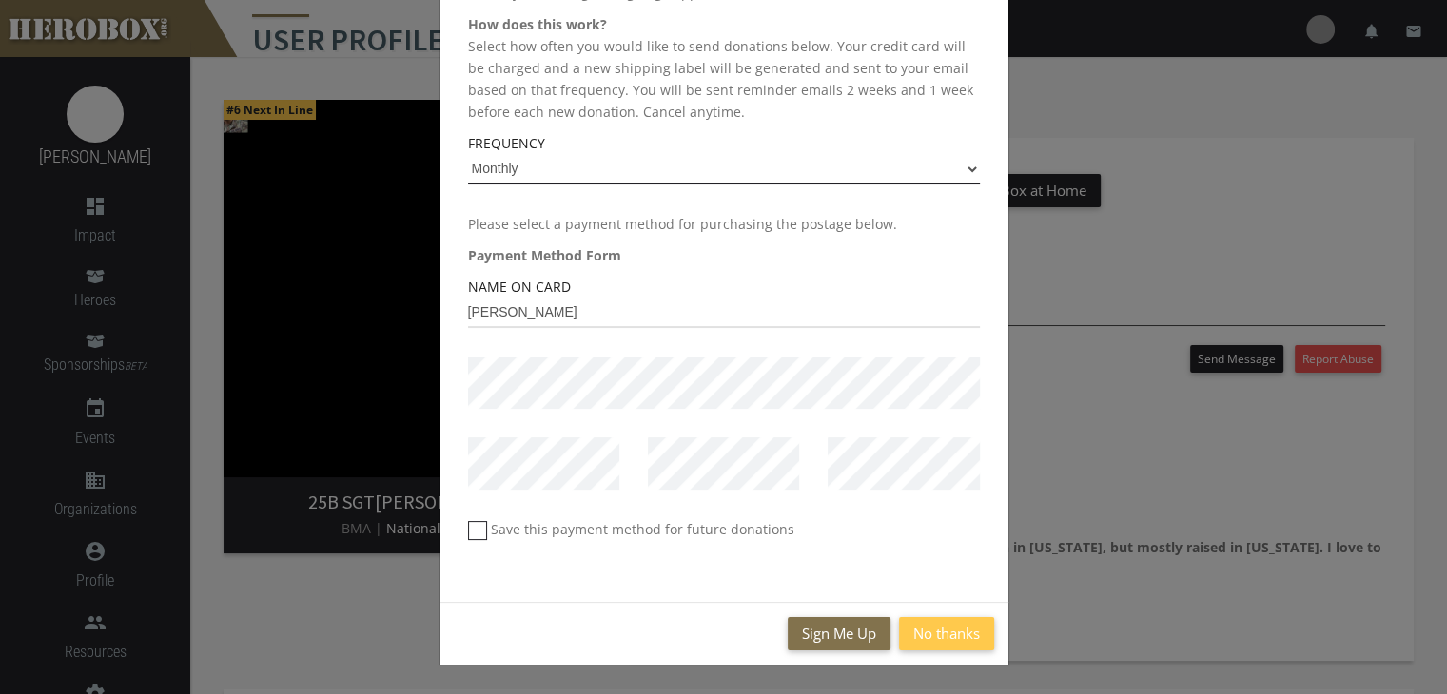
click at [952, 166] on select "Monthly Every 2 Months Quarterly Yearly" at bounding box center [724, 169] width 512 height 30
click at [550, 623] on div "Sign Me Up No thanks" at bounding box center [724, 633] width 569 height 63
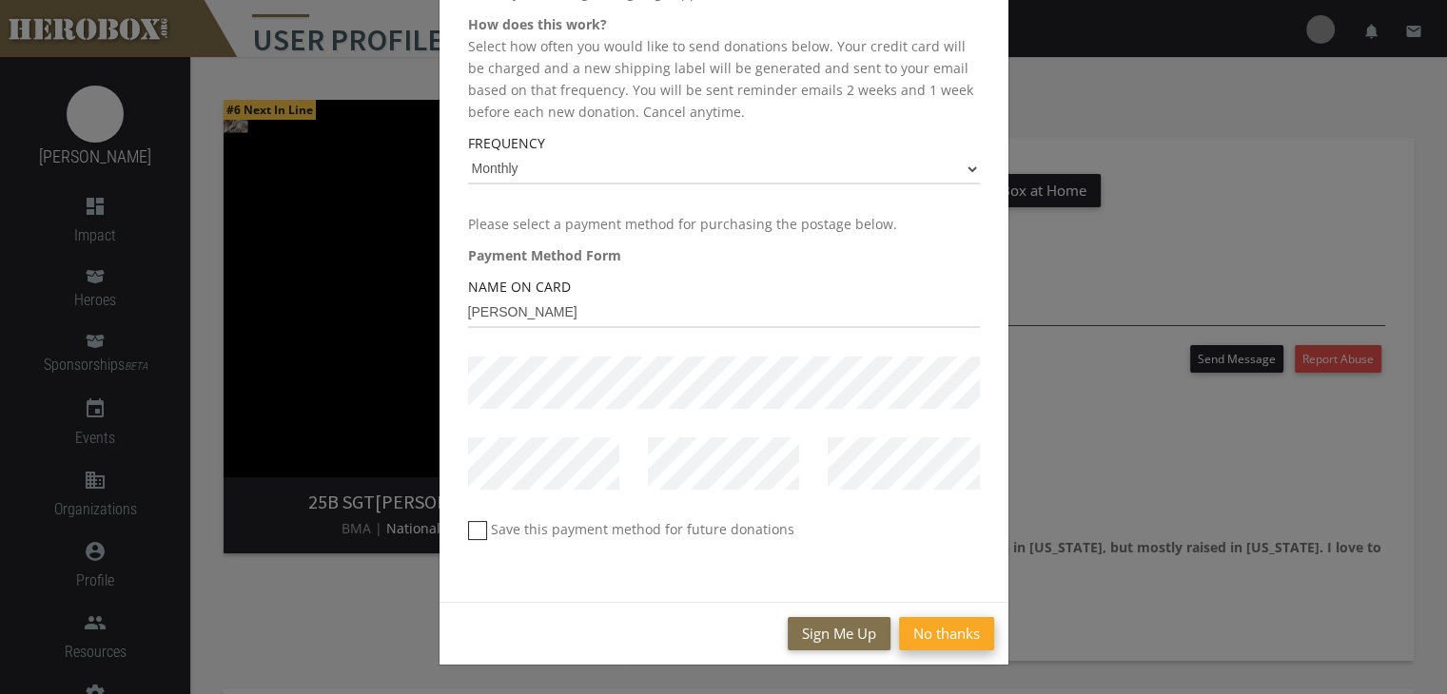
click at [929, 636] on button "No thanks" at bounding box center [946, 633] width 95 height 33
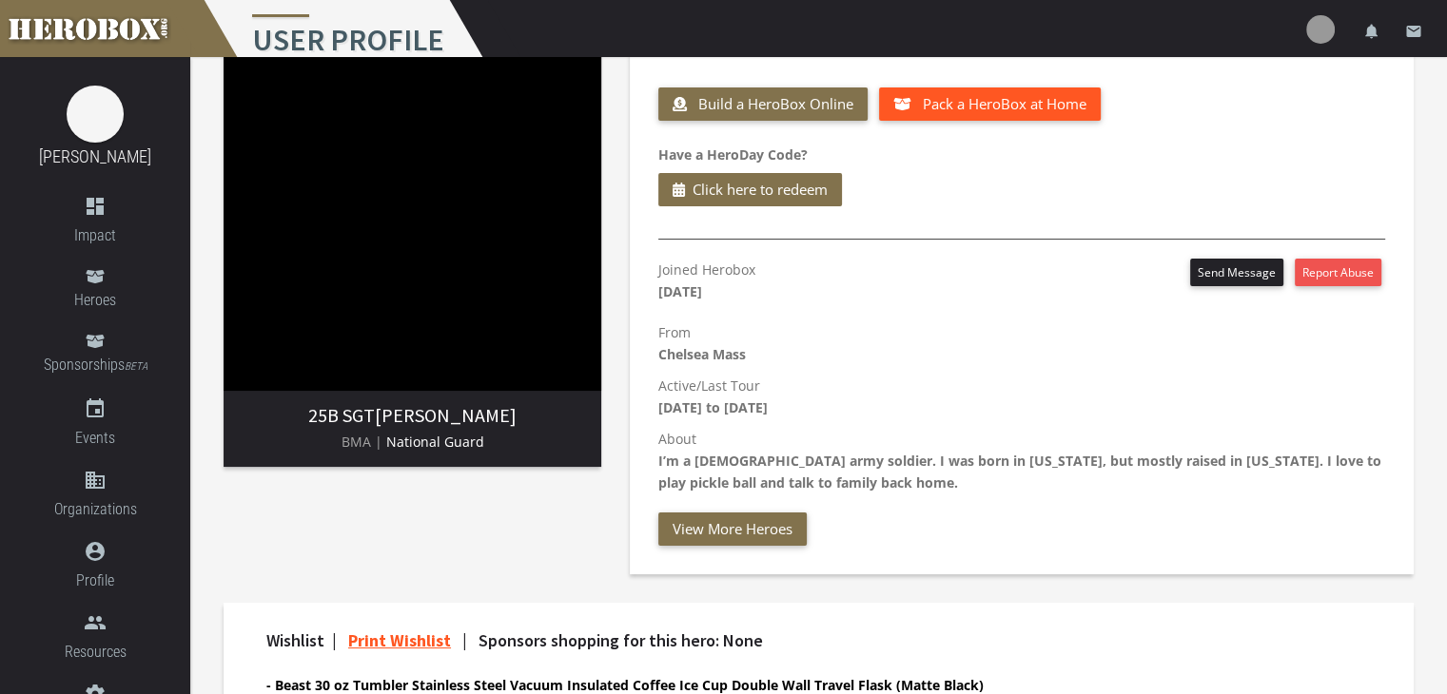
scroll to position [0, 0]
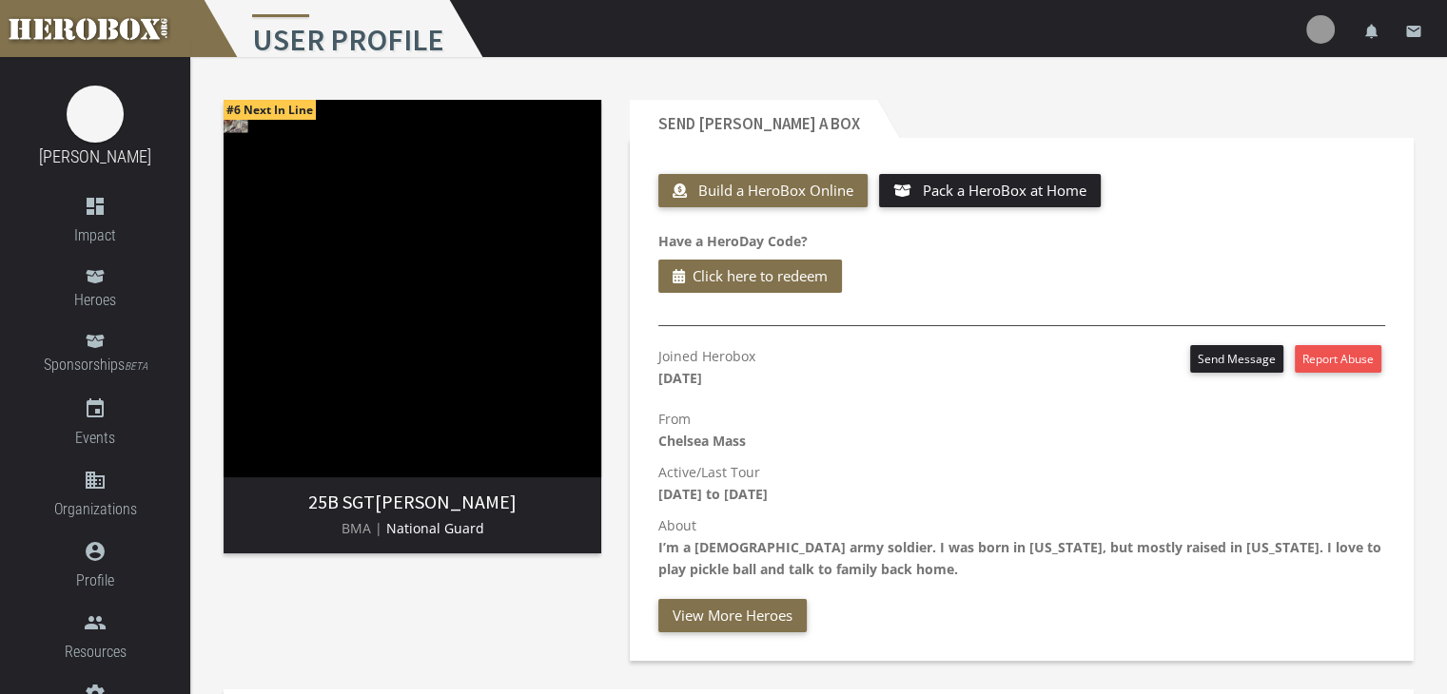
click at [1315, 30] on img at bounding box center [1320, 29] width 29 height 29
click at [1250, 119] on link "lock Logout" at bounding box center [1263, 121] width 171 height 41
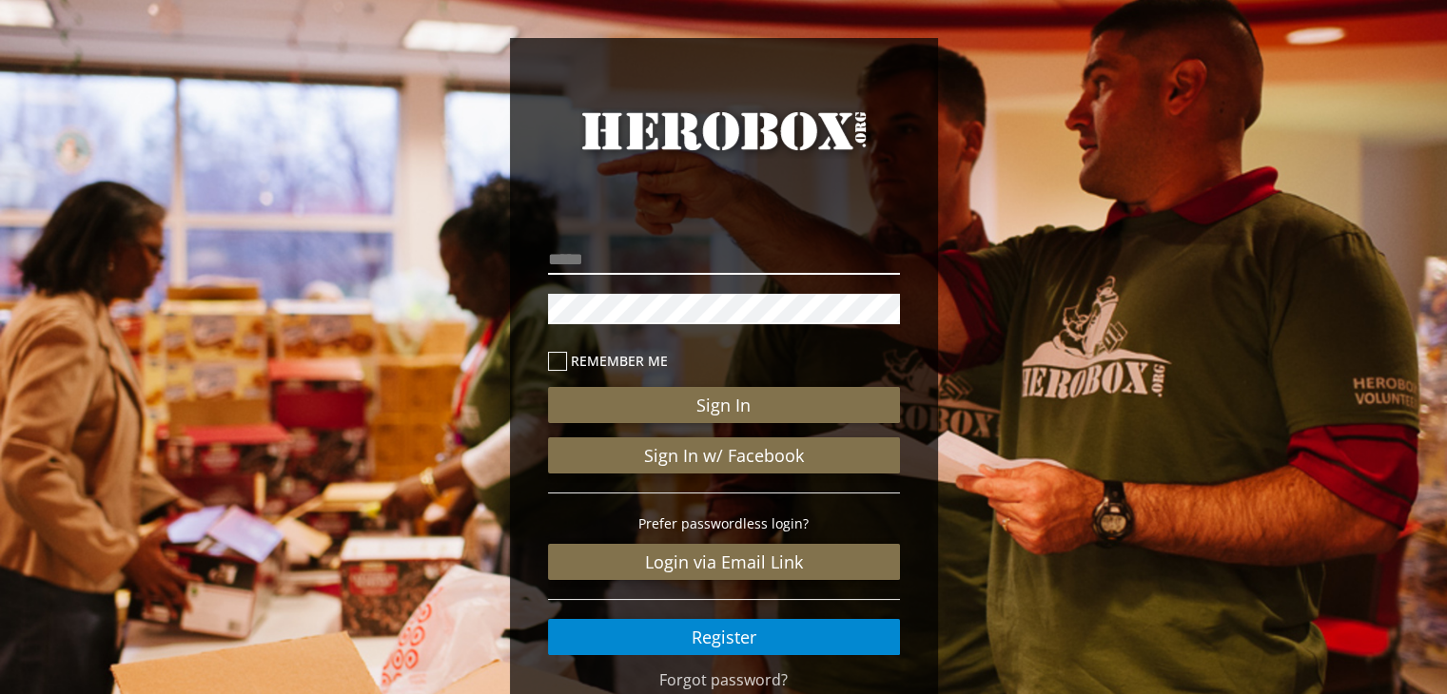
click at [590, 261] on input "email" at bounding box center [724, 259] width 352 height 30
type input "**********"
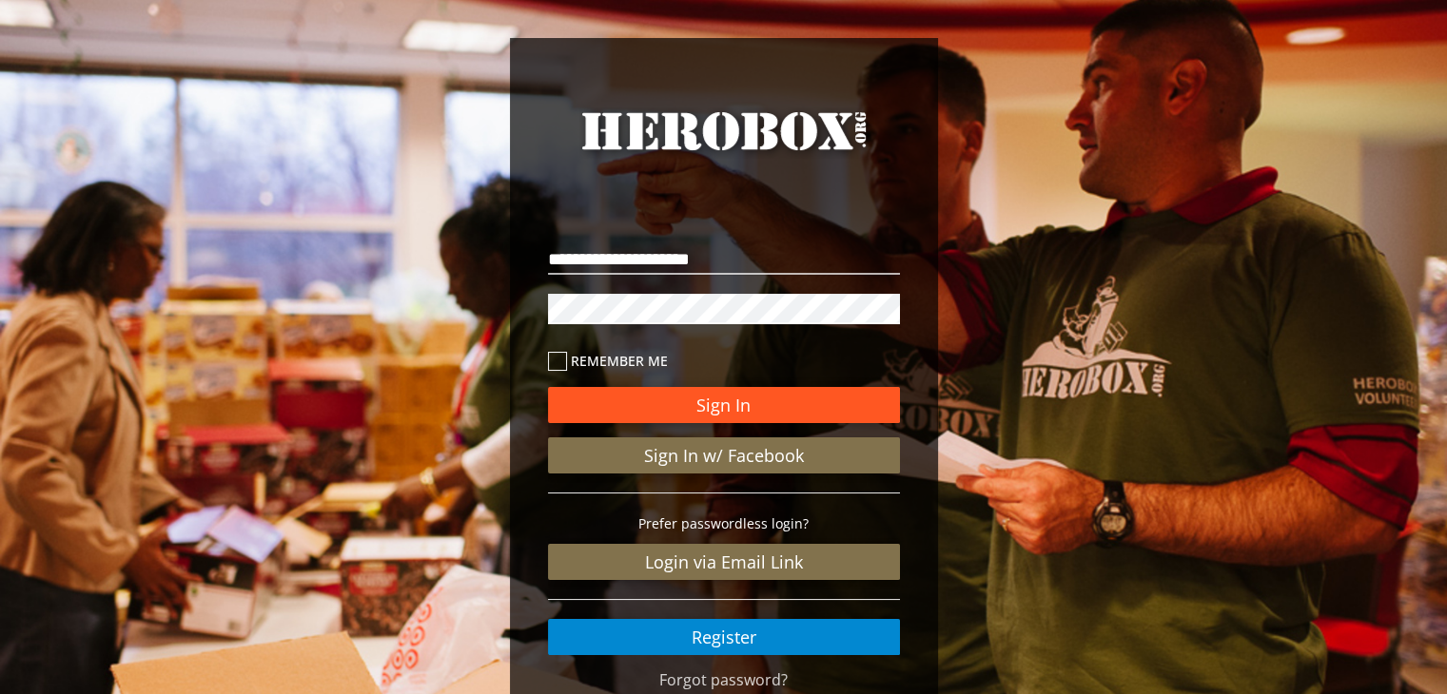
click at [615, 401] on button "Sign In" at bounding box center [724, 405] width 352 height 36
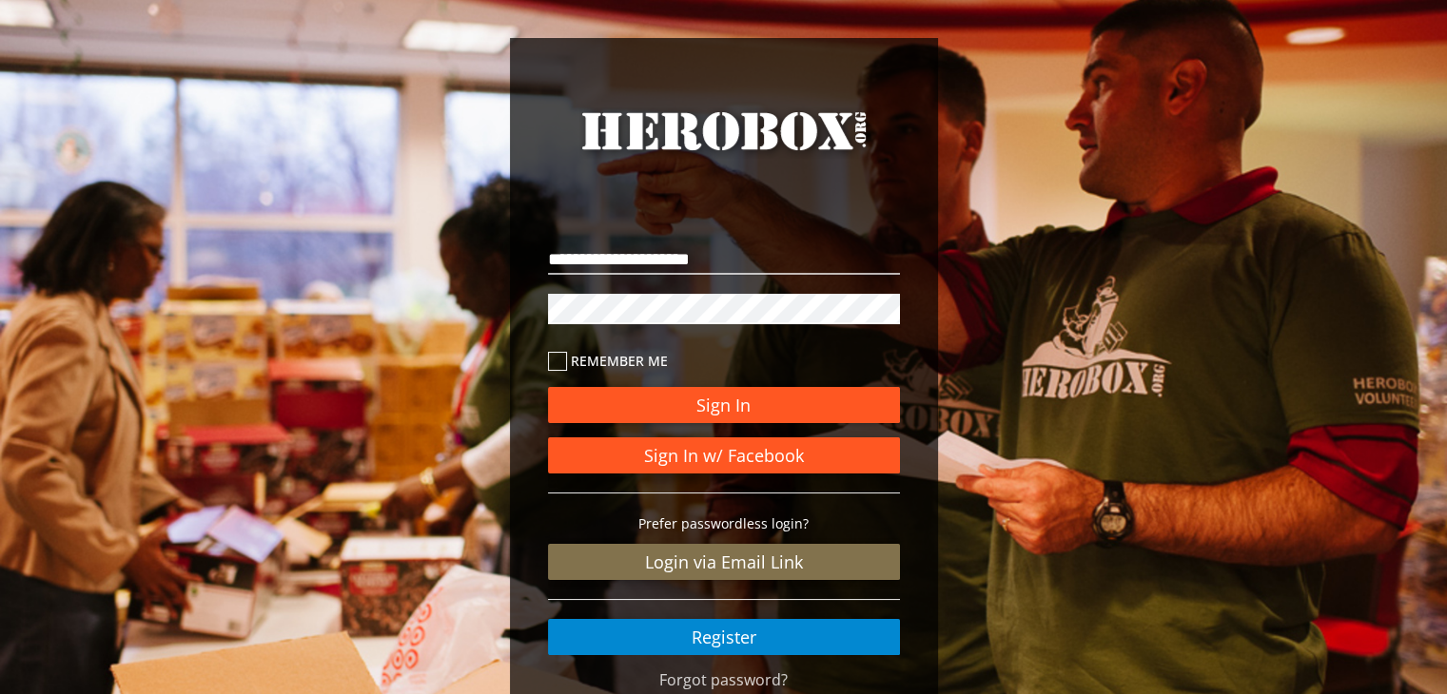
drag, startPoint x: 733, startPoint y: 400, endPoint x: 783, endPoint y: 440, distance: 64.3
click at [733, 400] on button "Sign In" at bounding box center [724, 405] width 352 height 36
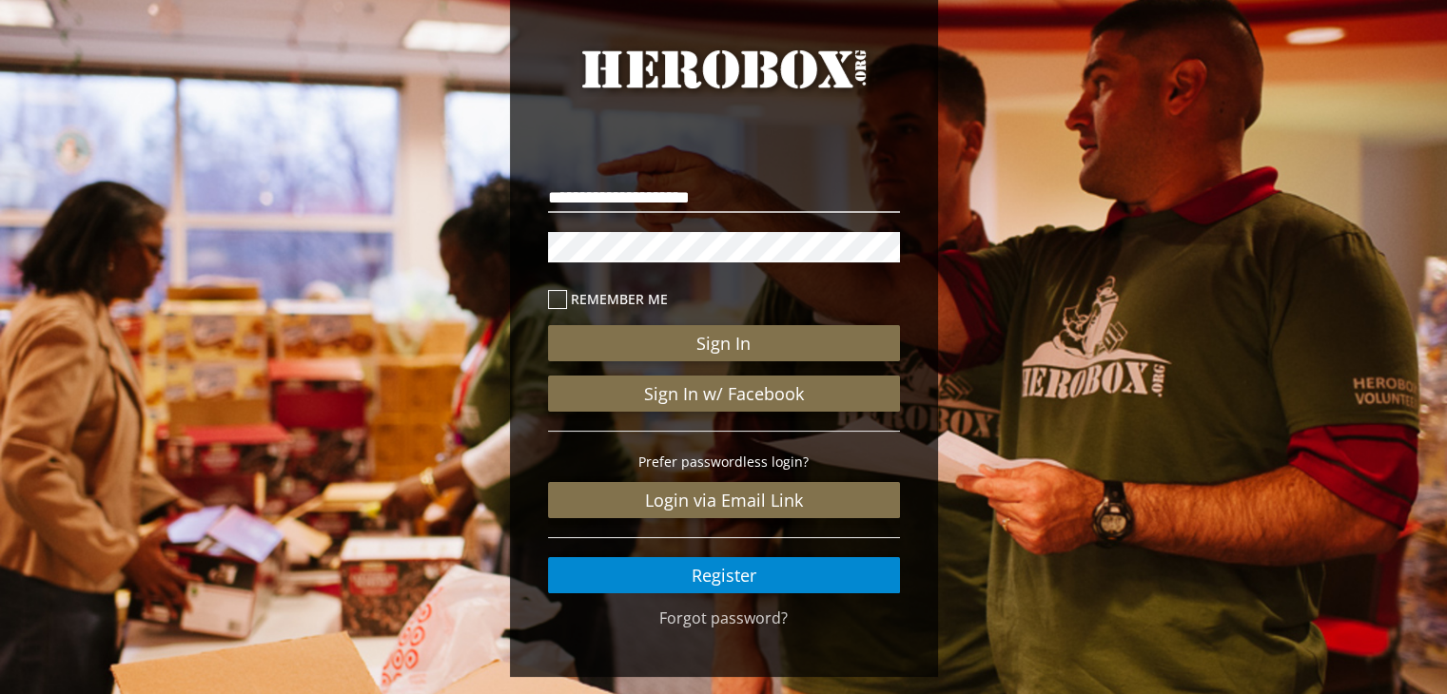
scroll to position [91, 0]
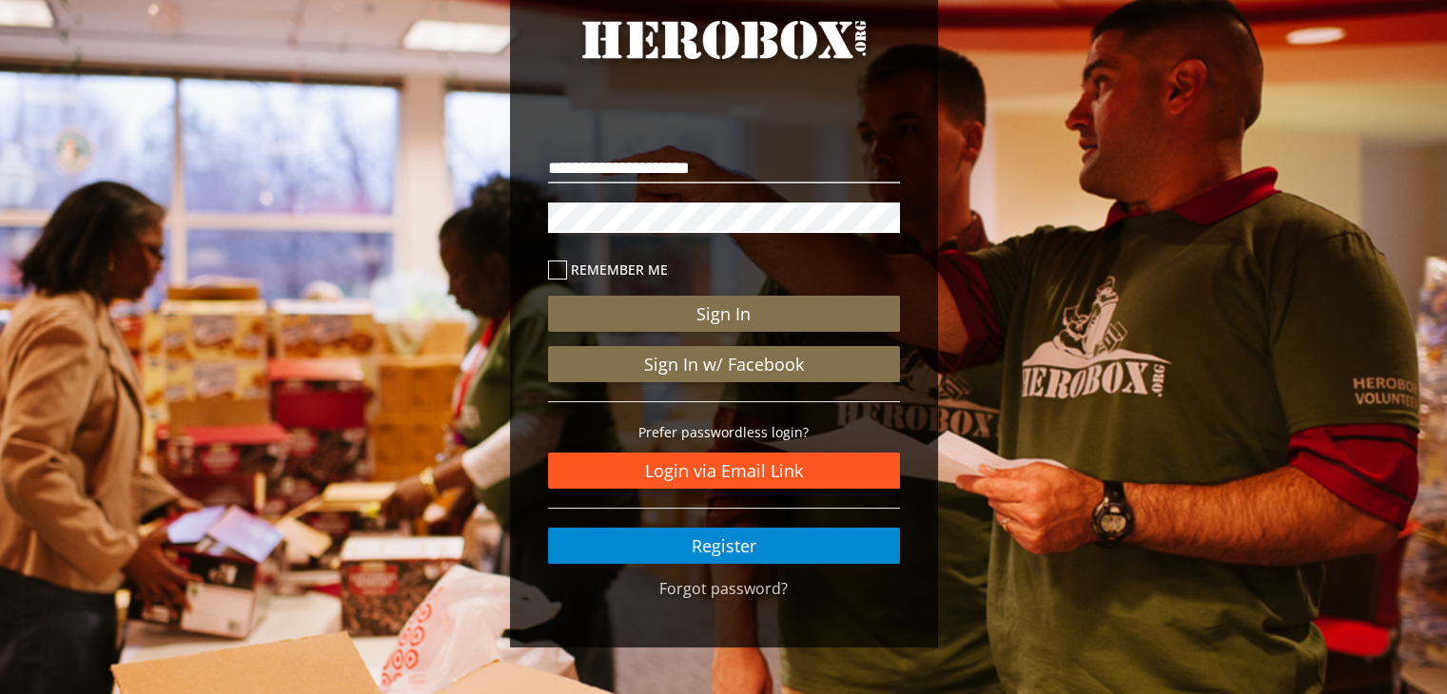
click at [754, 470] on link "Login via Email Link" at bounding box center [724, 471] width 352 height 36
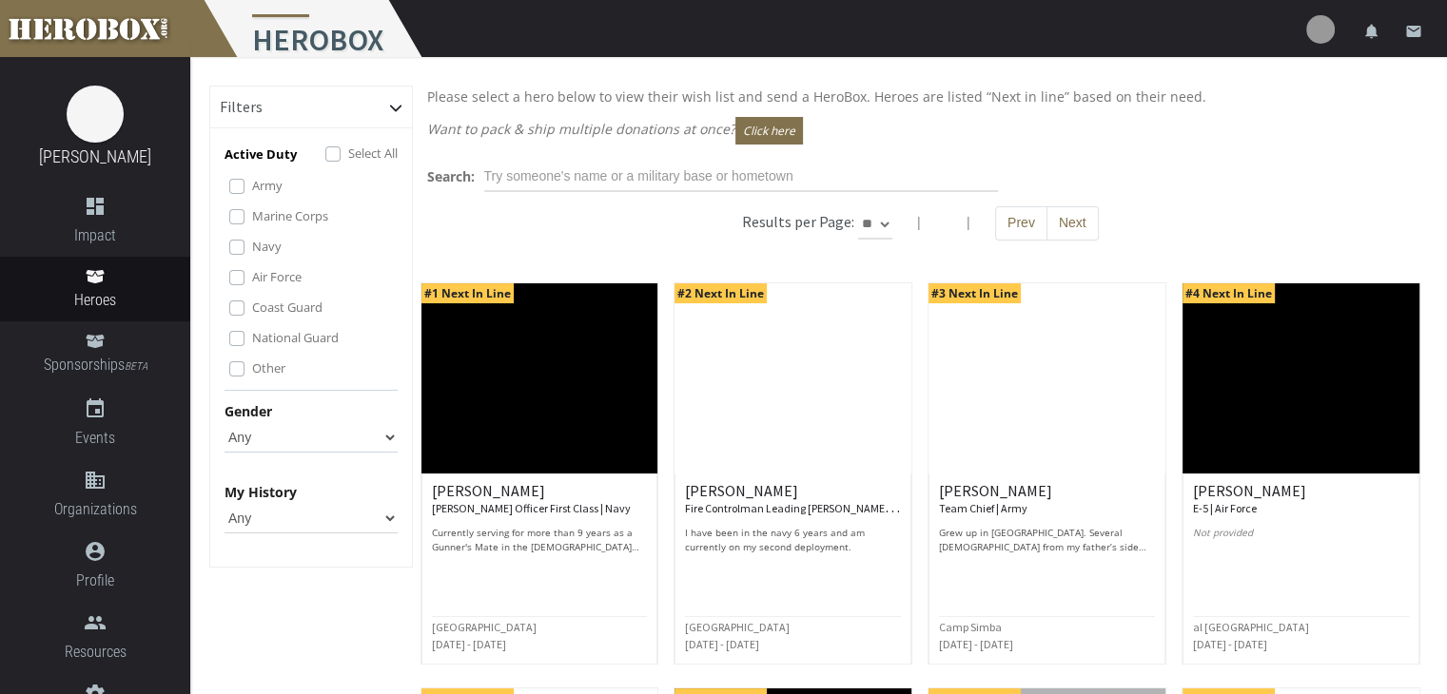
click at [1329, 29] on img at bounding box center [1320, 29] width 29 height 29
click at [266, 522] on select "Any None Pending Donations Sponsored" at bounding box center [311, 518] width 173 height 30
click at [225, 503] on select "Any None Pending Donations Sponsored" at bounding box center [311, 518] width 173 height 30
click at [107, 225] on span "Impact" at bounding box center [95, 236] width 190 height 24
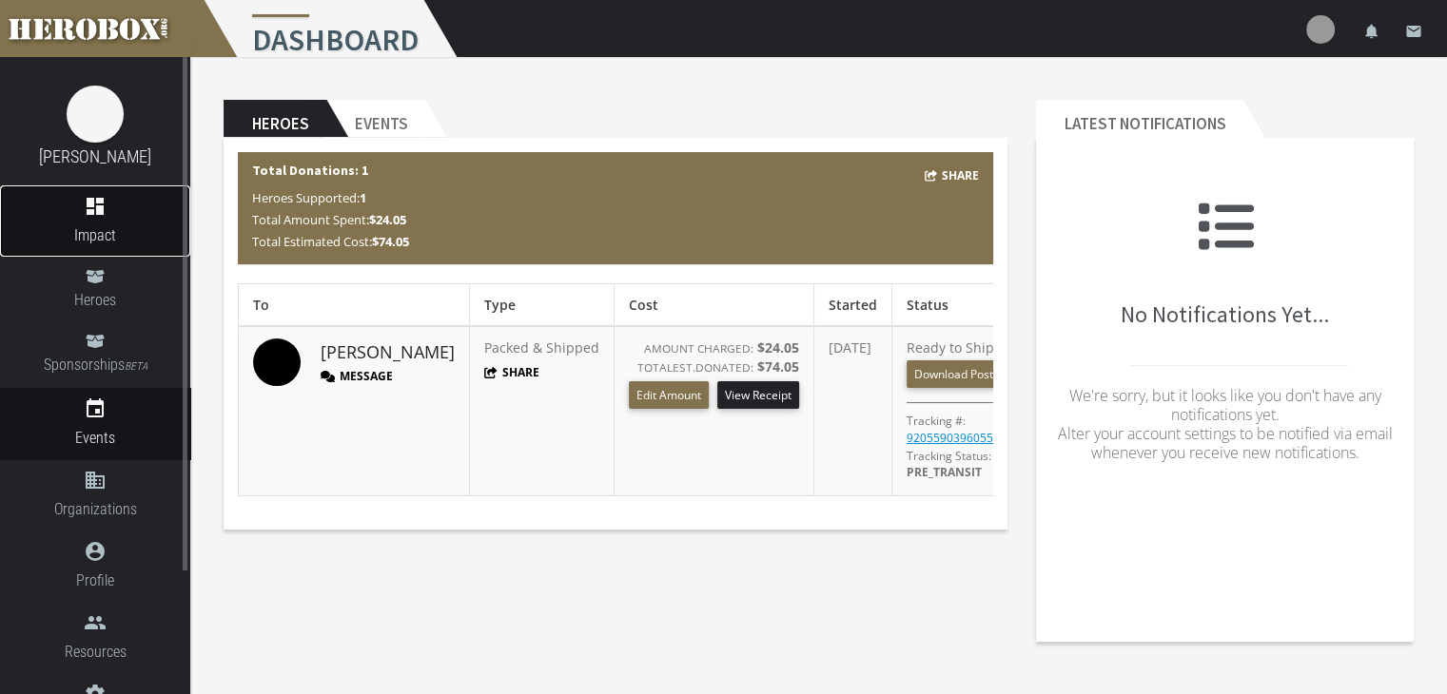
scroll to position [152, 0]
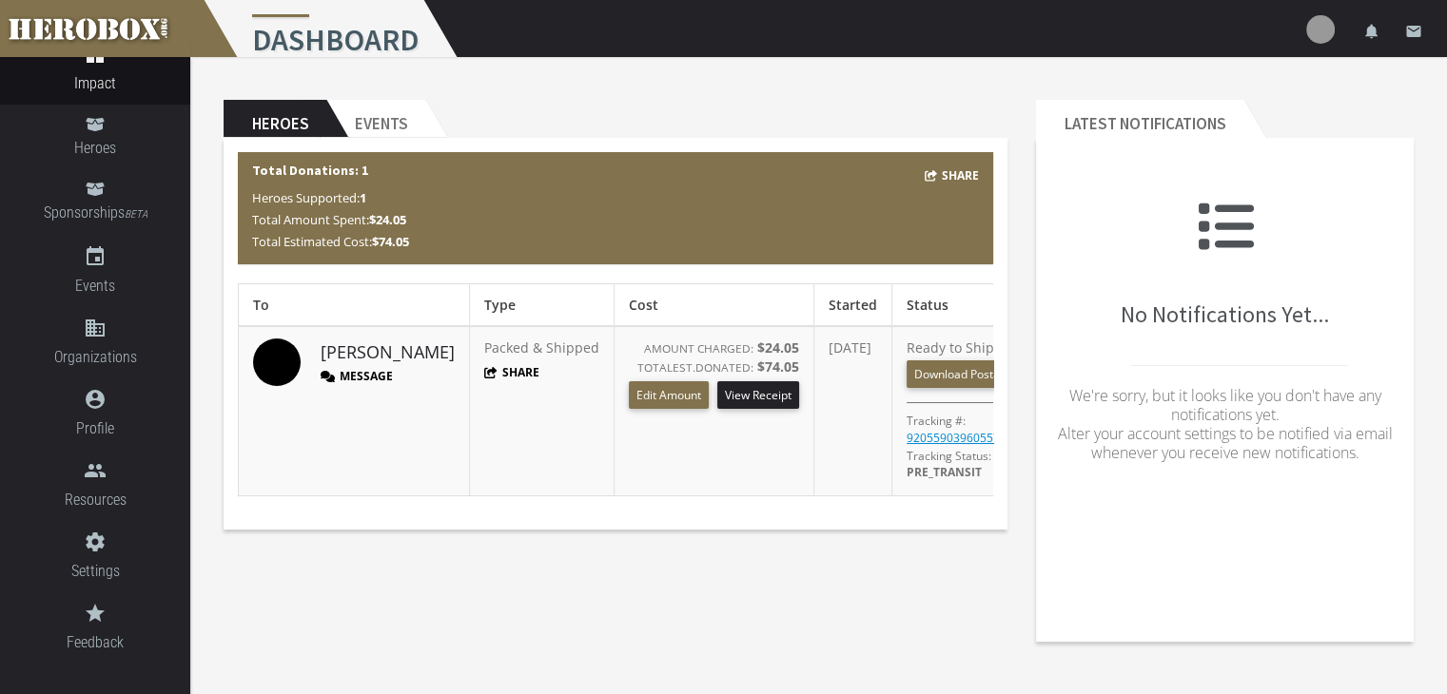
click at [1322, 34] on img at bounding box center [1320, 29] width 29 height 29
click at [1278, 122] on link "lock Logout" at bounding box center [1263, 121] width 171 height 41
